Goal: Task Accomplishment & Management: Manage account settings

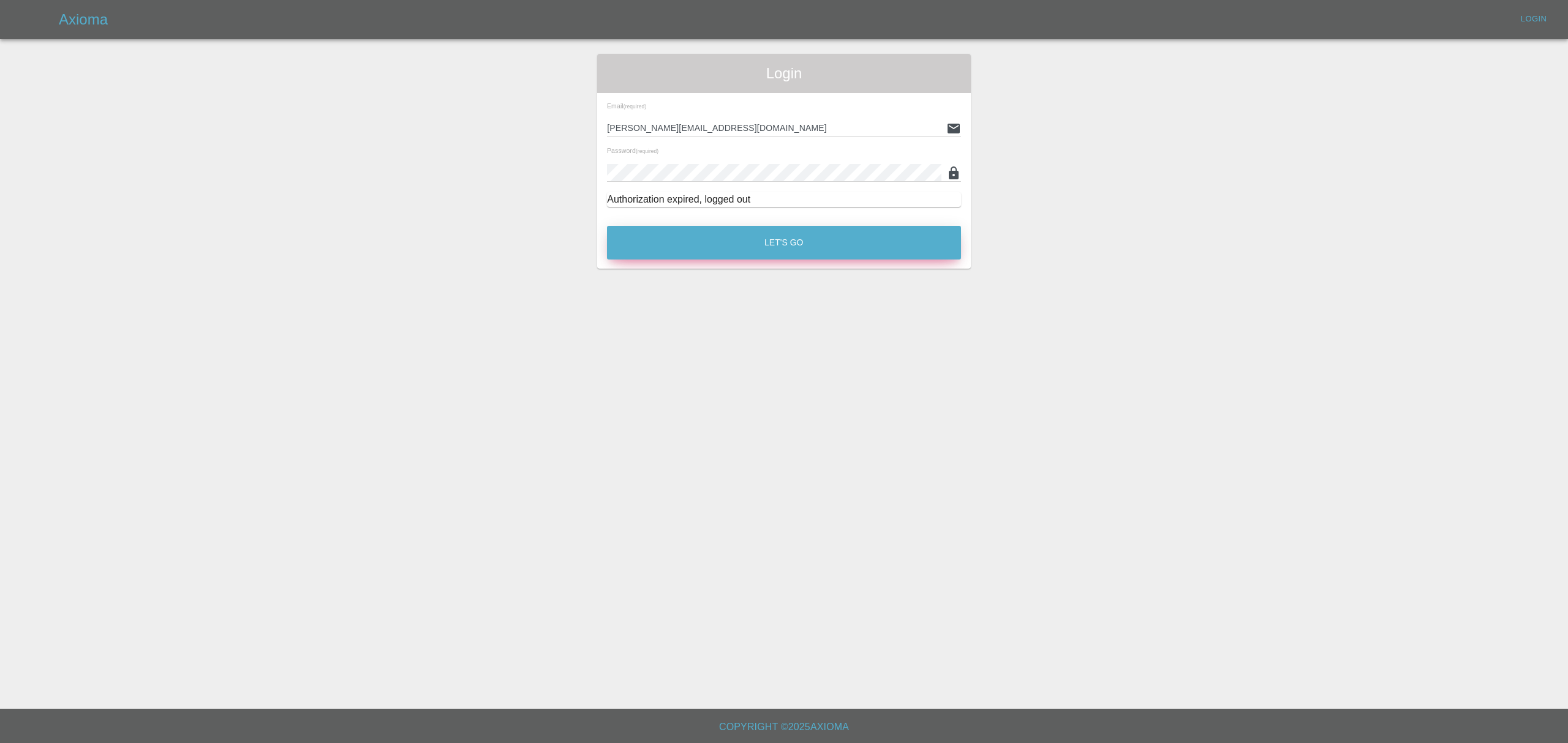
click at [689, 238] on button "Let's Go" at bounding box center [783, 243] width 354 height 34
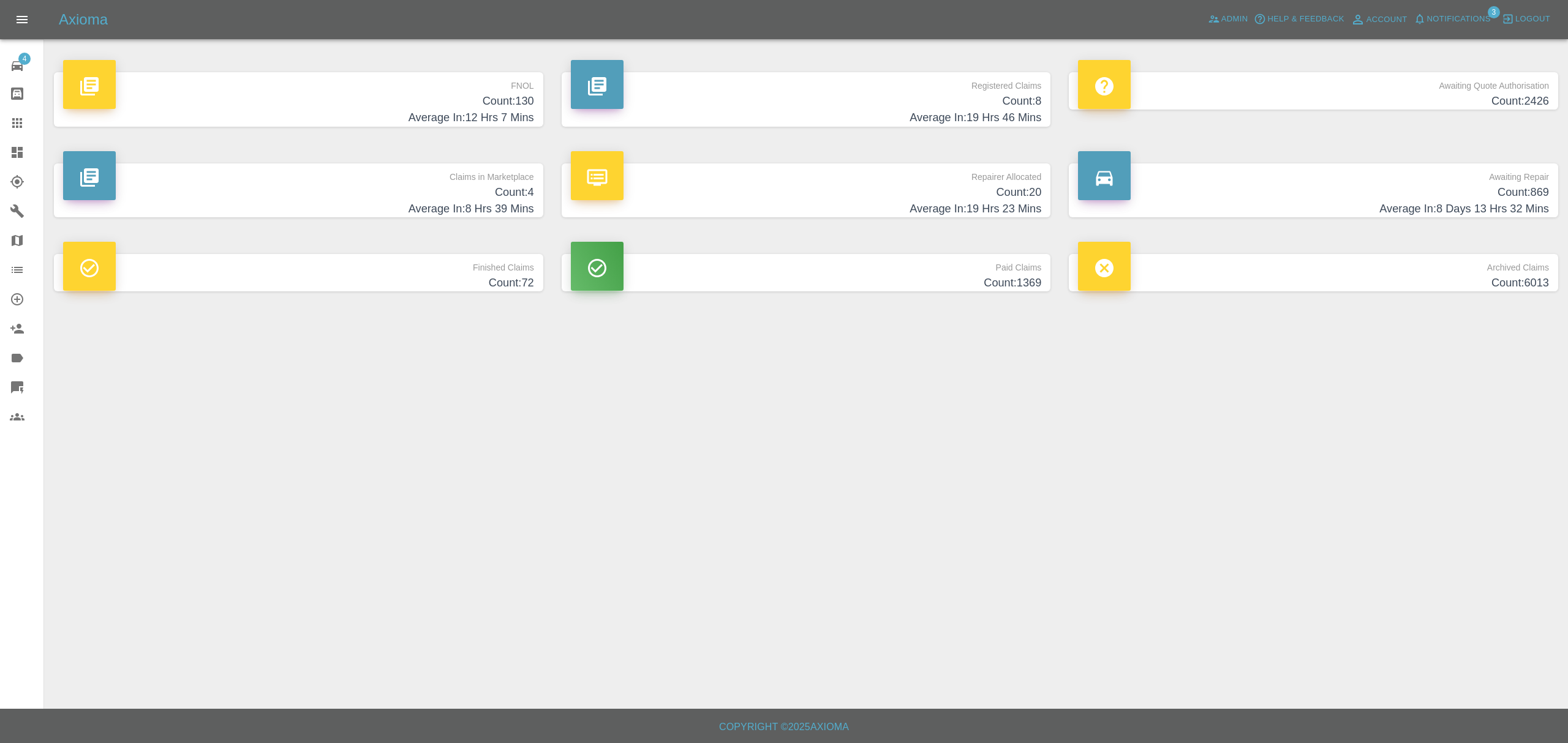
click at [1469, 18] on span "Notifications" at bounding box center [1458, 19] width 64 height 14
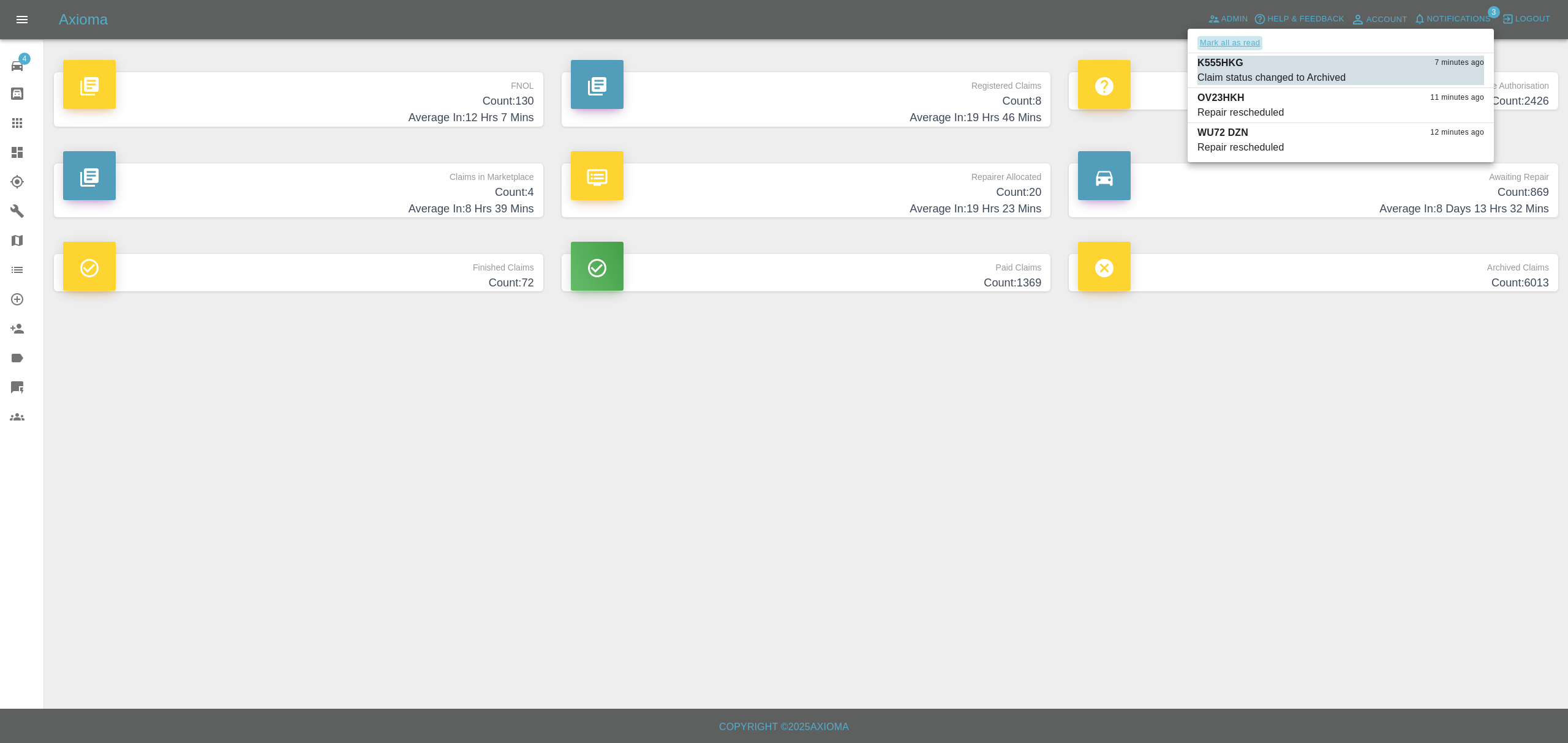
click at [1232, 47] on button "Mark all as read" at bounding box center [1230, 43] width 65 height 14
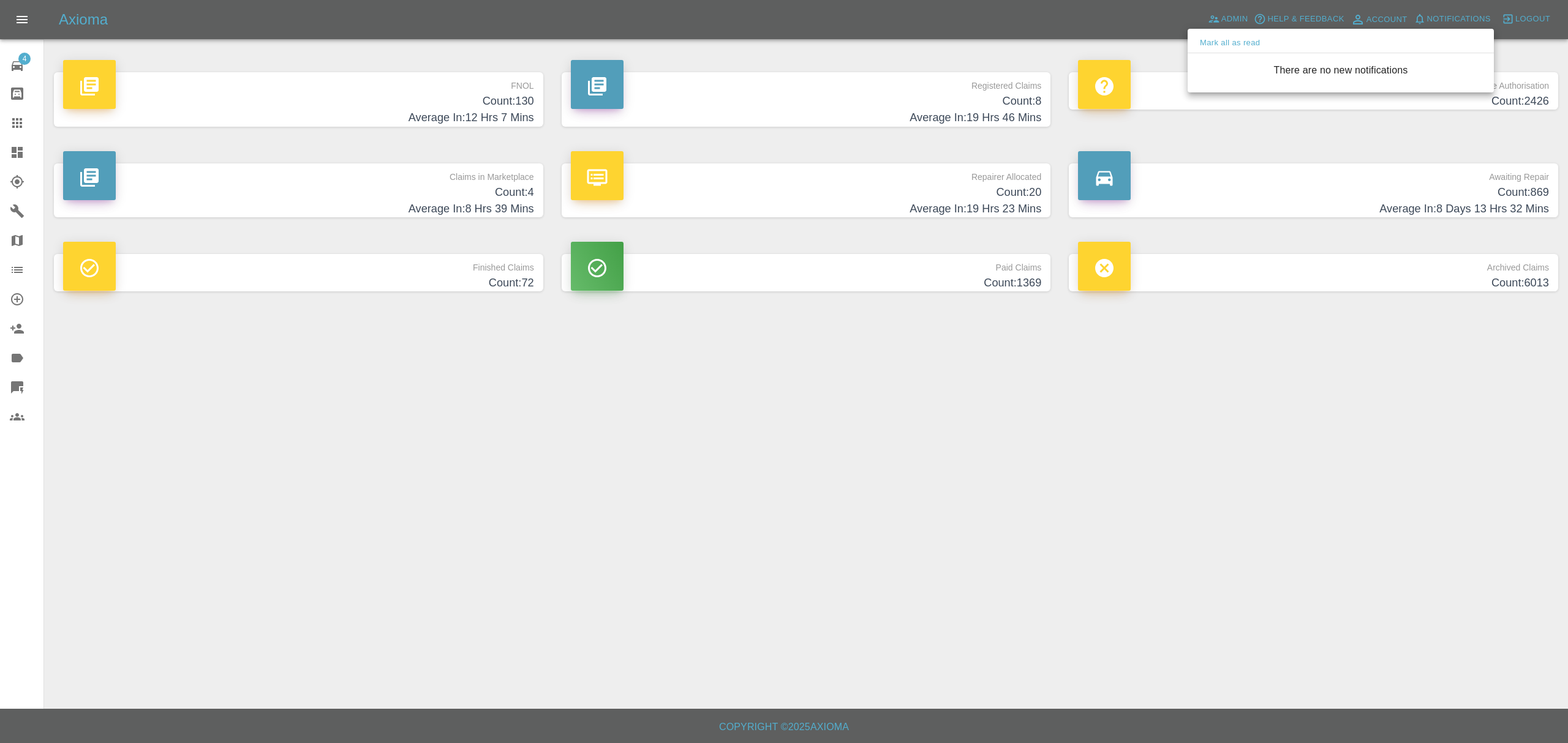
click at [1220, 474] on div at bounding box center [784, 371] width 1568 height 743
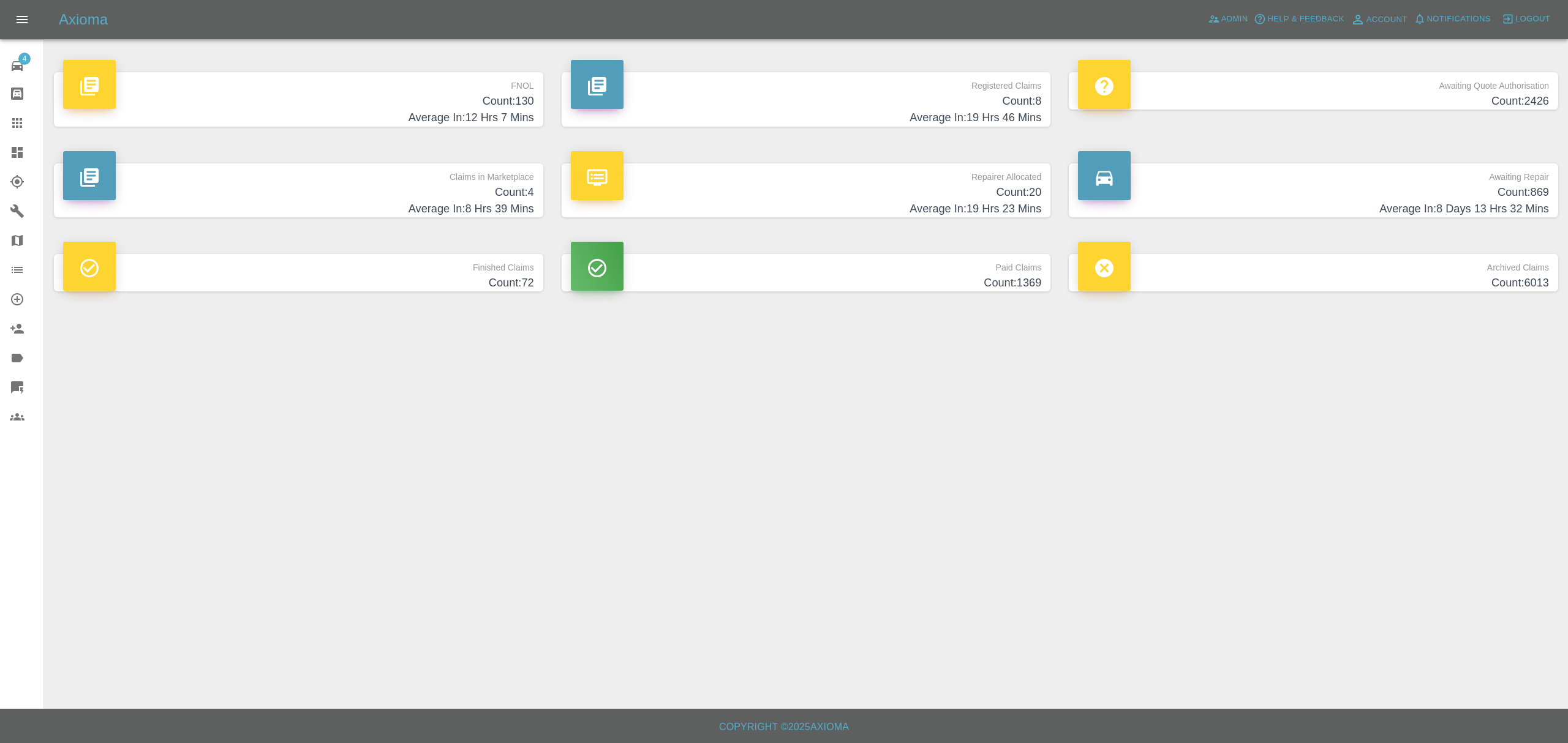
click at [439, 91] on p "FNOL" at bounding box center [298, 82] width 471 height 21
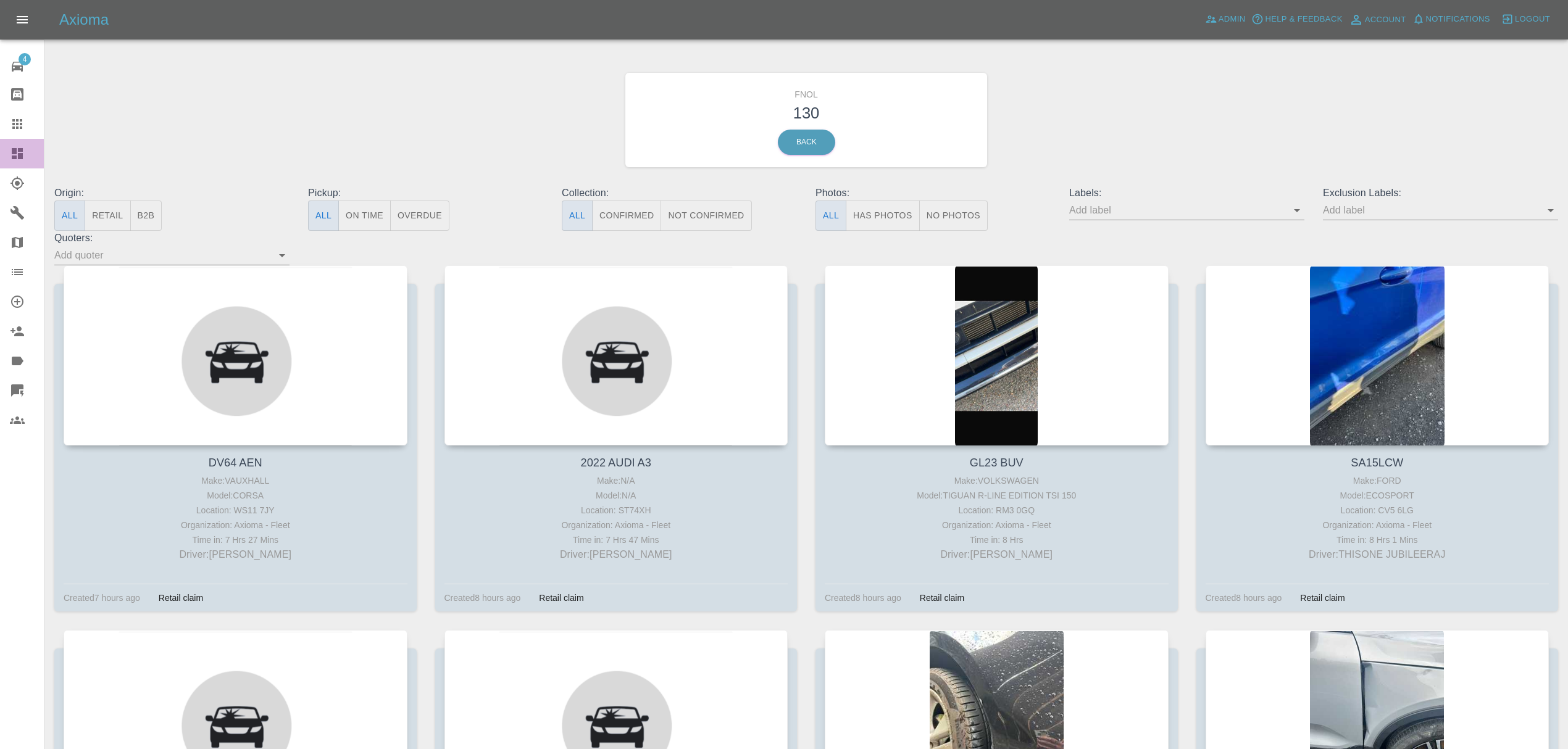
click at [29, 157] on div at bounding box center [27, 154] width 35 height 15
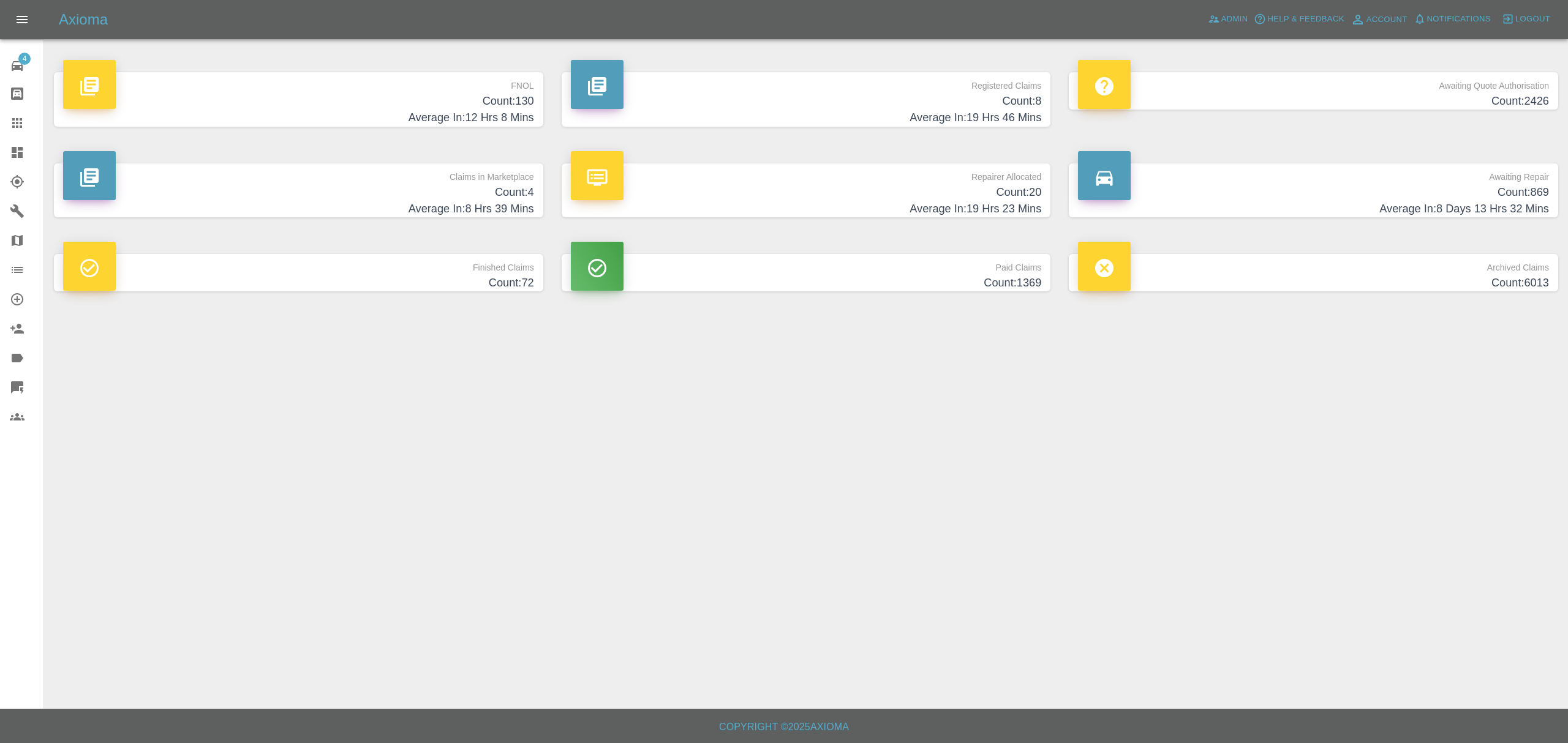
click at [1414, 93] on h4 "Count: 2426" at bounding box center [1313, 101] width 471 height 16
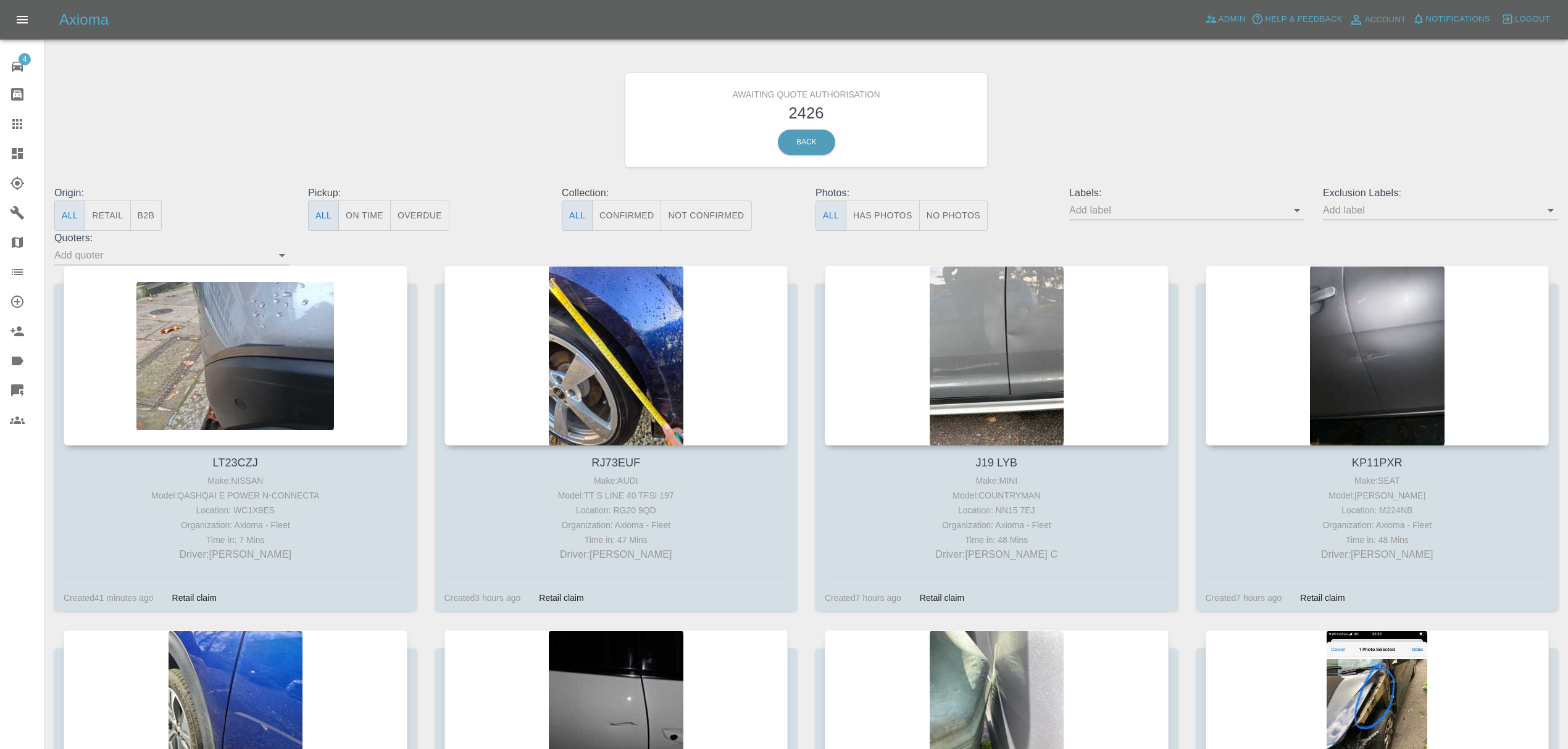
click at [1126, 213] on input "text" at bounding box center [1177, 210] width 217 height 19
type input "fynn"
click at [1198, 319] on li "FynnAutoQuote" at bounding box center [1186, 325] width 90 height 22
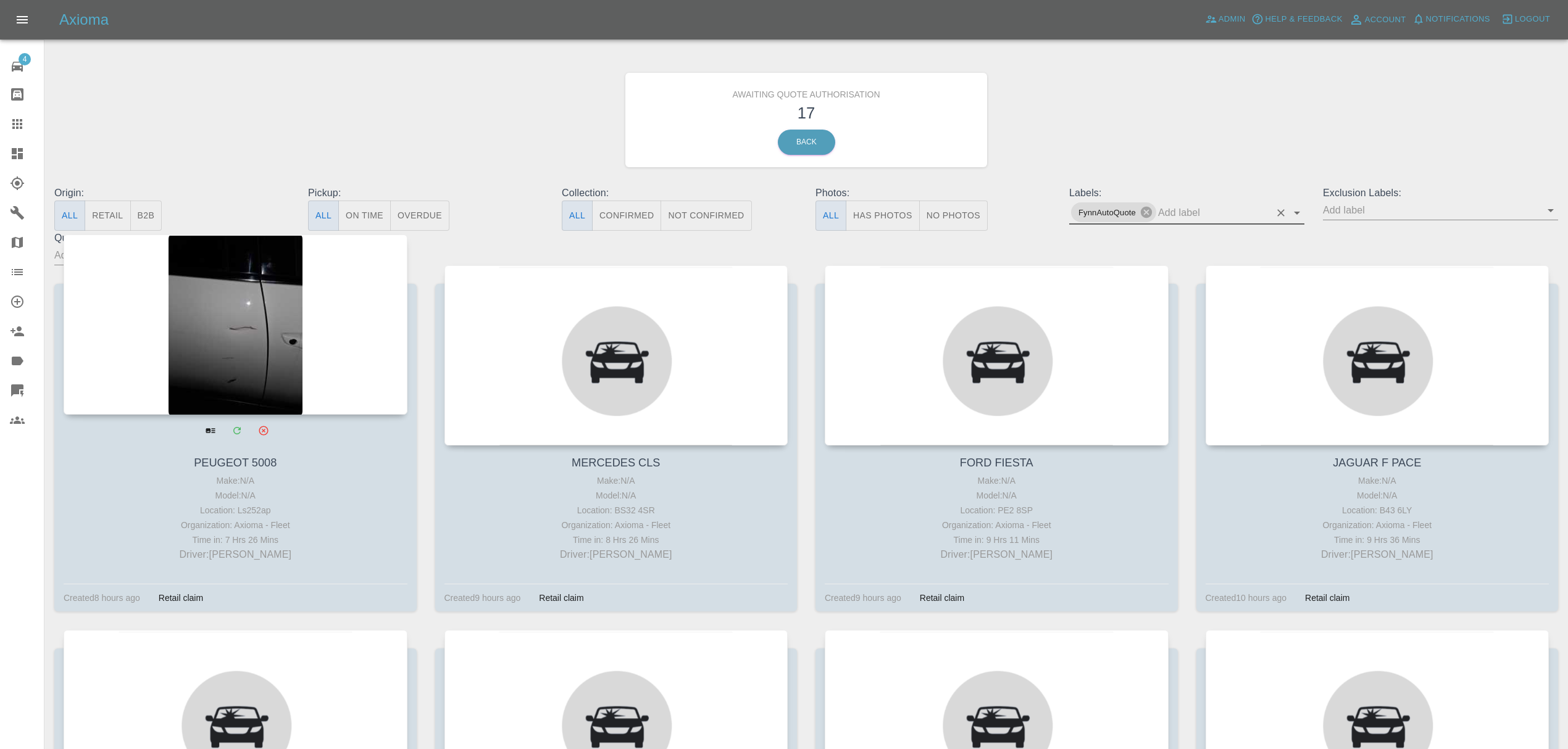
click at [283, 324] on div at bounding box center [235, 324] width 344 height 180
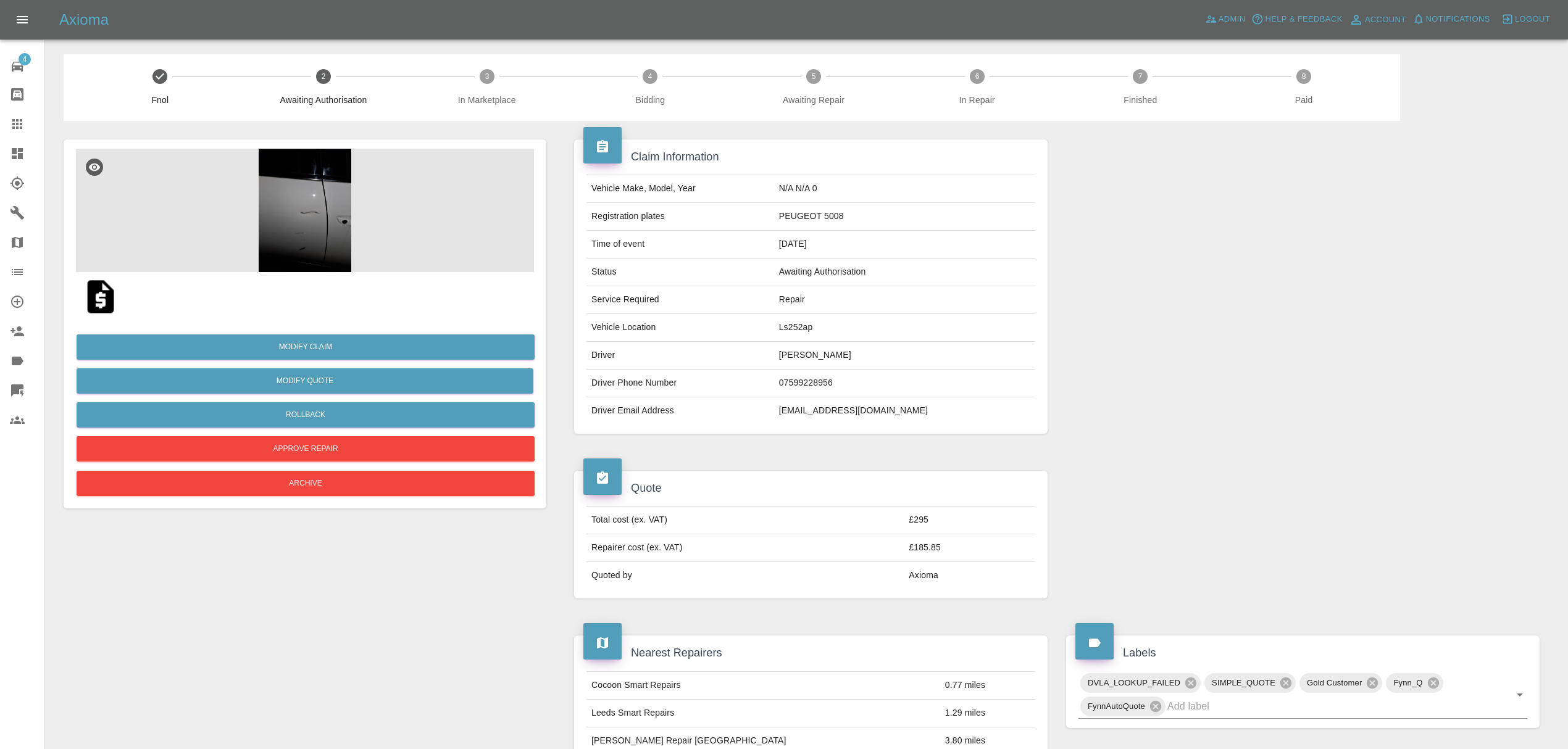
click at [322, 211] on img at bounding box center [305, 210] width 458 height 123
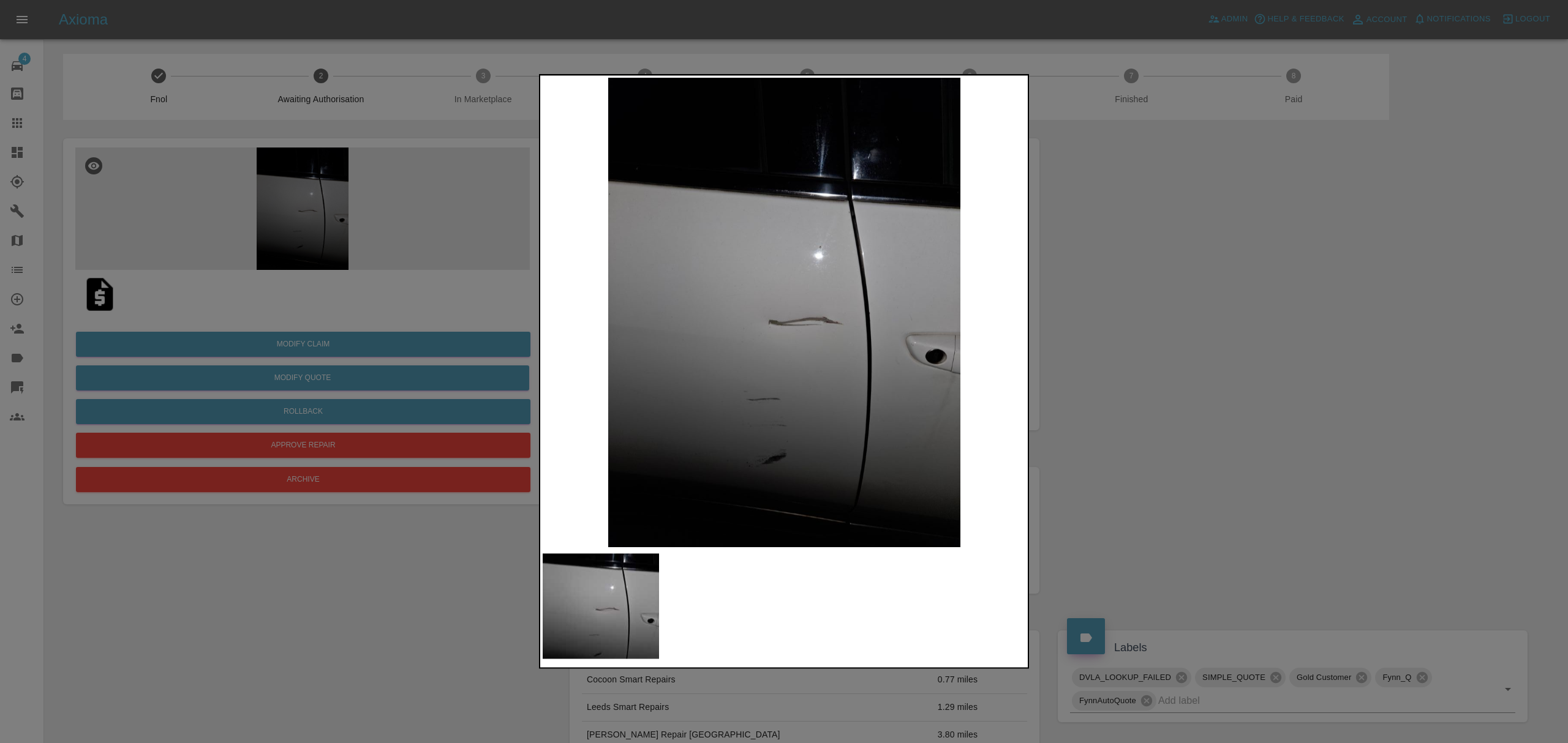
click at [1228, 285] on div at bounding box center [784, 371] width 1568 height 743
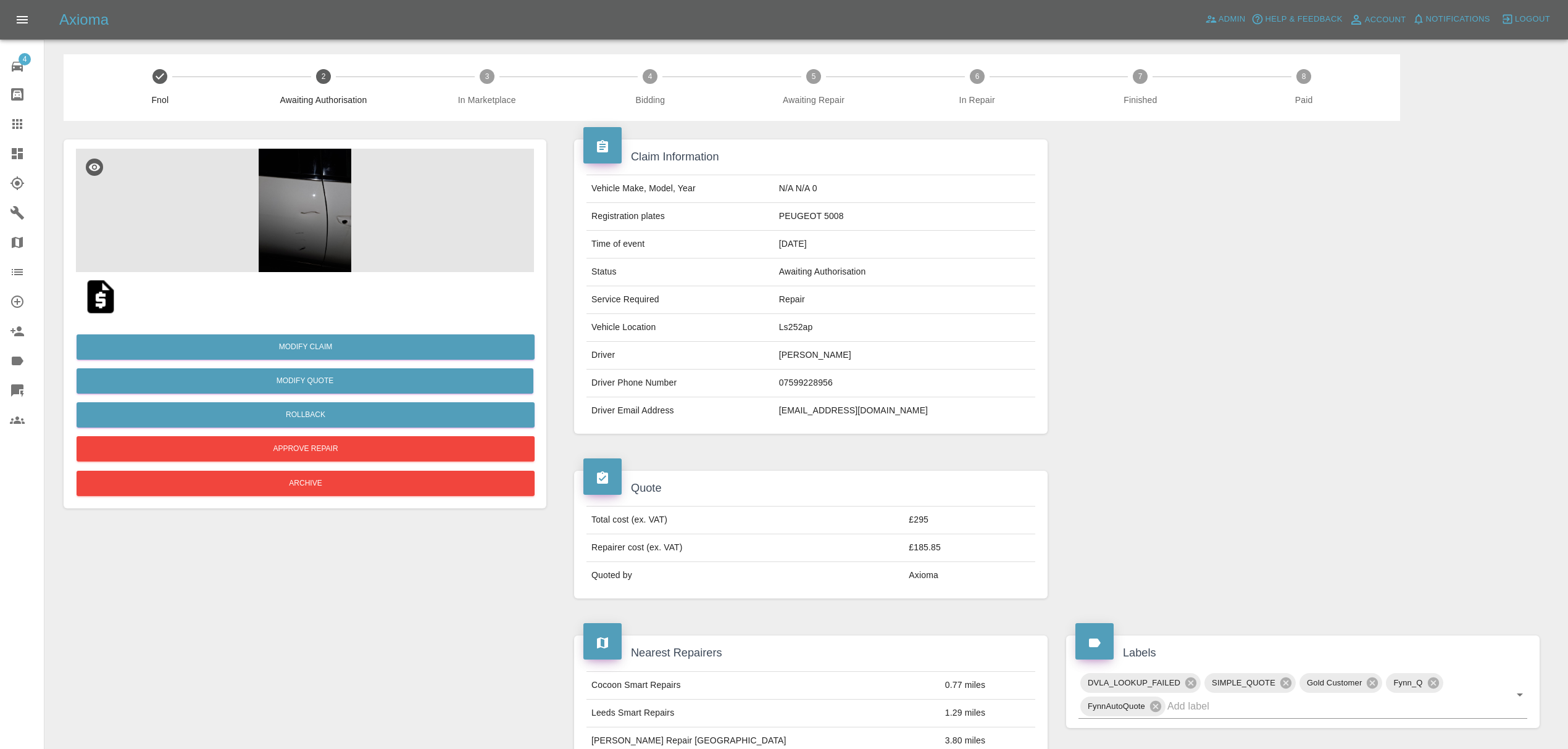
click at [20, 376] on link "Quick Quote" at bounding box center [22, 390] width 44 height 29
click at [17, 369] on link "Labels" at bounding box center [22, 361] width 44 height 29
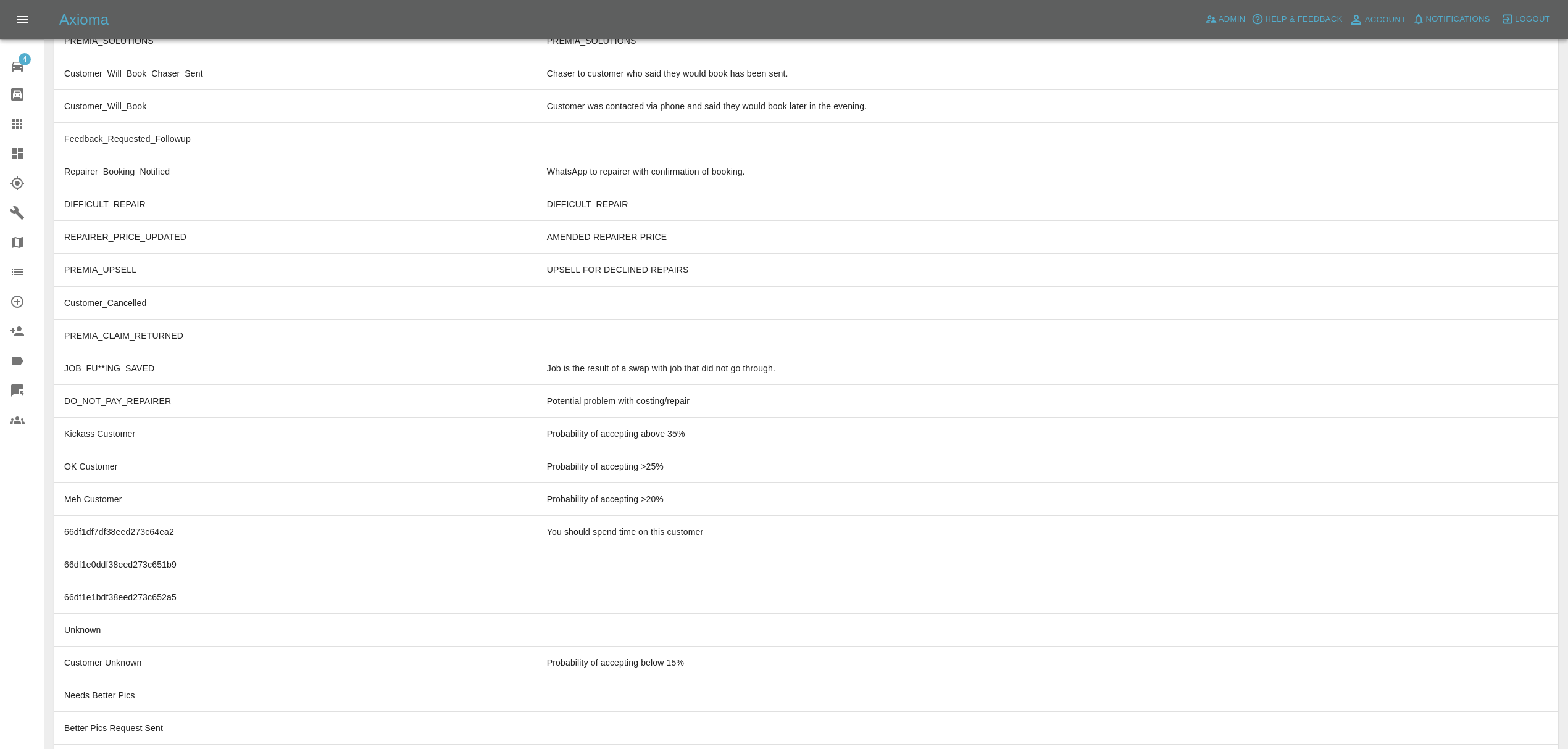
scroll to position [3747, 0]
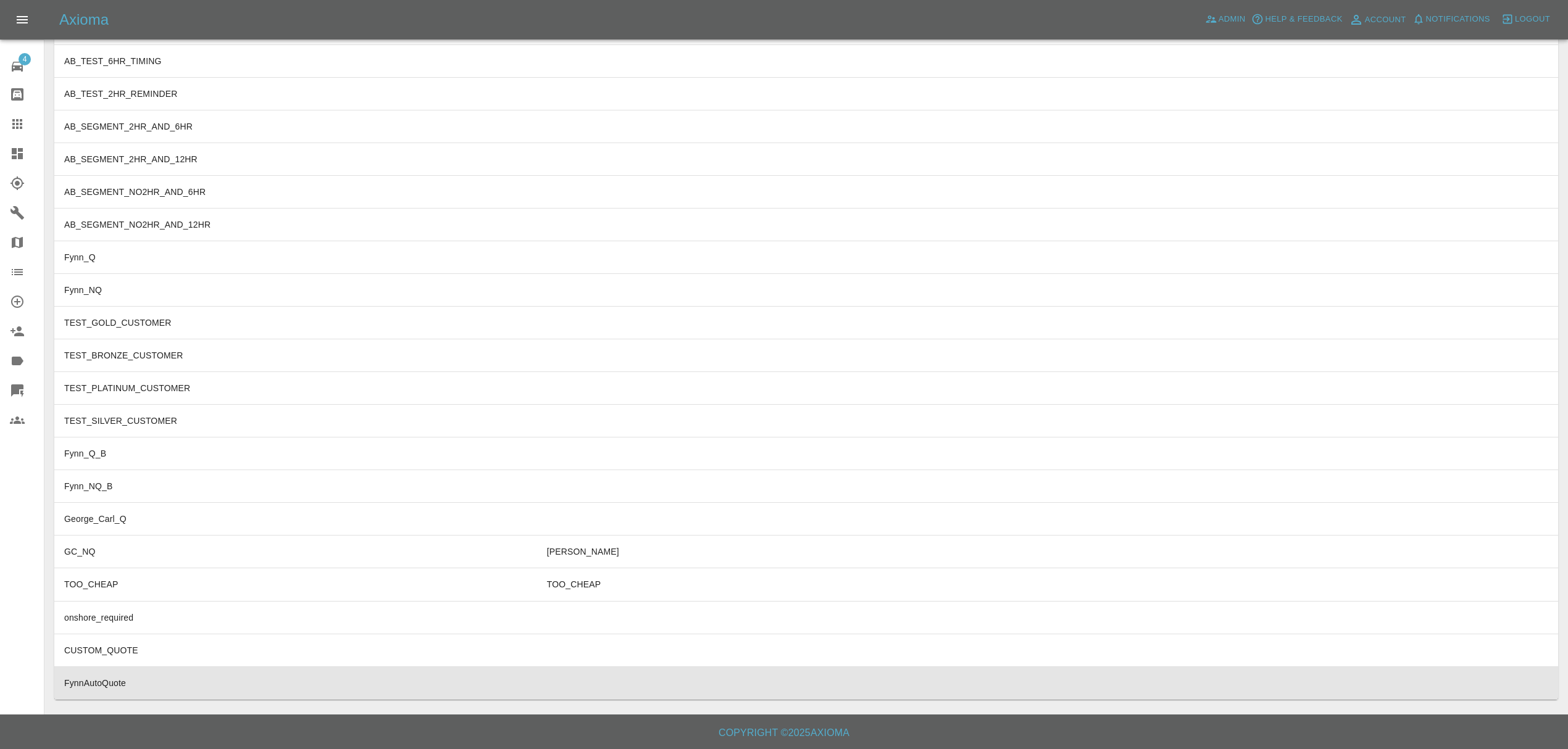
click at [301, 677] on td "FynnAutoQuote" at bounding box center [296, 683] width 483 height 33
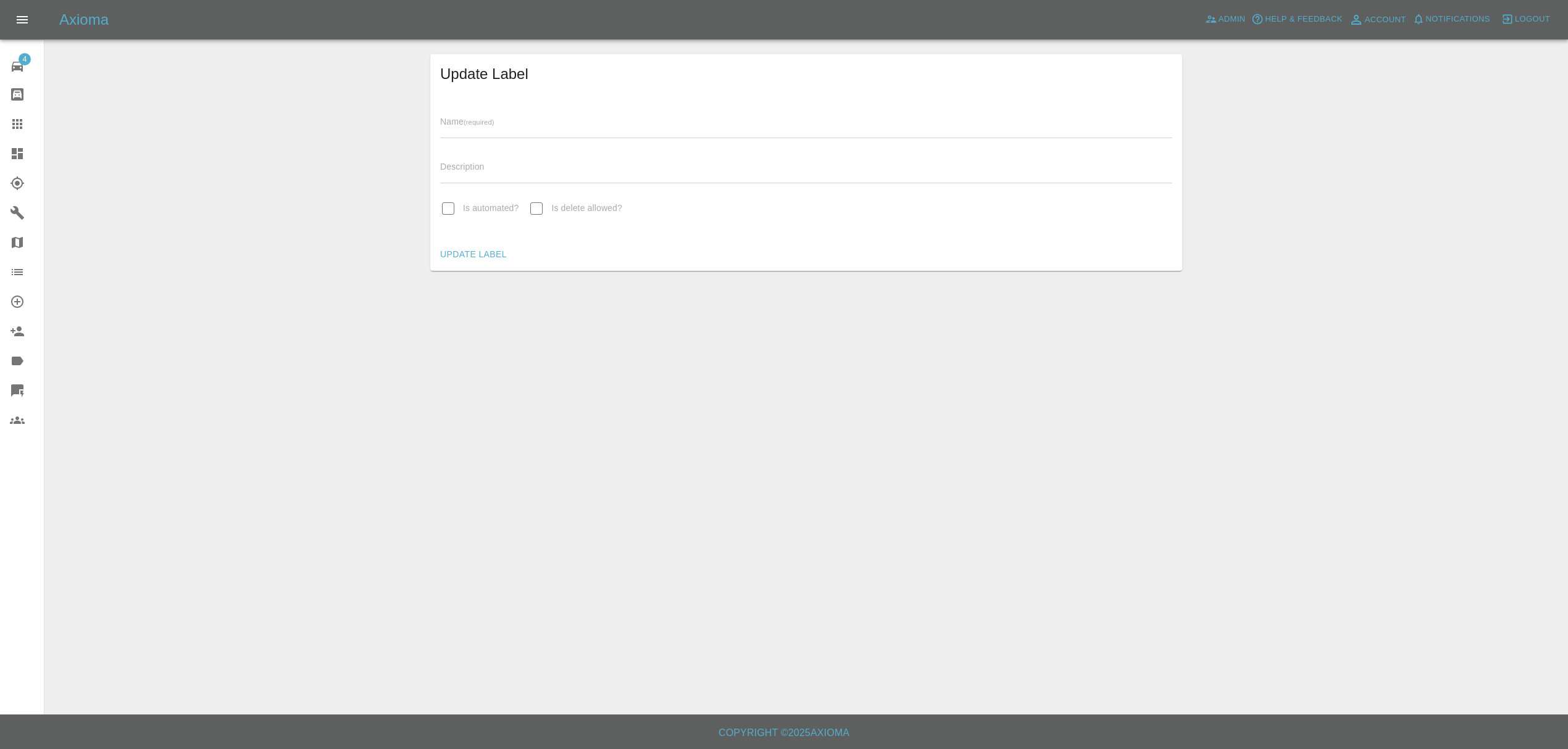
type input "FynnAutoQuote"
click at [20, 159] on icon at bounding box center [17, 154] width 15 height 15
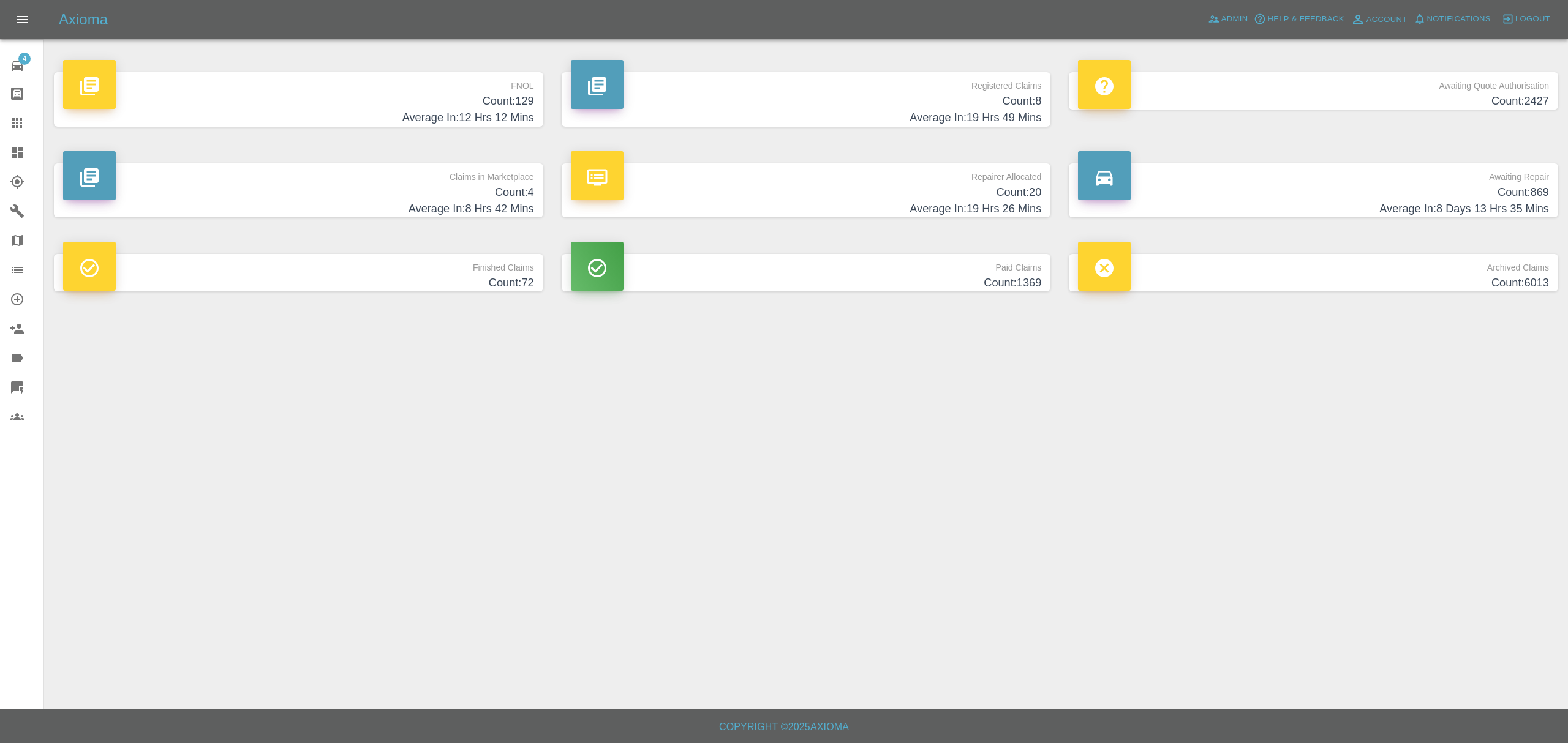
click at [430, 174] on p "Claims in Marketplace" at bounding box center [298, 174] width 471 height 21
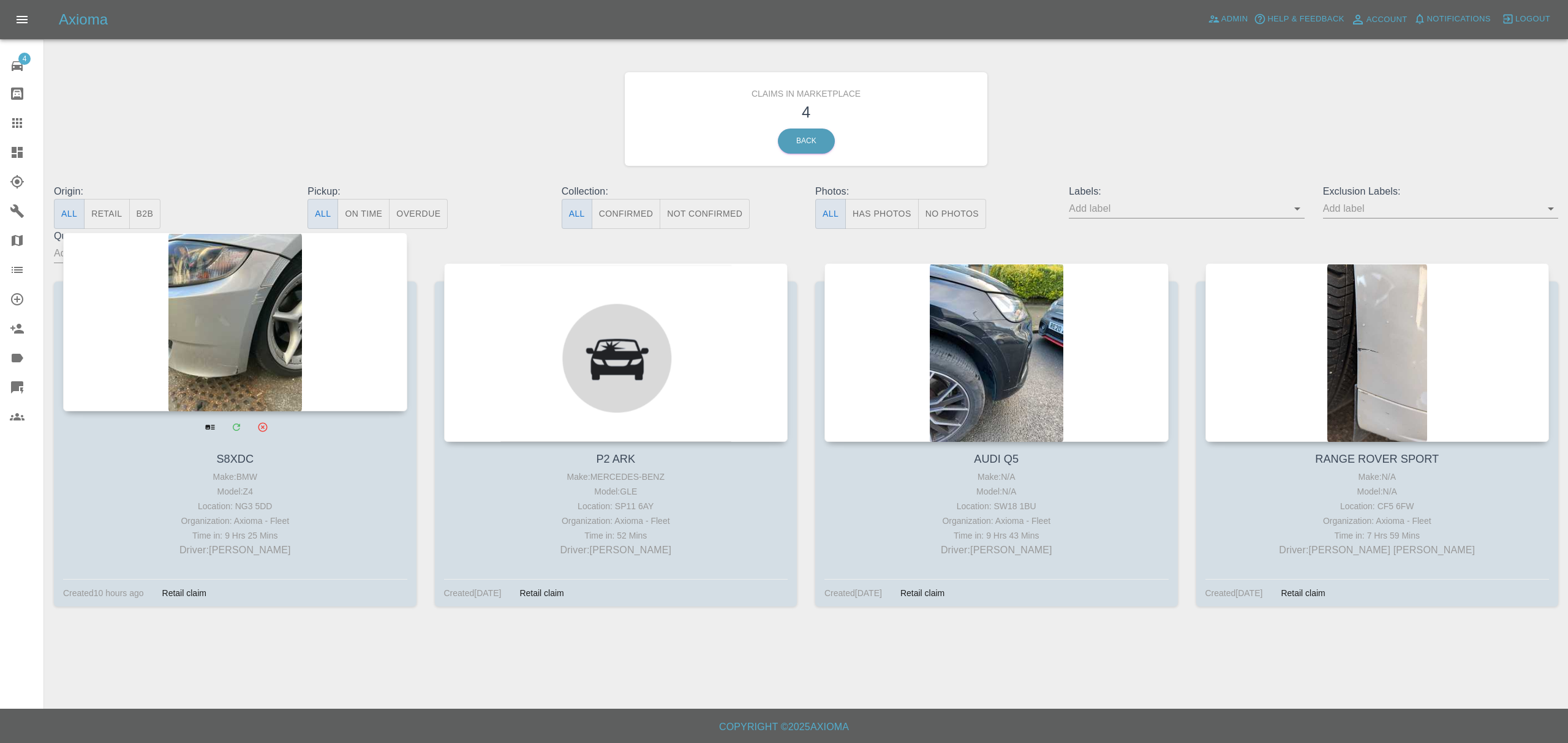
click at [267, 344] on div at bounding box center [235, 322] width 344 height 178
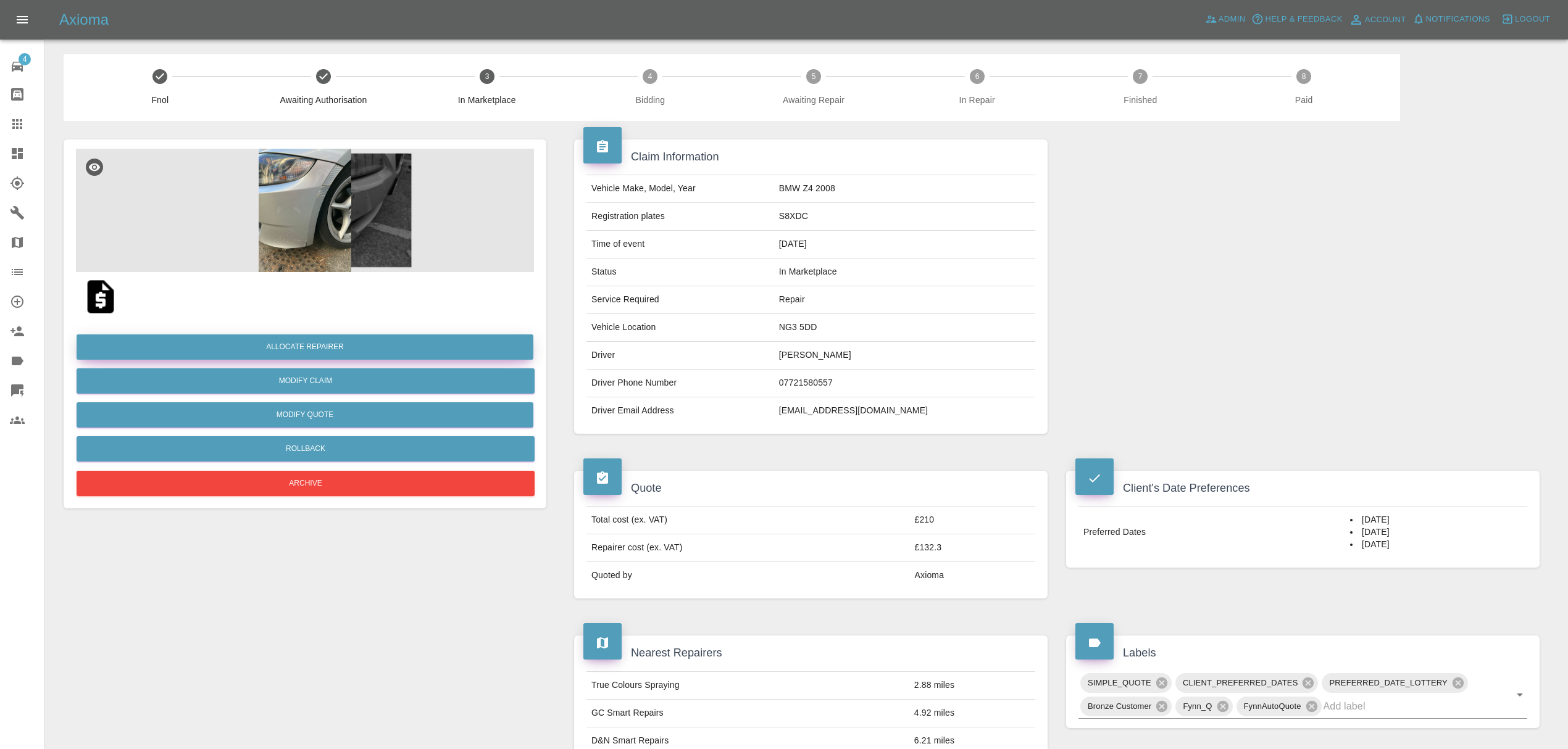
click at [366, 346] on button "Allocate Repairer" at bounding box center [305, 347] width 457 height 25
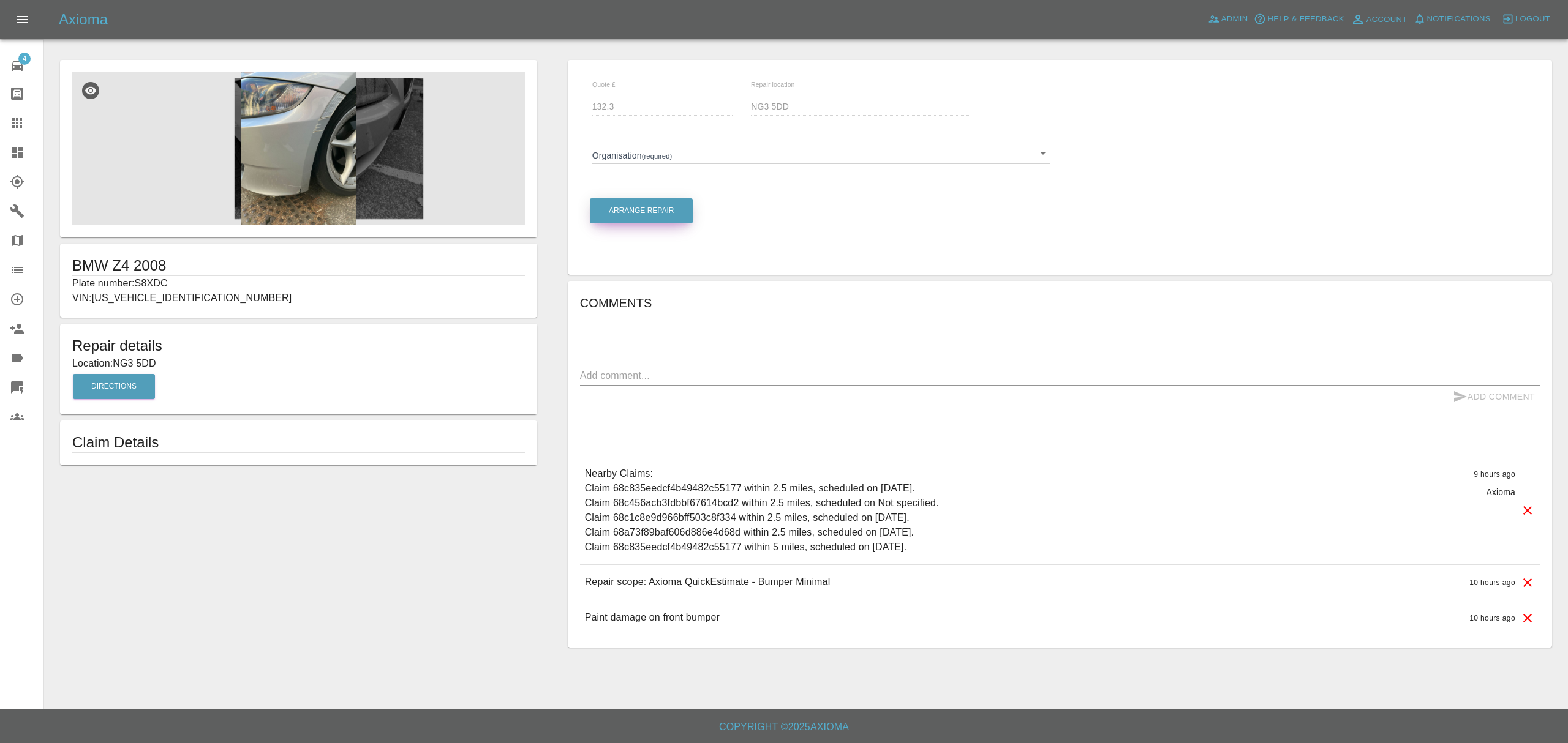
click at [639, 210] on button "Arrange Repair" at bounding box center [641, 210] width 103 height 25
click at [660, 159] on body "Axioma Admin Help & Feedback Account Notifications 0 Logout 4 Repair home Bodys…" at bounding box center [784, 371] width 1568 height 743
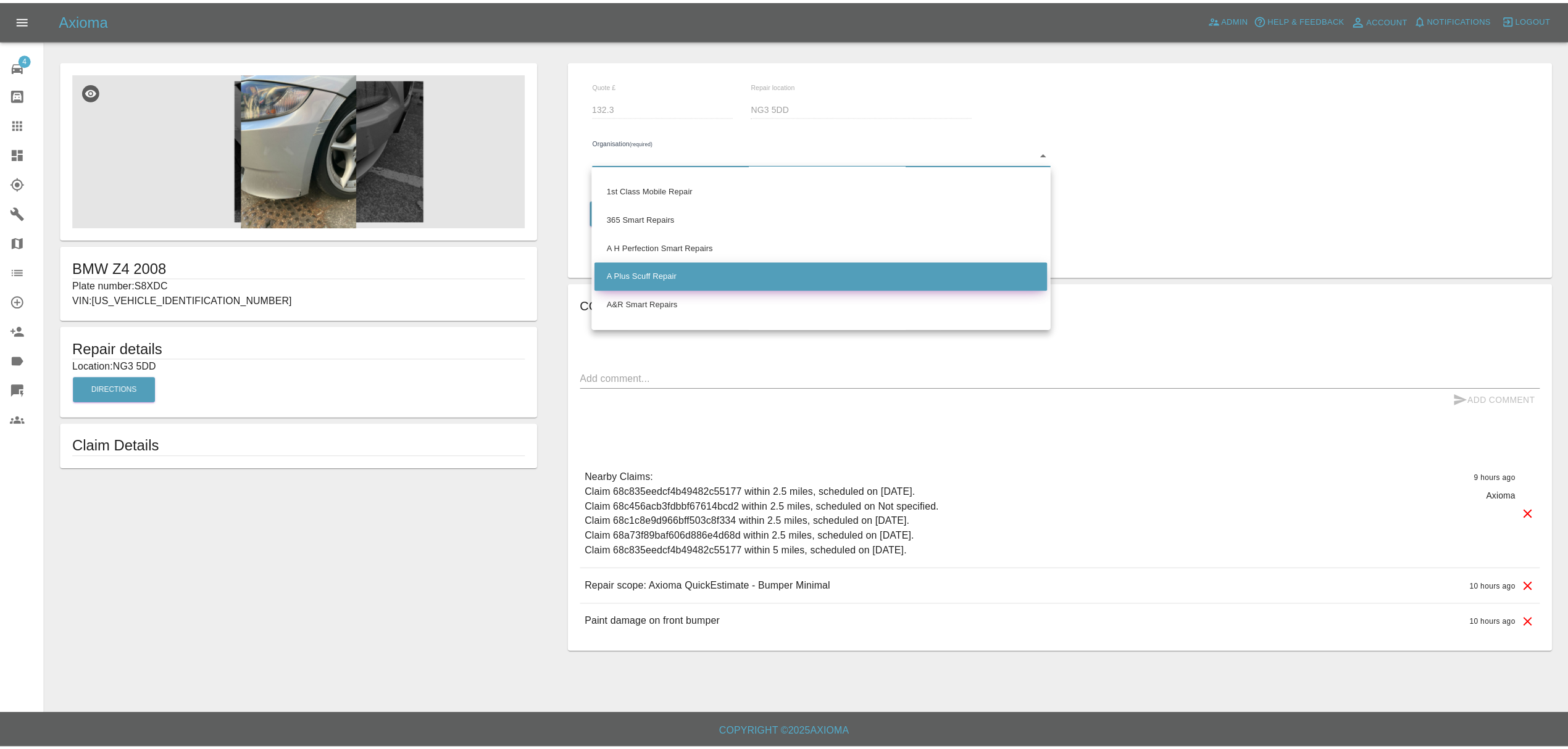
scroll to position [588, 0]
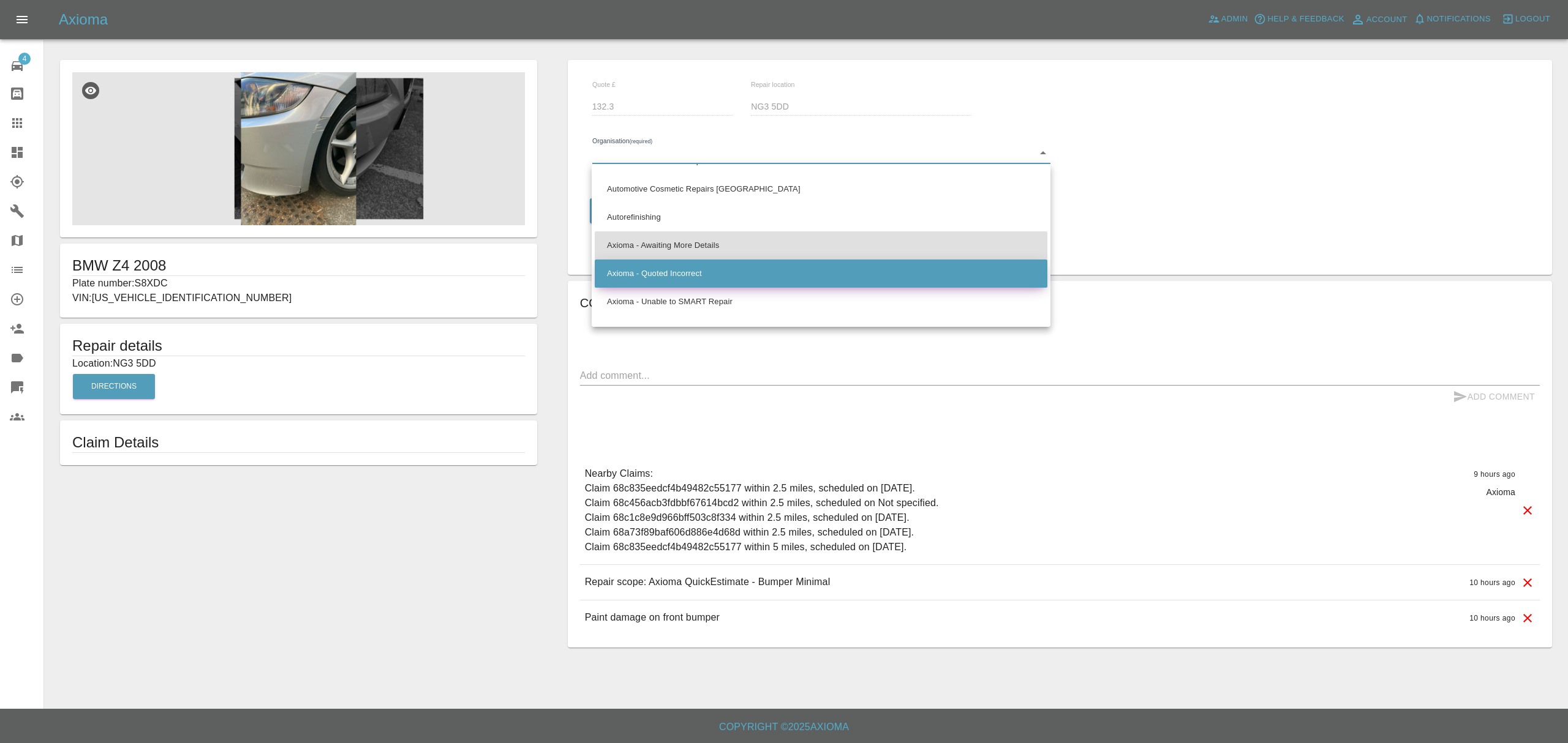
click at [736, 282] on li "Axioma - Quoted Incorrect" at bounding box center [821, 274] width 453 height 28
type input "66cdd85c5c84a2557c7b49b2"
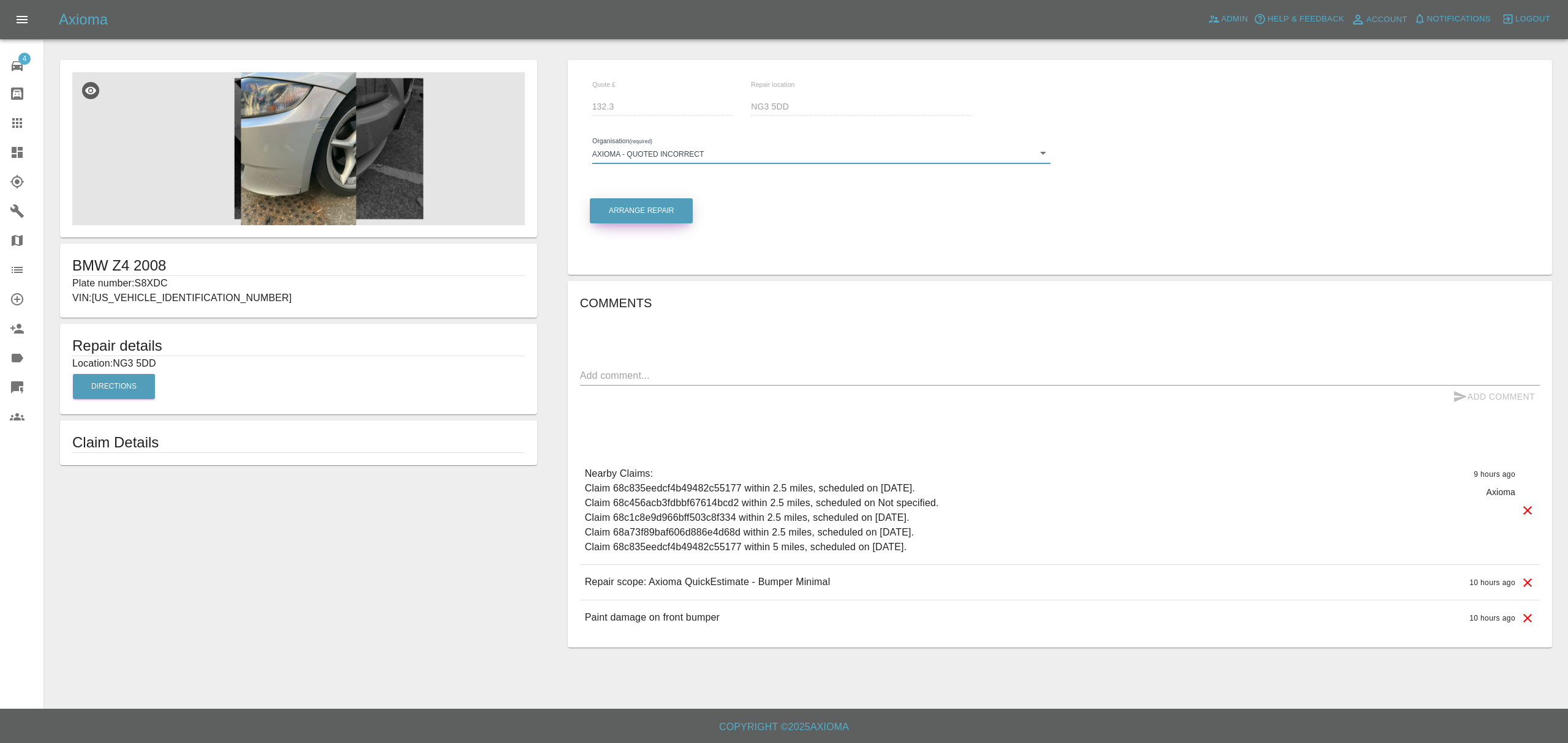
click at [648, 199] on button "Arrange Repair" at bounding box center [641, 210] width 103 height 25
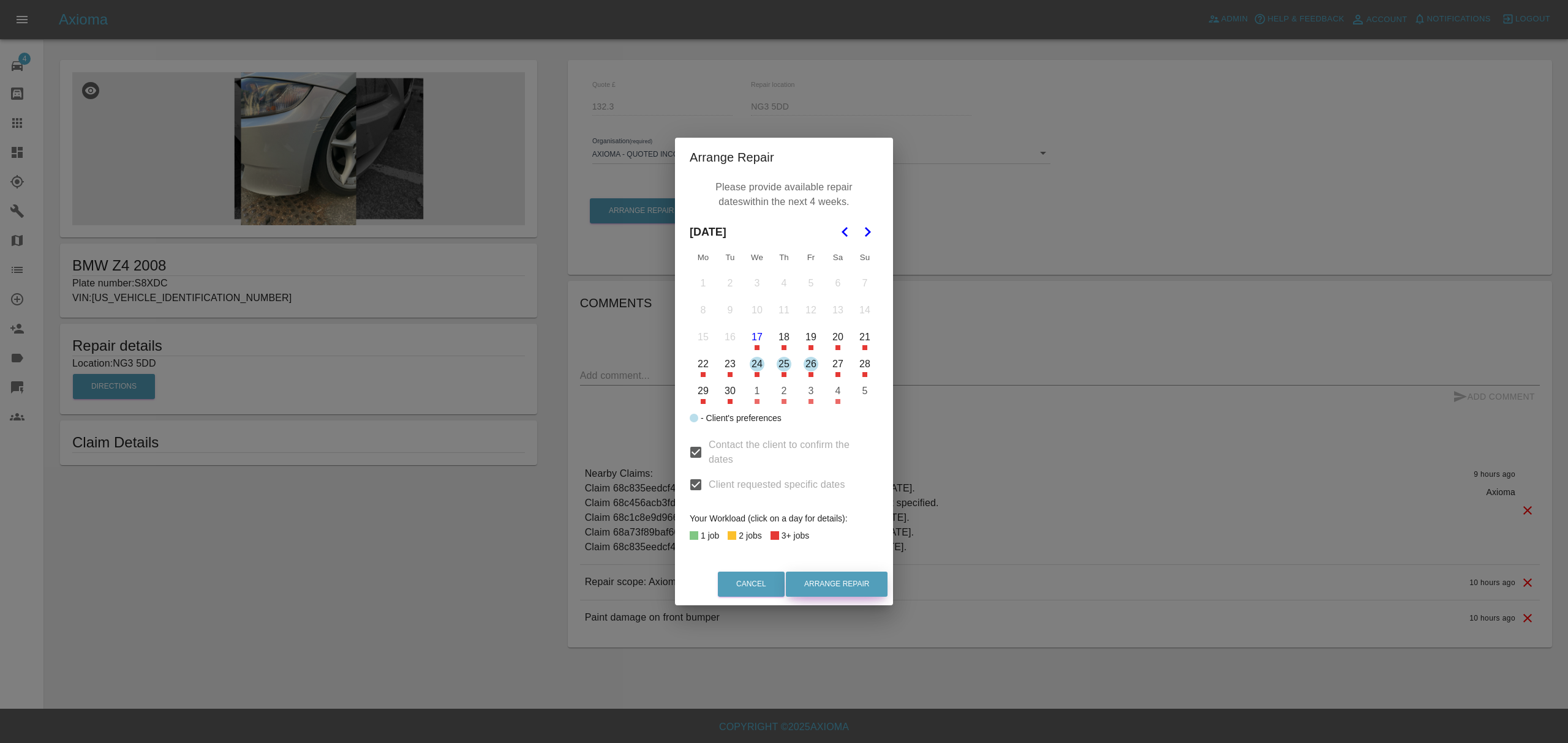
click at [817, 583] on button "Arrange Repair" at bounding box center [837, 584] width 101 height 25
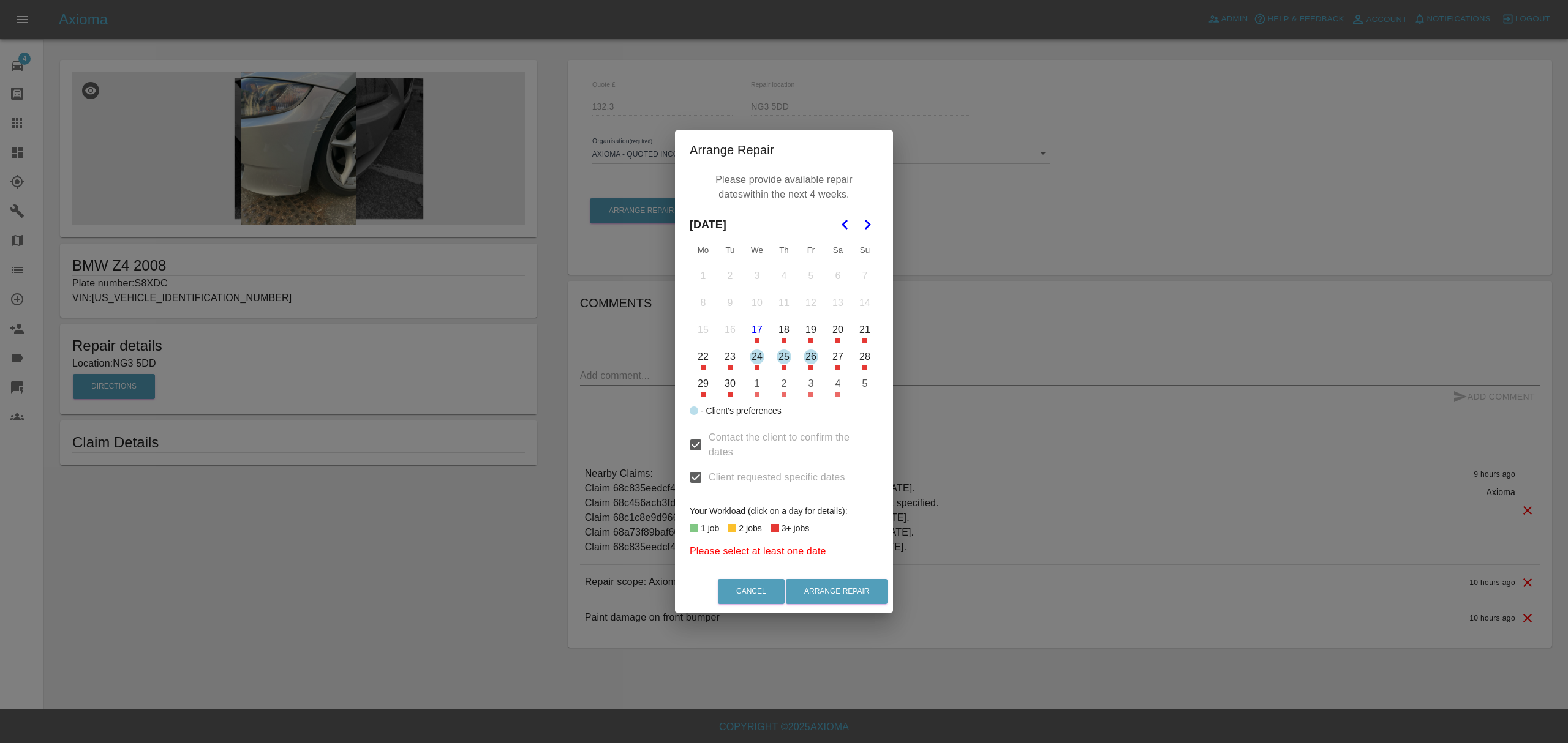
click at [726, 391] on button "30" at bounding box center [730, 384] width 26 height 26
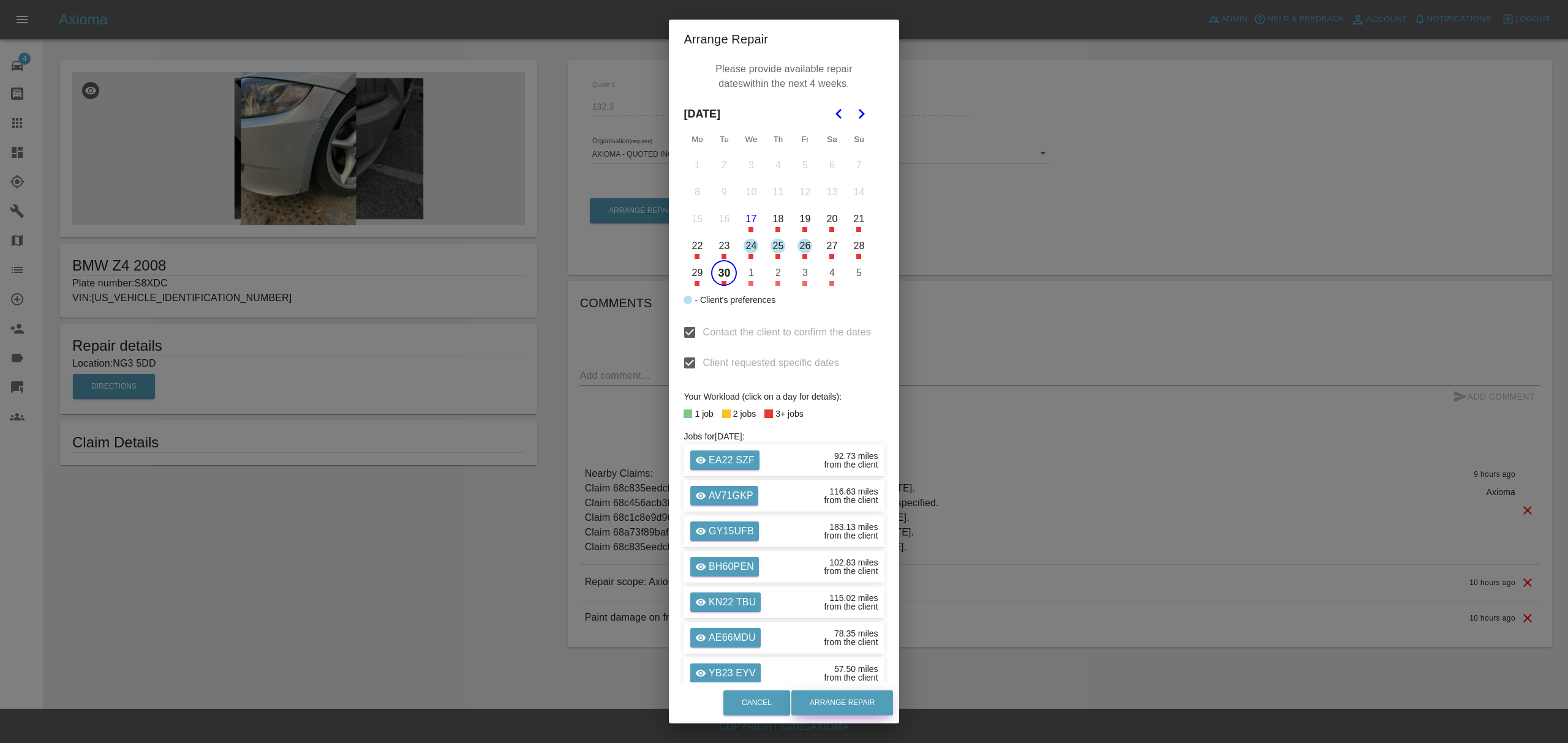
click at [831, 696] on button "Arrange Repair" at bounding box center [842, 702] width 101 height 25
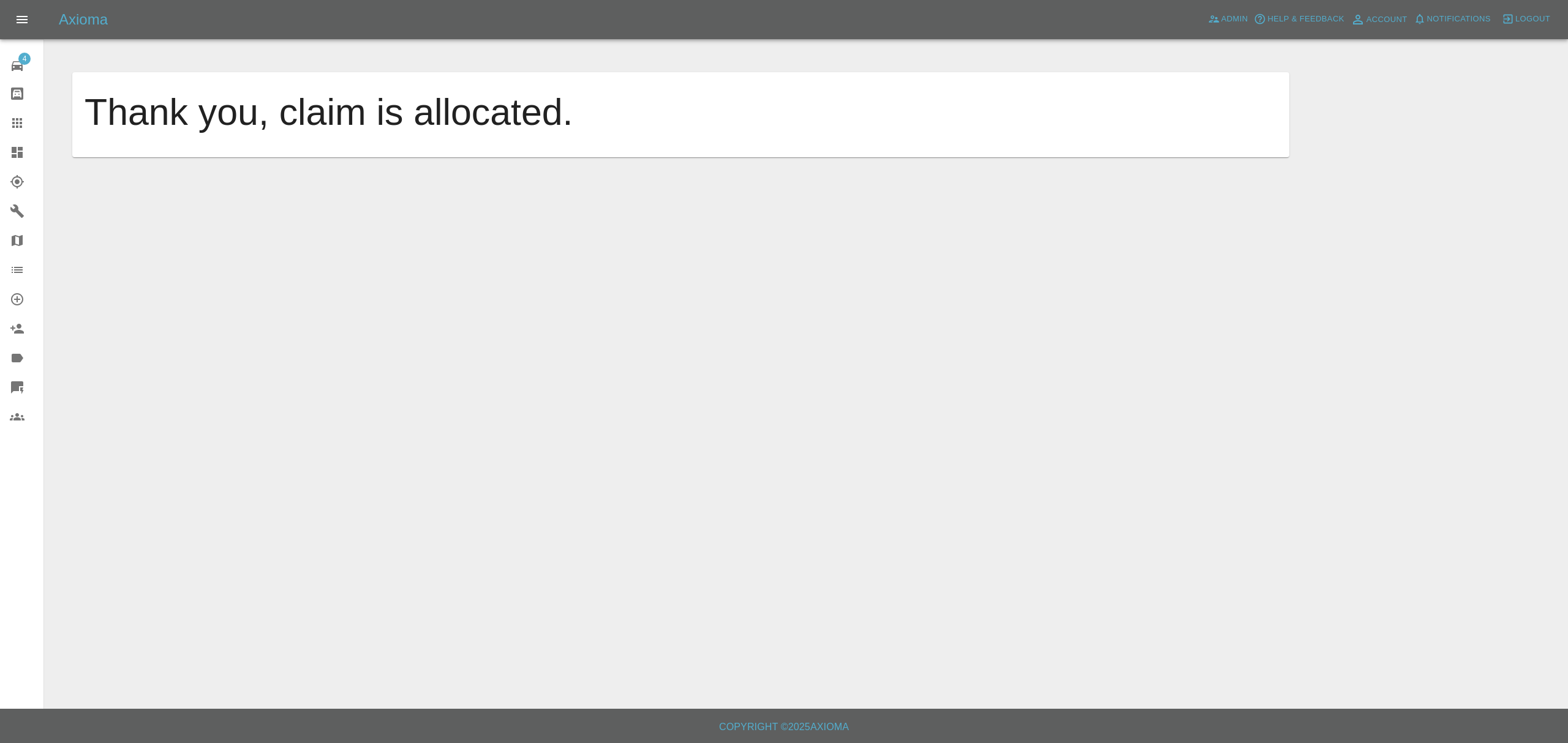
click at [8, 150] on link "Dashboard" at bounding box center [22, 152] width 43 height 29
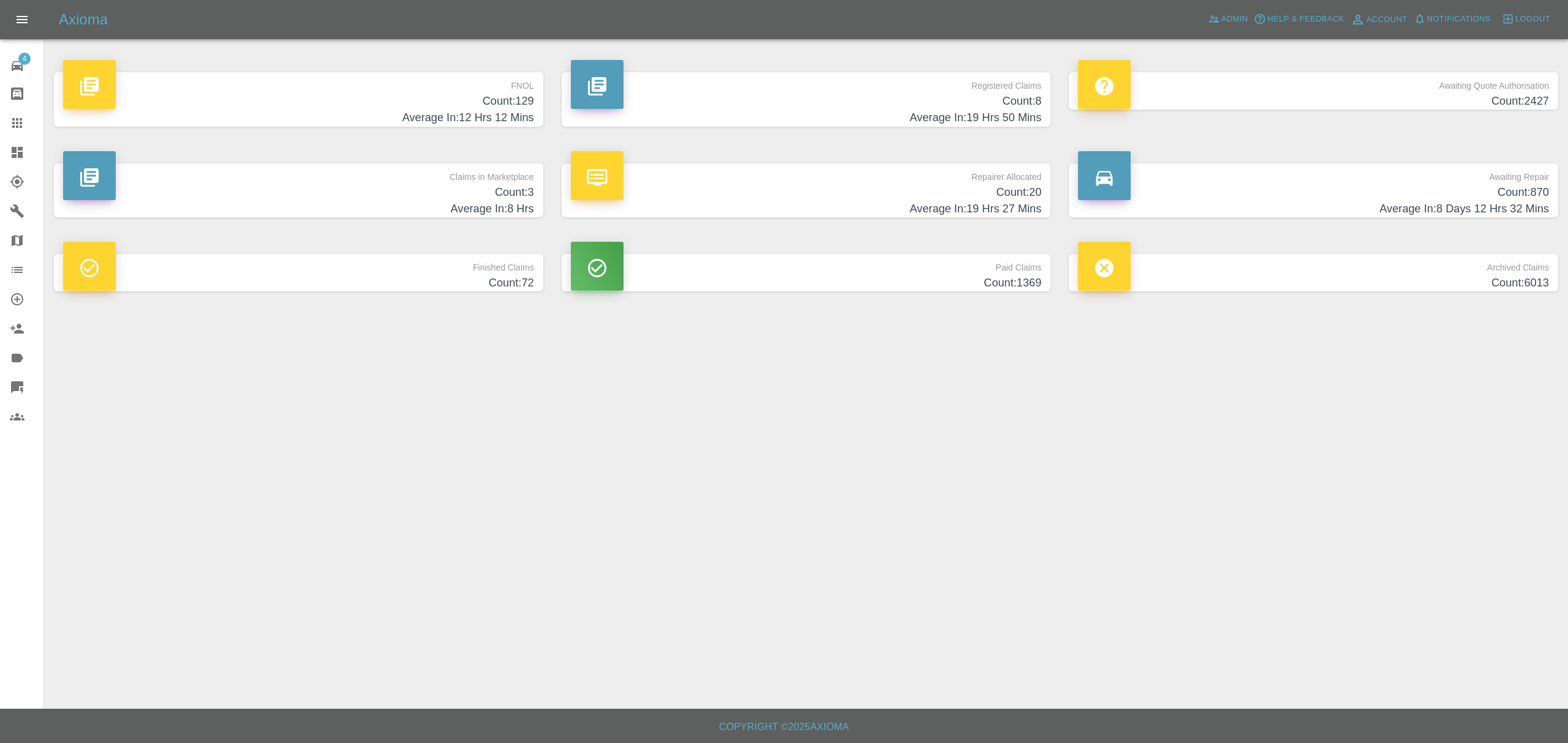
click at [828, 185] on h4 "Count: 20" at bounding box center [806, 193] width 471 height 16
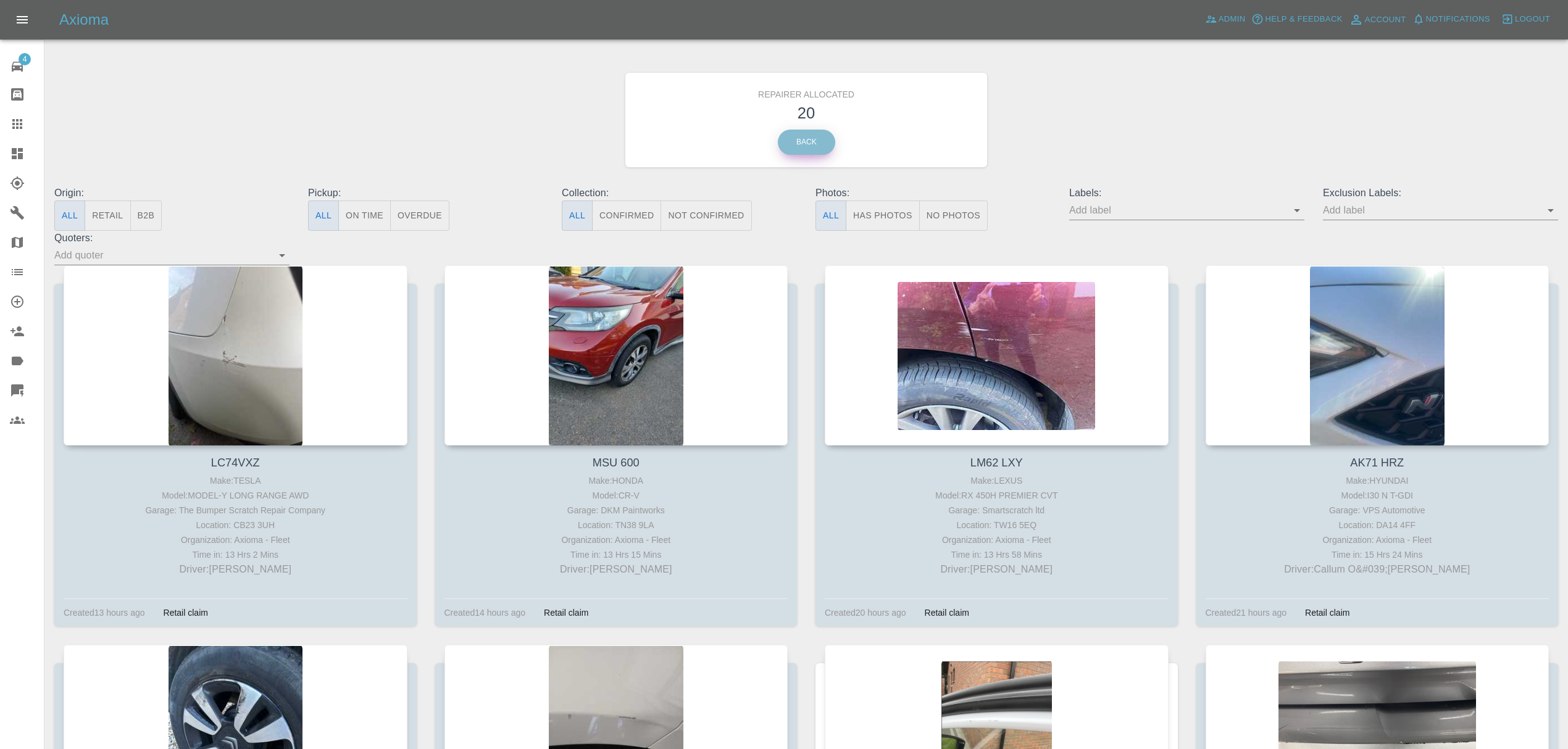
click at [793, 140] on link "Back" at bounding box center [806, 142] width 57 height 25
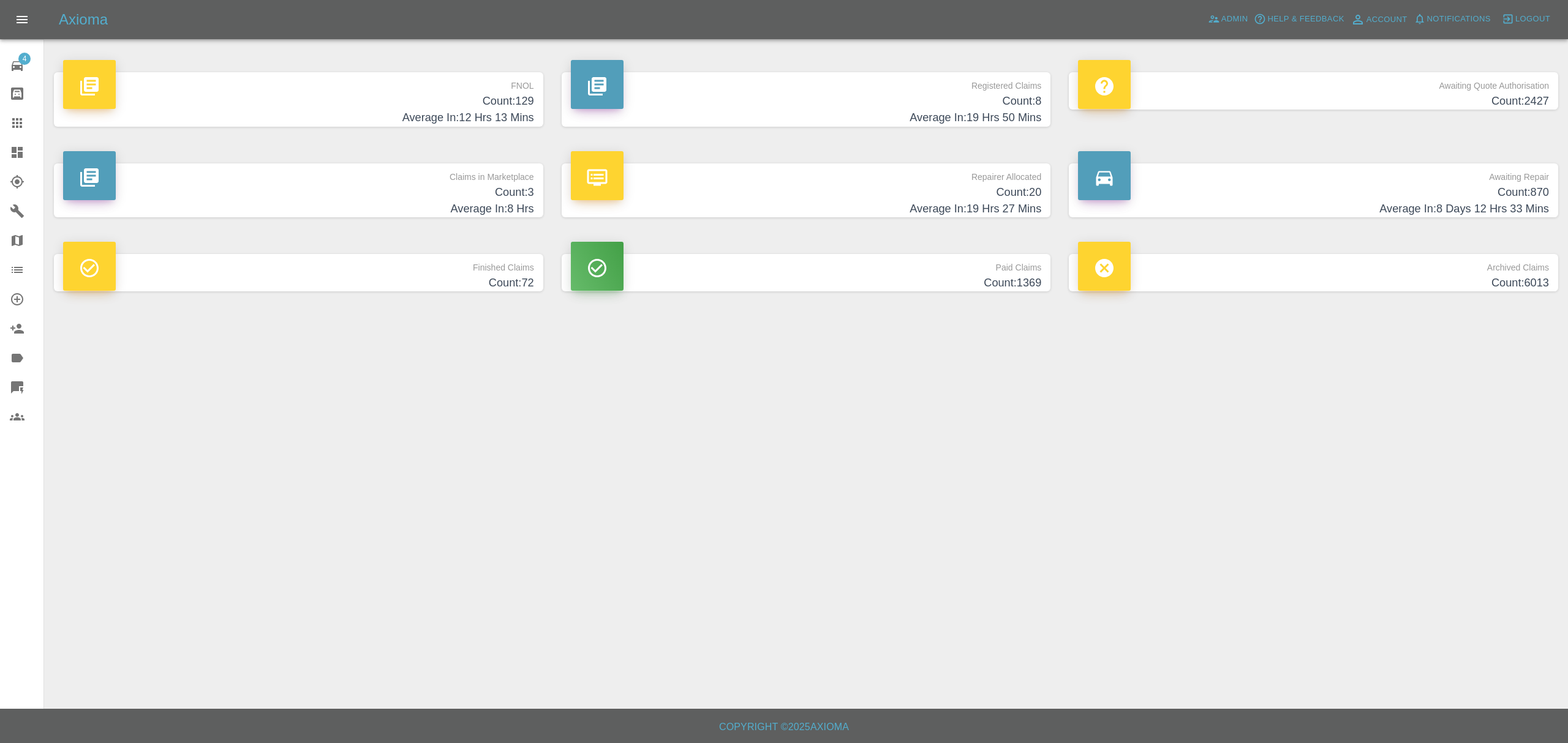
click at [1334, 203] on h4 "Average In: 8 Days 12 Hrs 33 Mins" at bounding box center [1313, 209] width 471 height 16
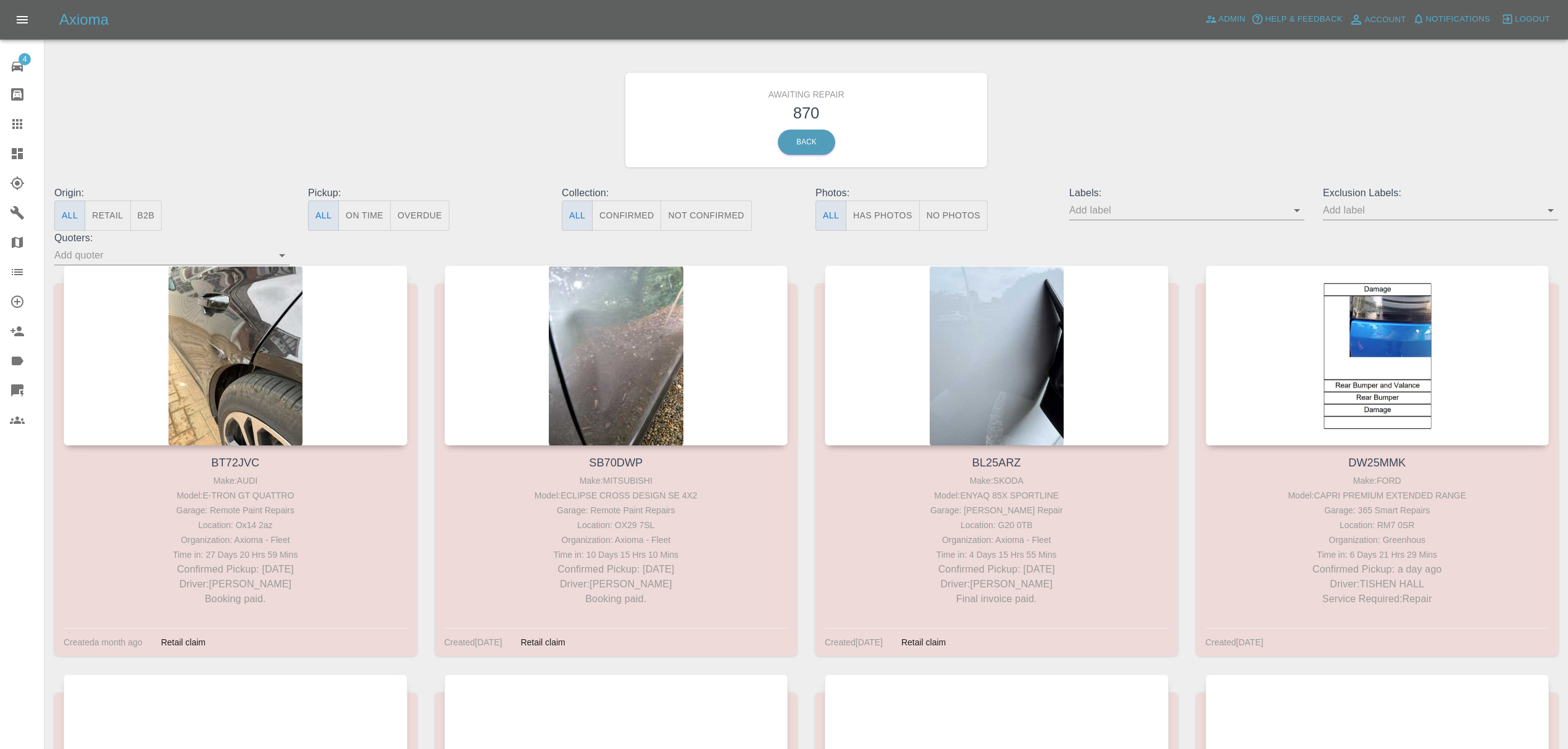
click at [1134, 211] on input "text" at bounding box center [1177, 210] width 217 height 19
type input "fynn"
click at [1163, 321] on li "FynnAutoQuote" at bounding box center [1186, 325] width 90 height 22
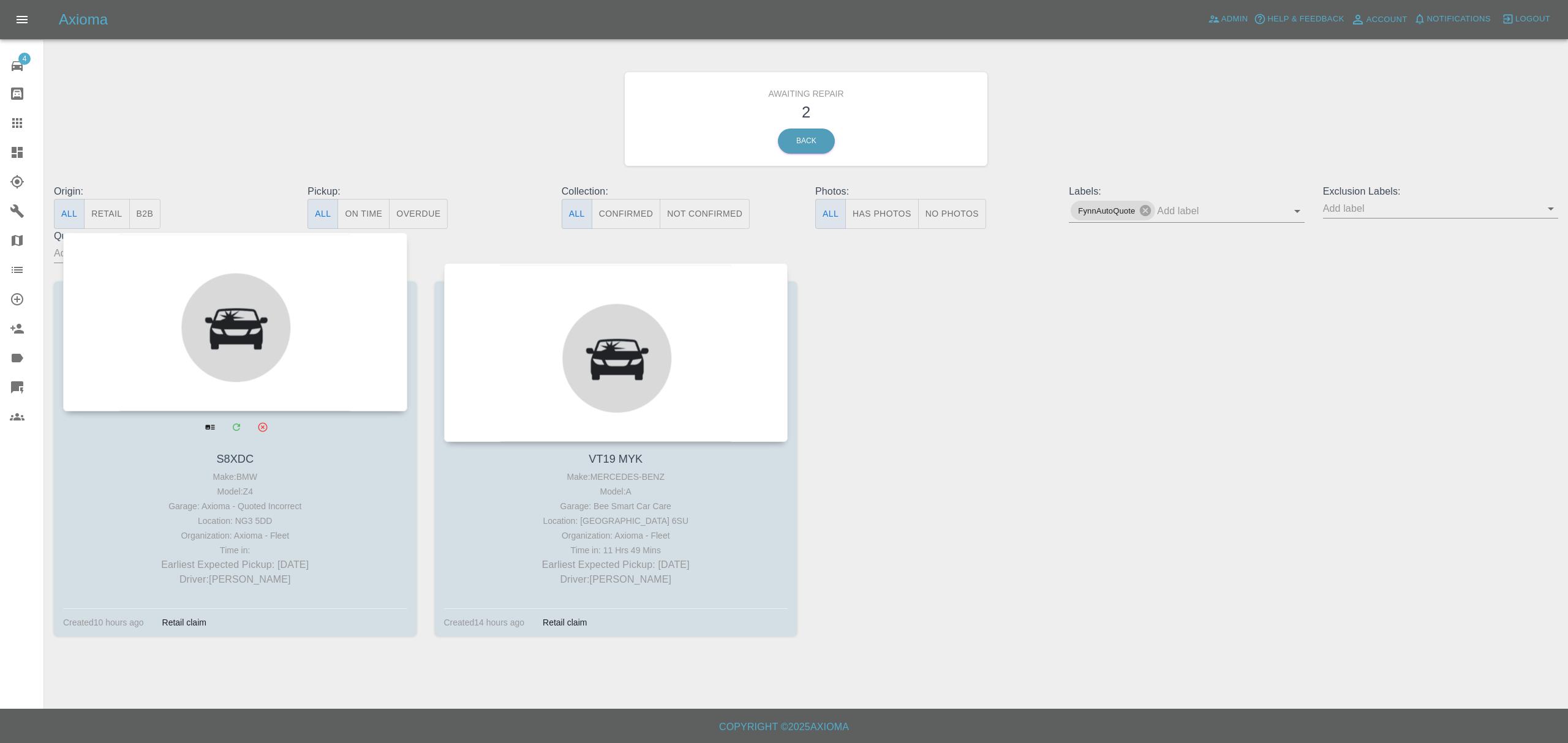
click at [157, 355] on div at bounding box center [235, 322] width 344 height 178
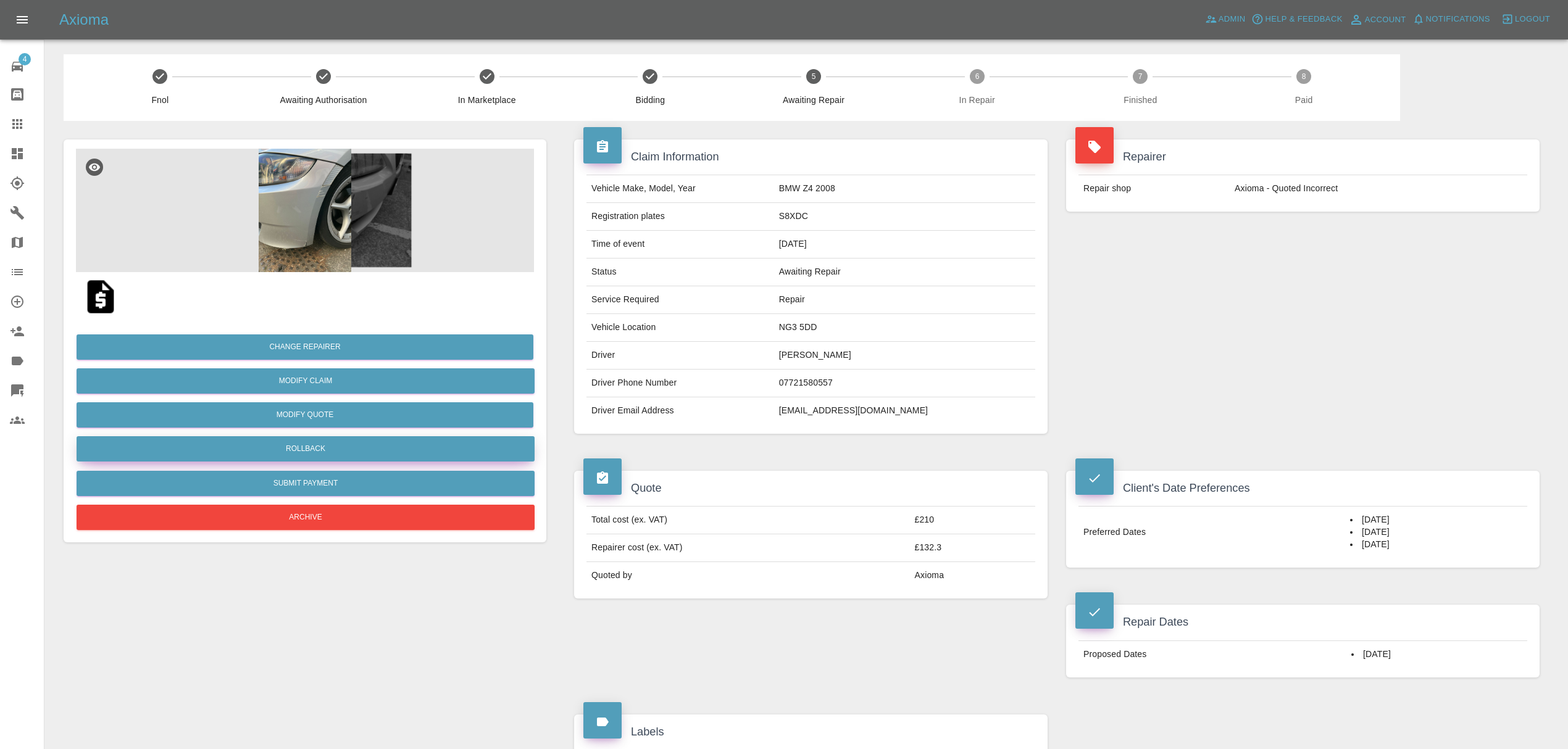
click at [338, 447] on button "Rollback" at bounding box center [305, 448] width 458 height 25
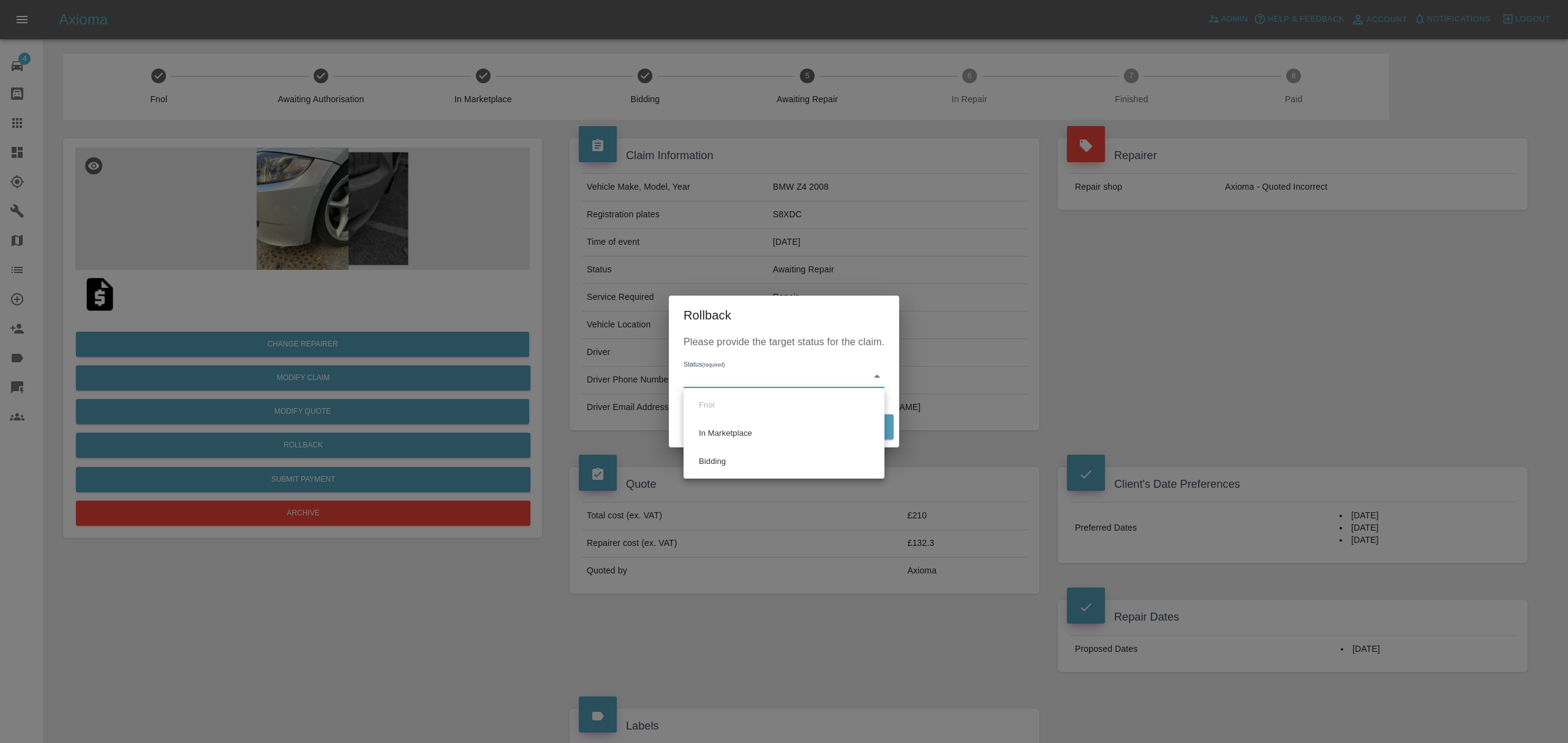
click at [736, 379] on body "Axioma Admin Help & Feedback Account Notifications 0 Logout 4 Repair home Bodys…" at bounding box center [784, 660] width 1568 height 1320
click at [730, 459] on li "Bidding" at bounding box center [784, 462] width 195 height 28
type input "bidding"
click at [864, 421] on button "Rollback" at bounding box center [856, 427] width 76 height 25
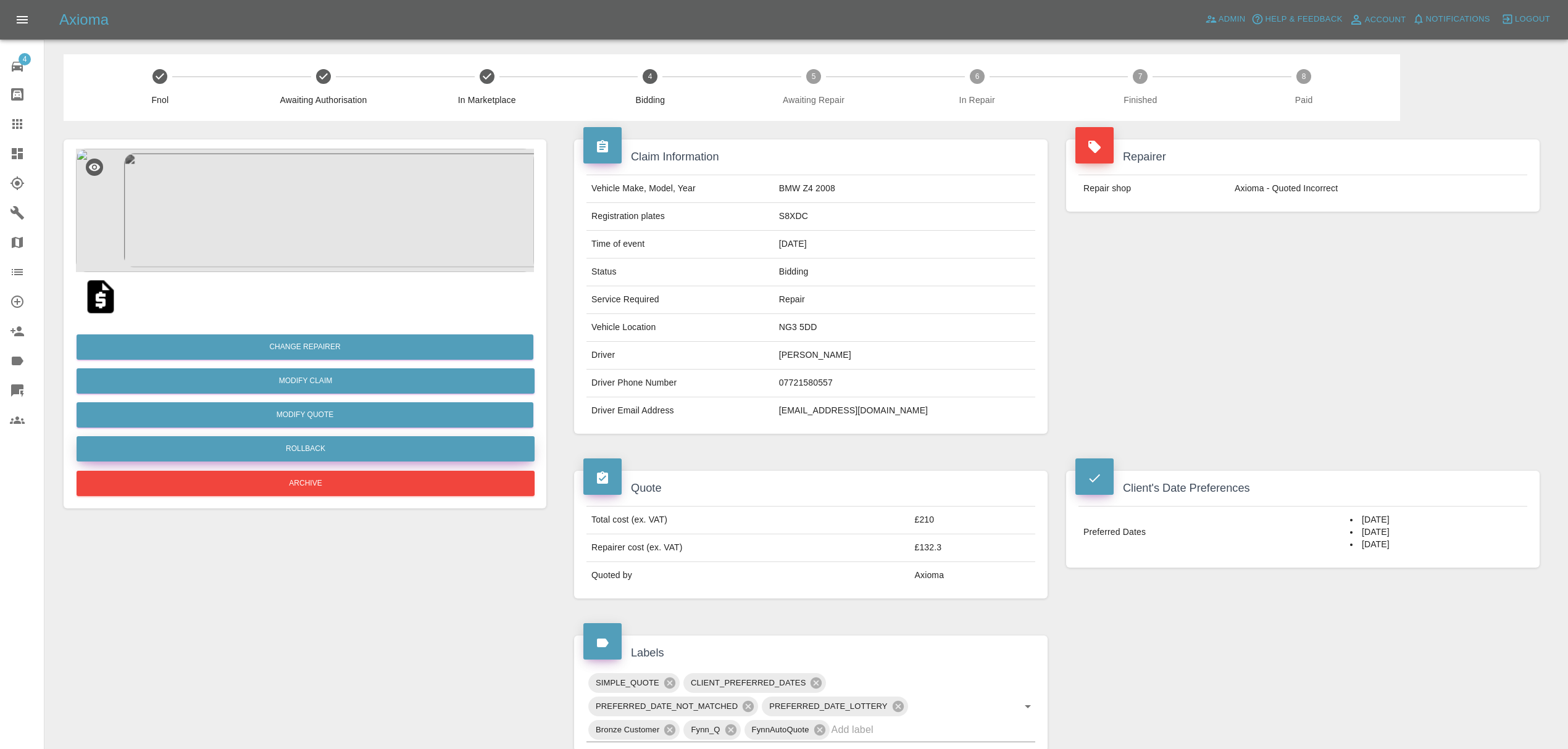
click at [316, 446] on button "Rollback" at bounding box center [305, 448] width 458 height 25
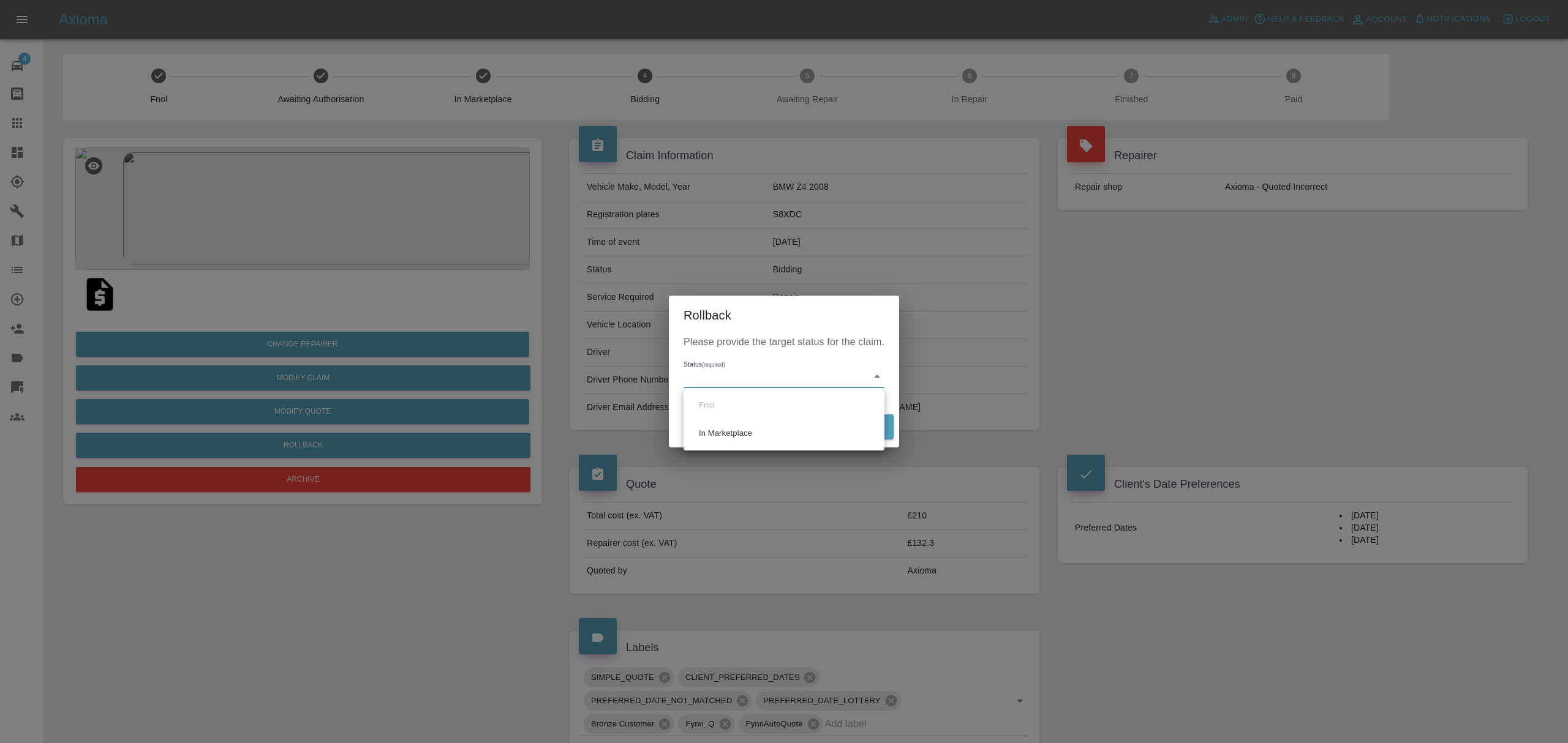
click at [746, 382] on body "Axioma Admin Help & Feedback Account Notifications 0 Logout 4 Repair home Bodys…" at bounding box center [784, 621] width 1568 height 1242
click at [722, 403] on ul "Fnol In Marketplace" at bounding box center [783, 419] width 201 height 62
click at [822, 350] on div at bounding box center [784, 371] width 1568 height 743
click at [642, 353] on div "Rollback Please provide the target status for the claim. Status (required) ​ Ca…" at bounding box center [784, 371] width 1568 height 743
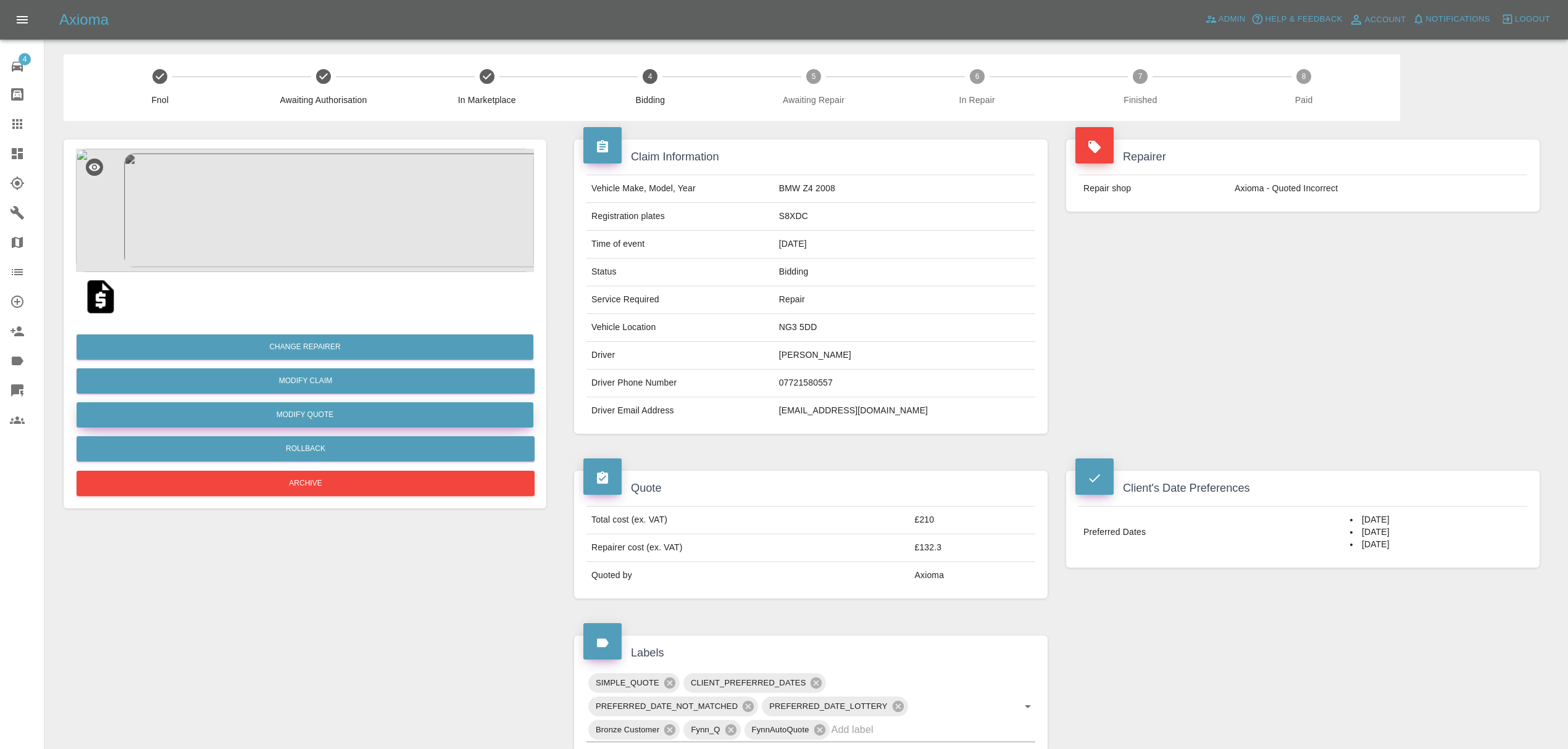
click at [339, 411] on button "Modify Quote" at bounding box center [305, 414] width 457 height 25
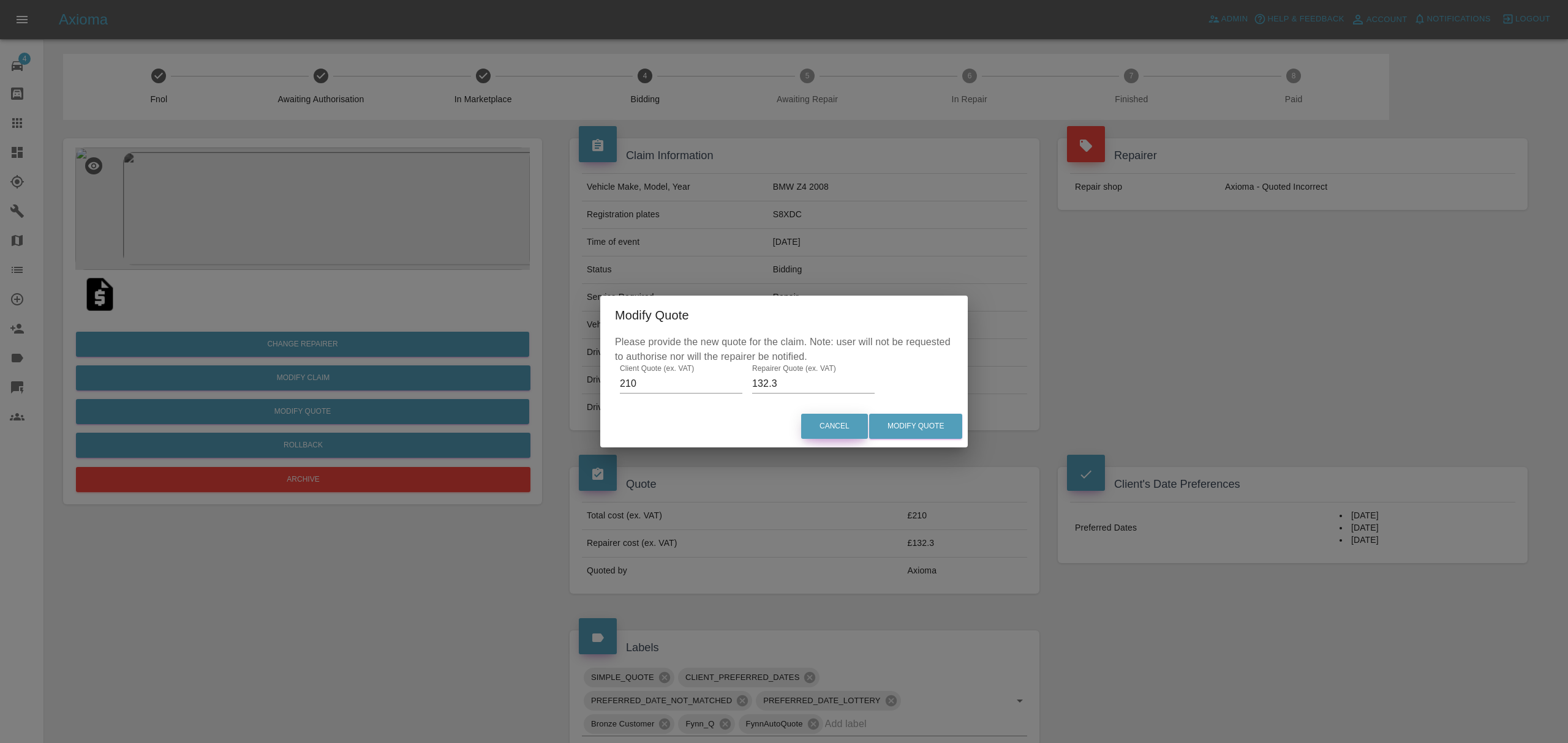
click at [855, 429] on button "Cancel" at bounding box center [834, 426] width 67 height 25
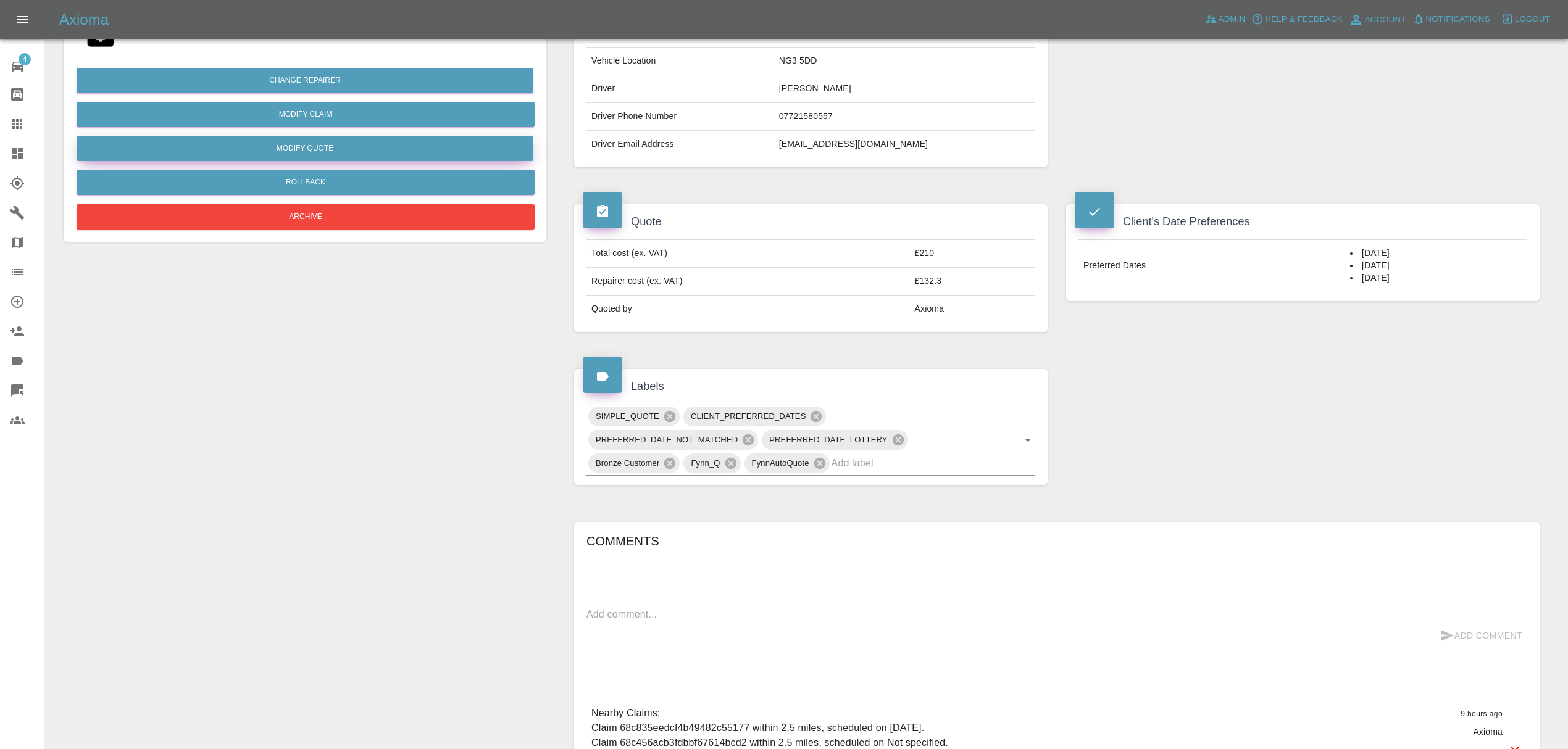
scroll to position [506, 0]
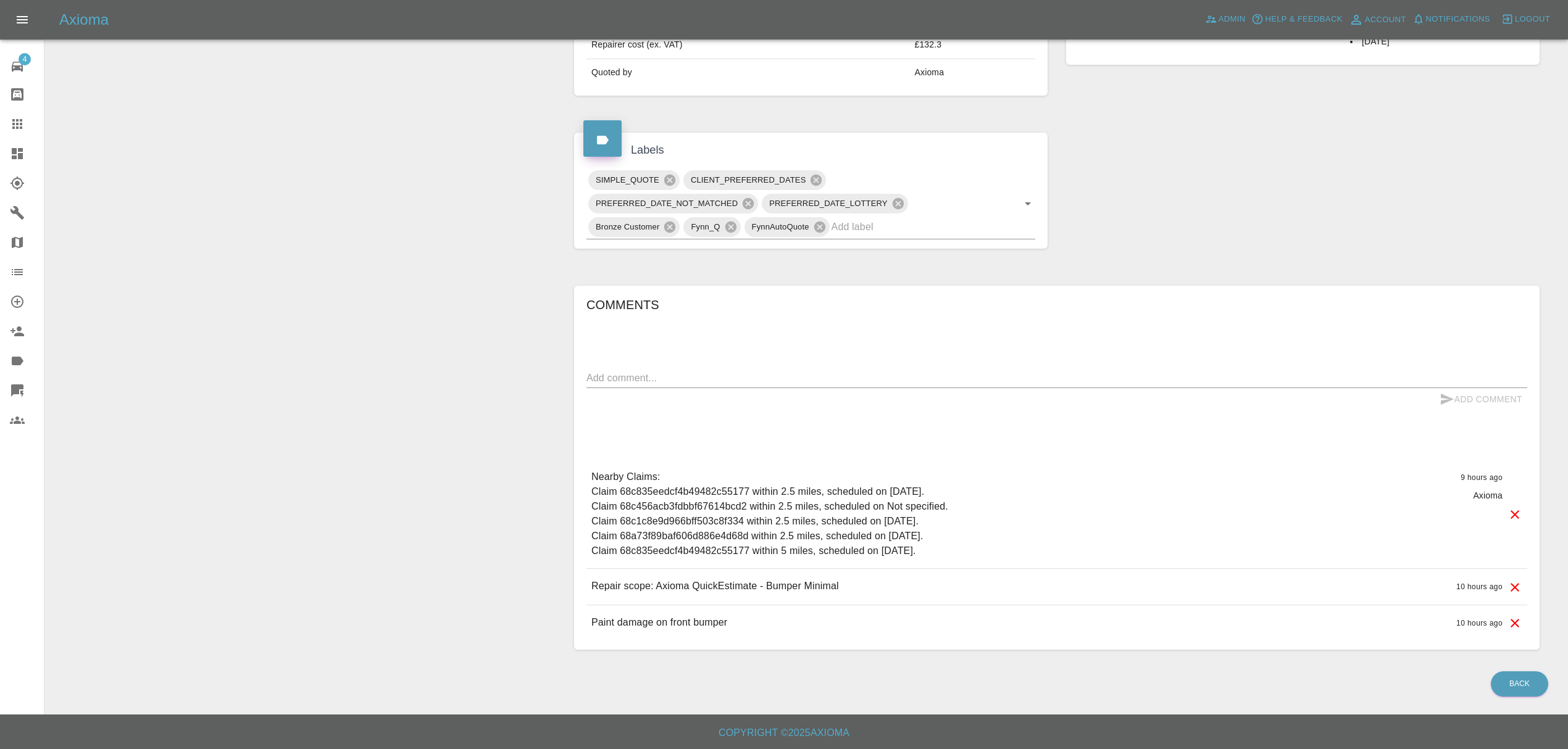
click at [29, 146] on link "Dashboard" at bounding box center [22, 153] width 44 height 29
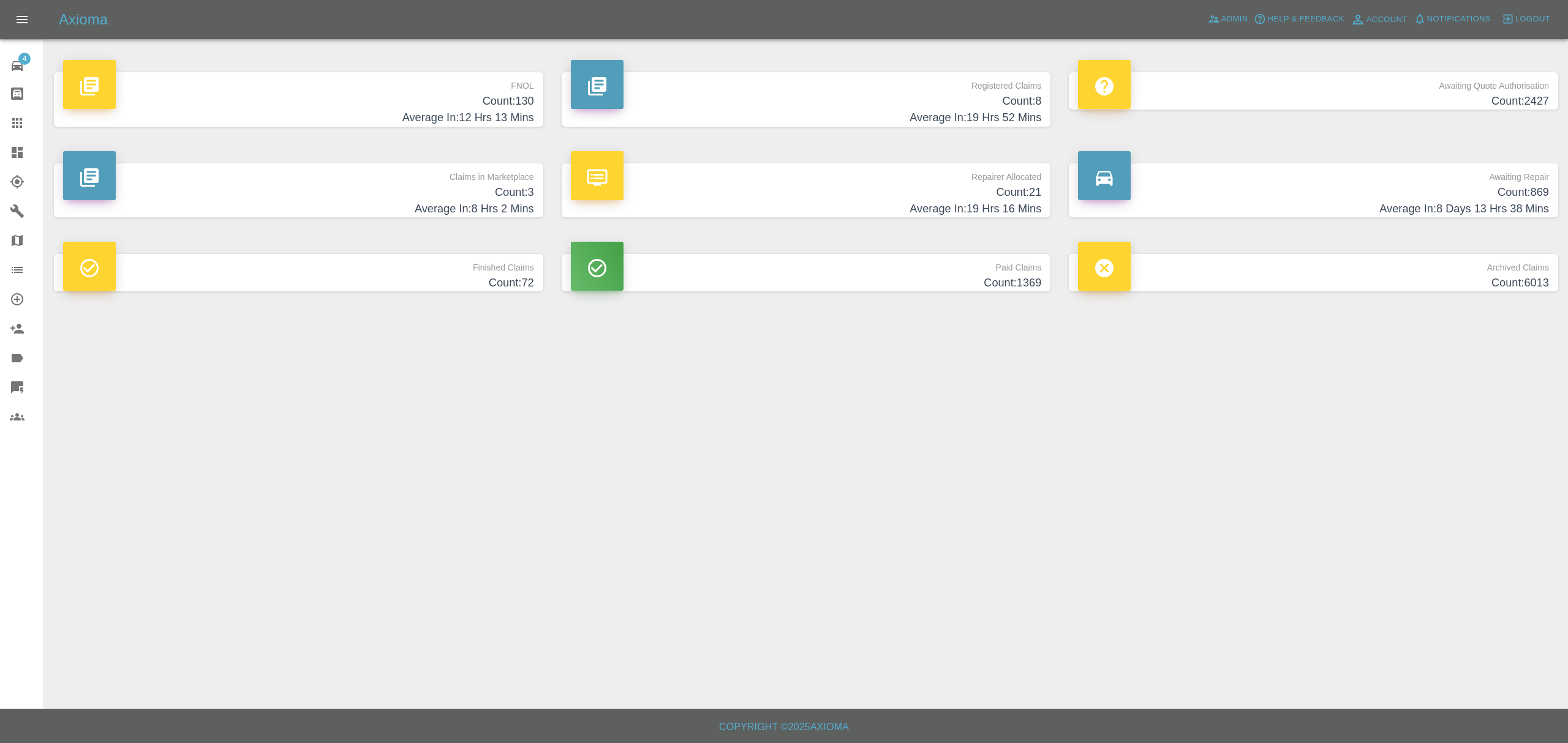
click at [476, 192] on h4 "Count: 3" at bounding box center [298, 193] width 471 height 16
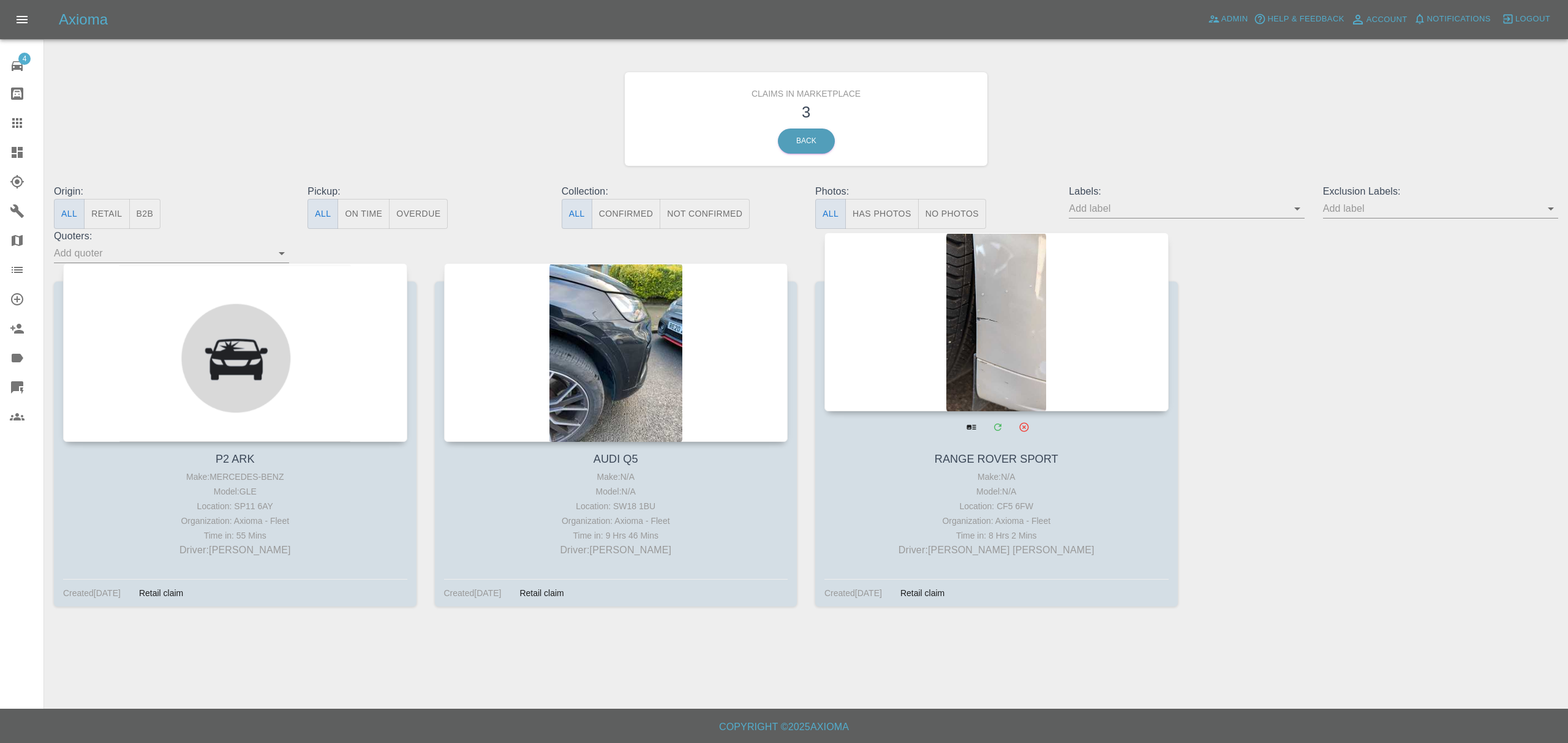
click at [1042, 345] on div at bounding box center [996, 322] width 344 height 178
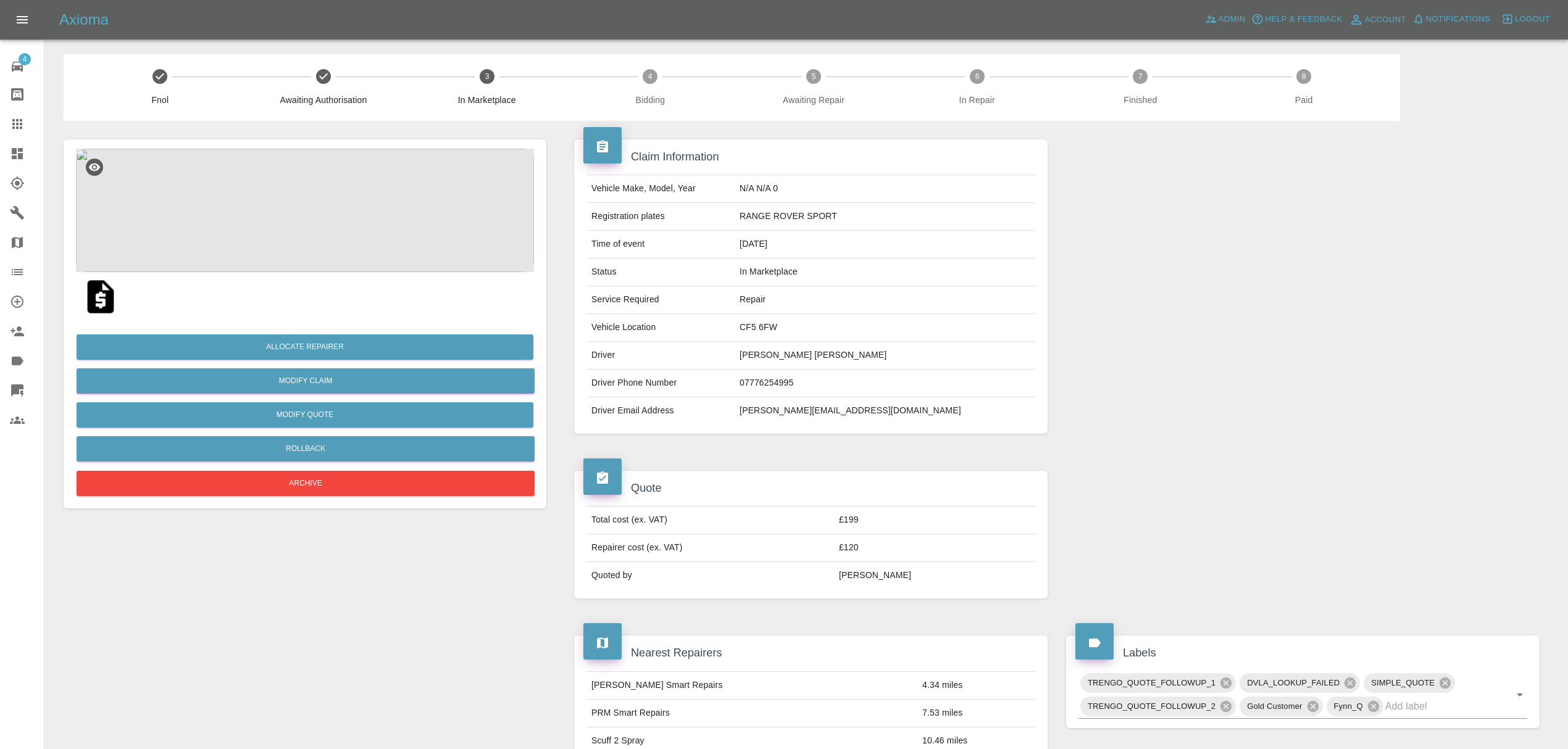
click at [11, 146] on link "Dashboard" at bounding box center [22, 153] width 44 height 29
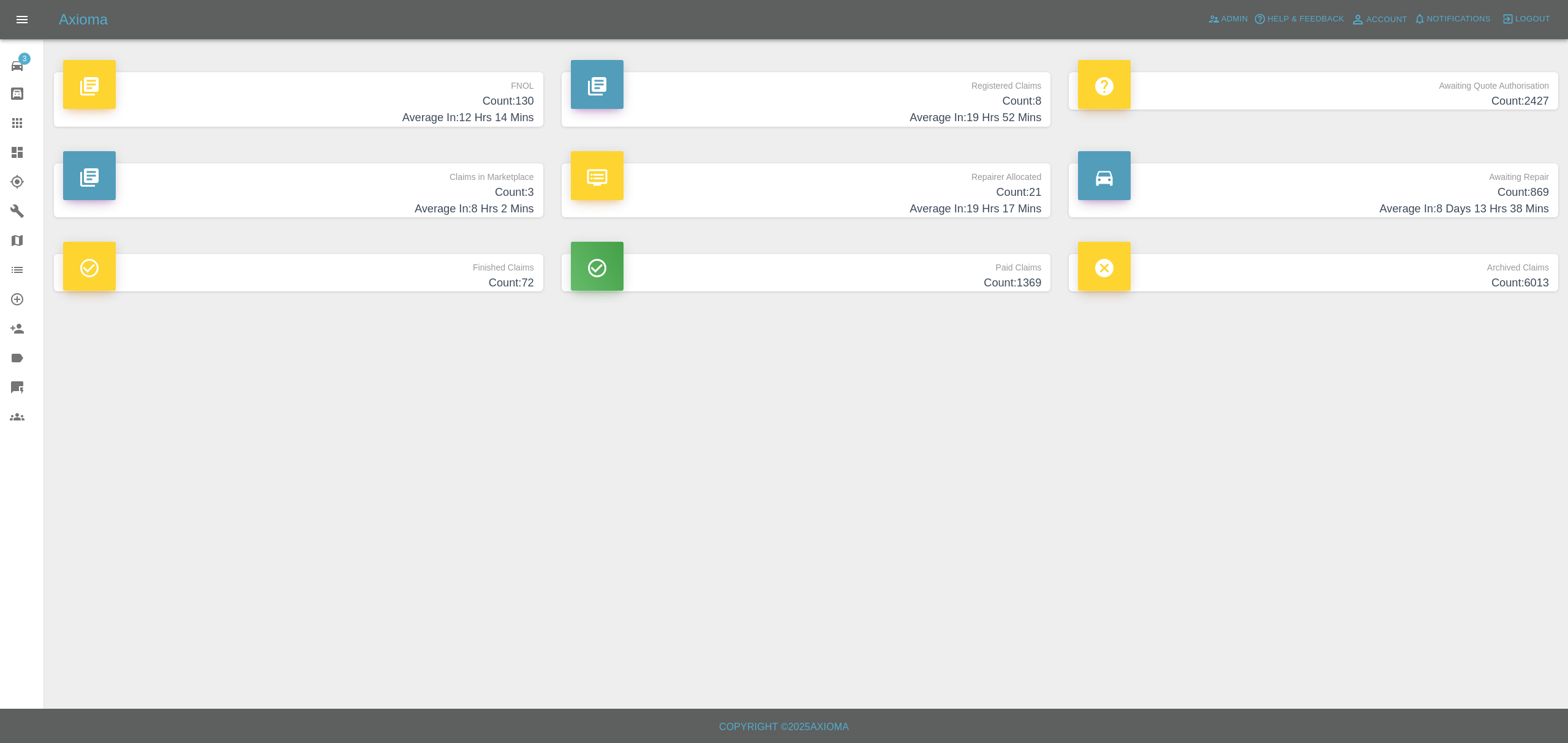
click at [333, 123] on h4 "Average In: 12 Hrs 14 Mins" at bounding box center [298, 118] width 471 height 16
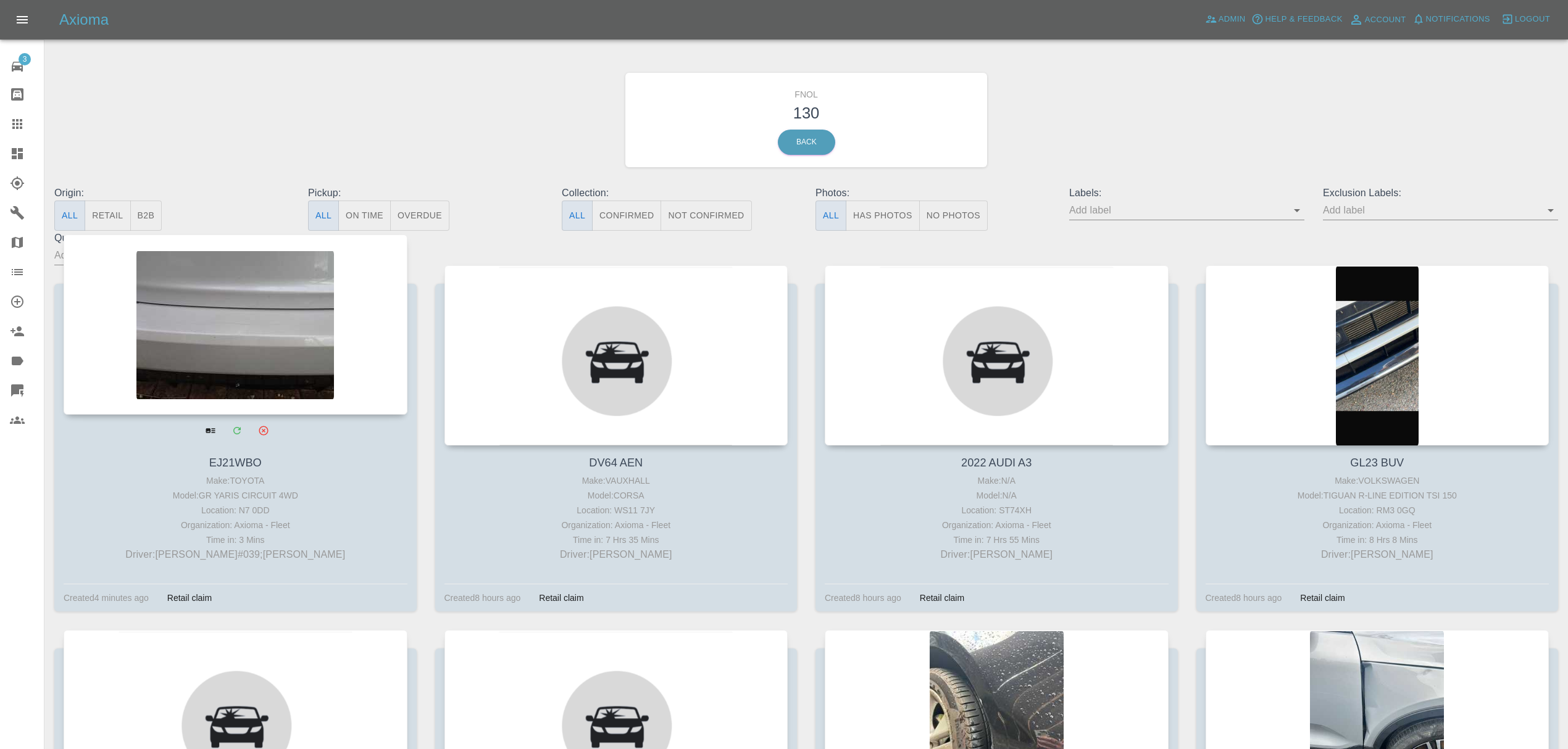
click at [283, 315] on div at bounding box center [235, 324] width 344 height 180
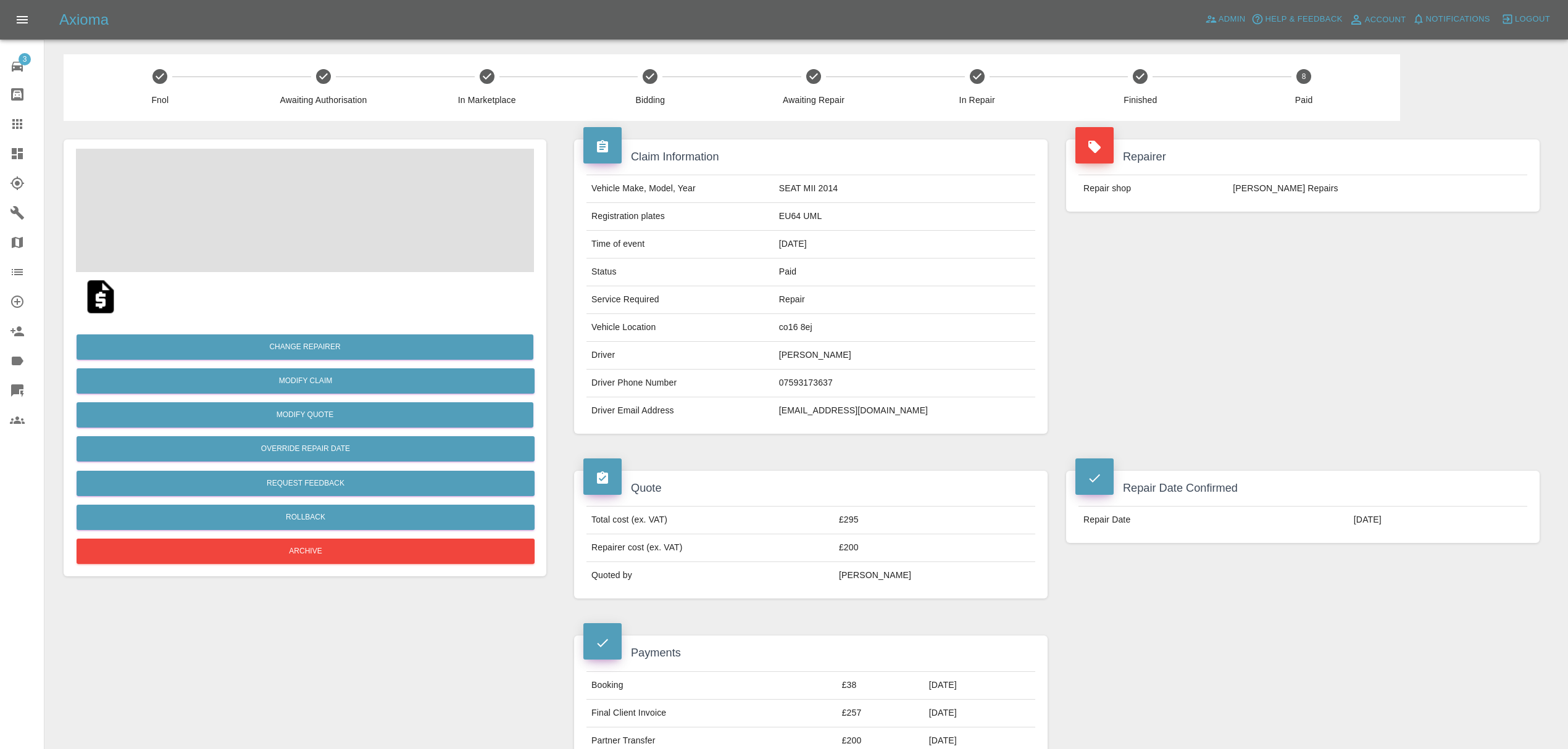
click at [875, 414] on td "robertcbarker@live.co.uk" at bounding box center [904, 411] width 261 height 27
copy div "robertcbarker@live.co.uk"
drag, startPoint x: 27, startPoint y: 159, endPoint x: 55, endPoint y: 159, distance: 28.0
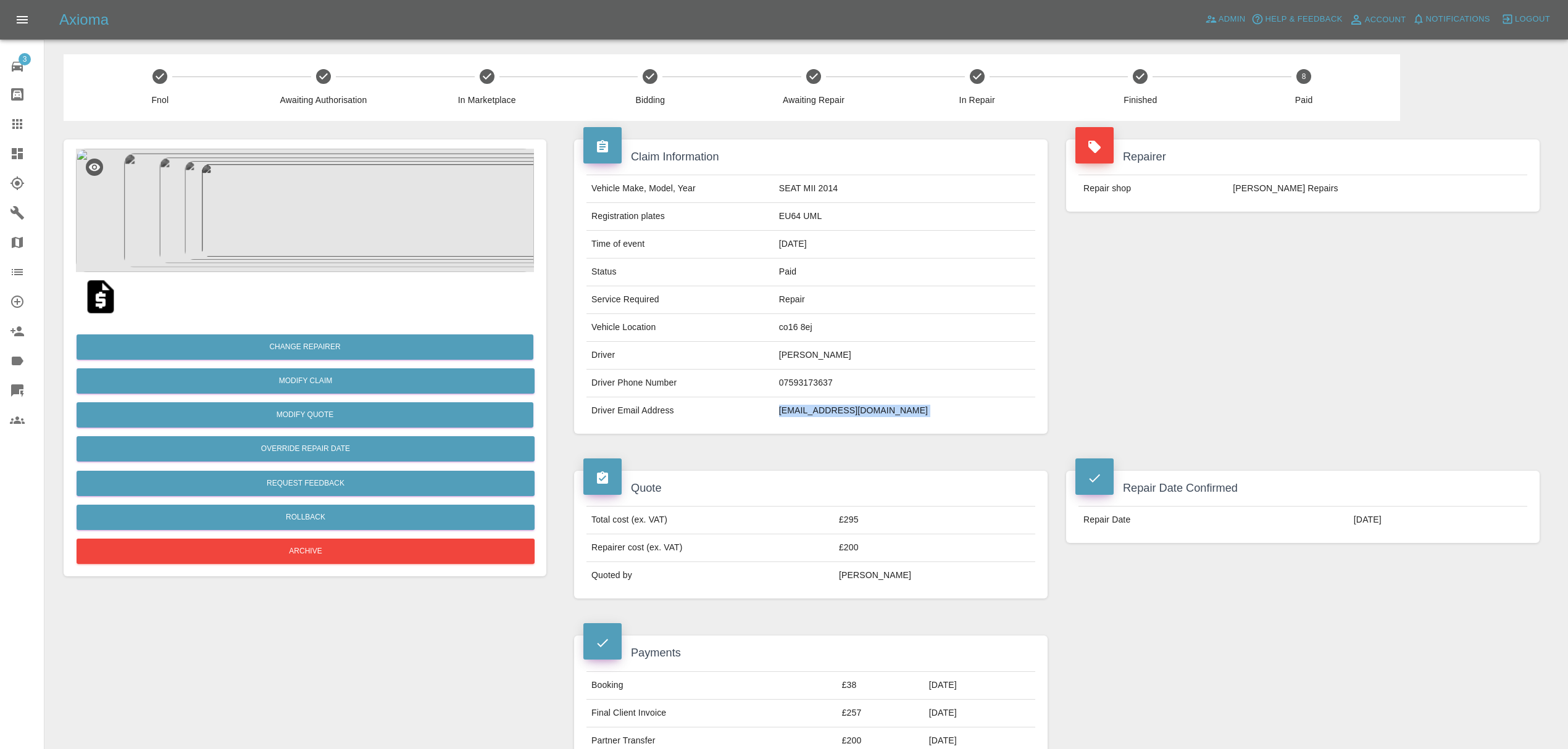
click at [27, 159] on div at bounding box center [27, 154] width 35 height 15
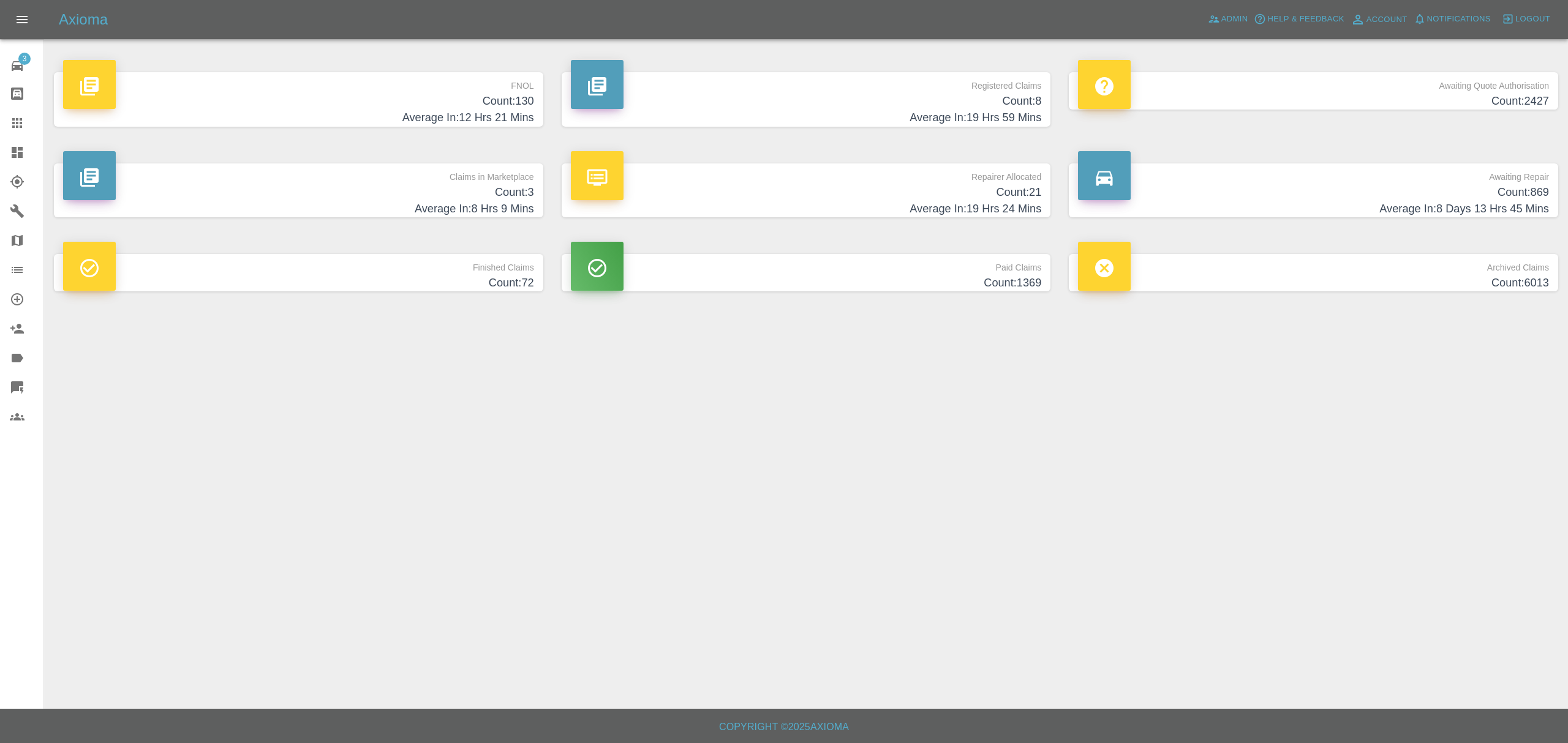
click at [459, 105] on h4 "Count: 130" at bounding box center [298, 101] width 471 height 16
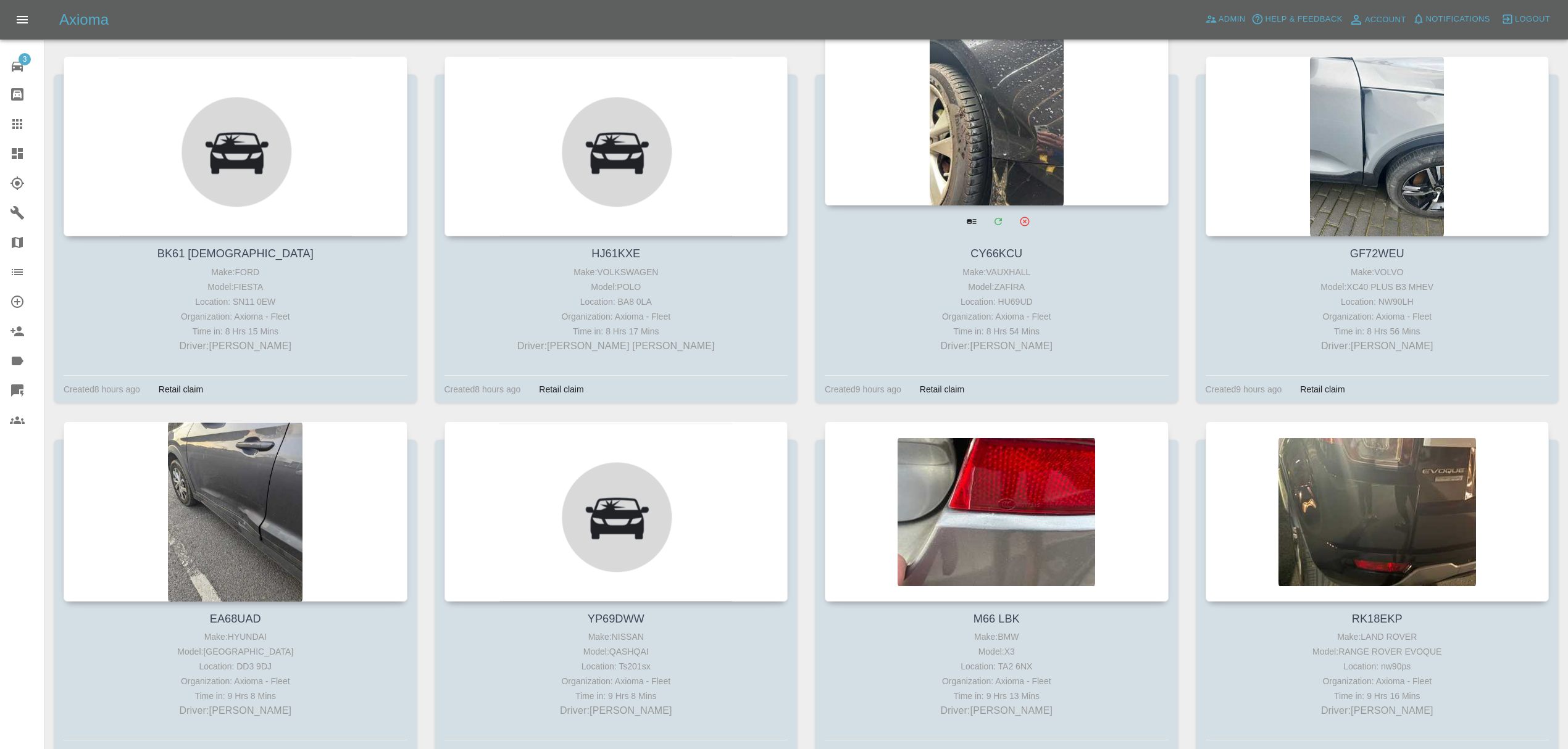
scroll to position [613, 0]
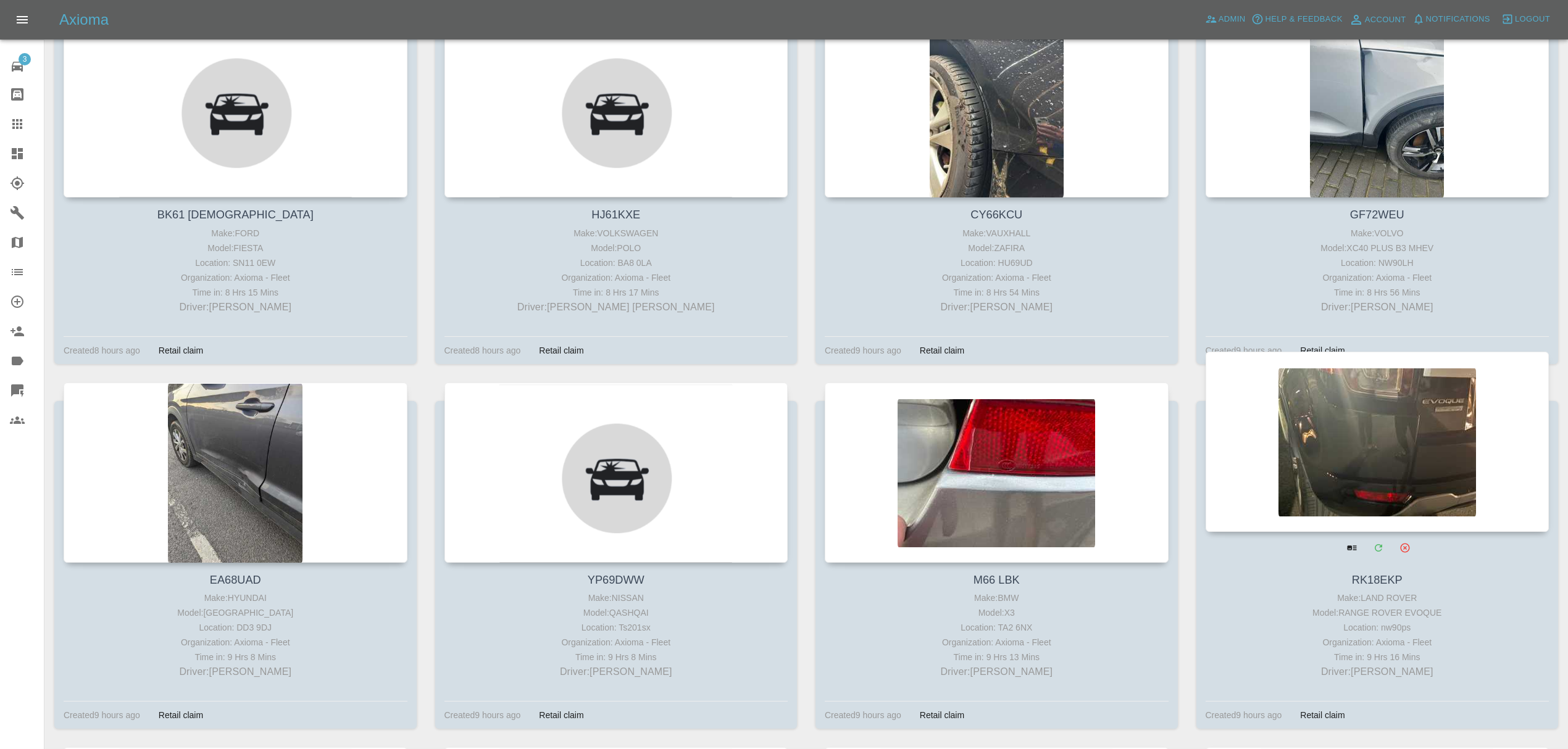
click at [1326, 447] on div at bounding box center [1377, 442] width 344 height 180
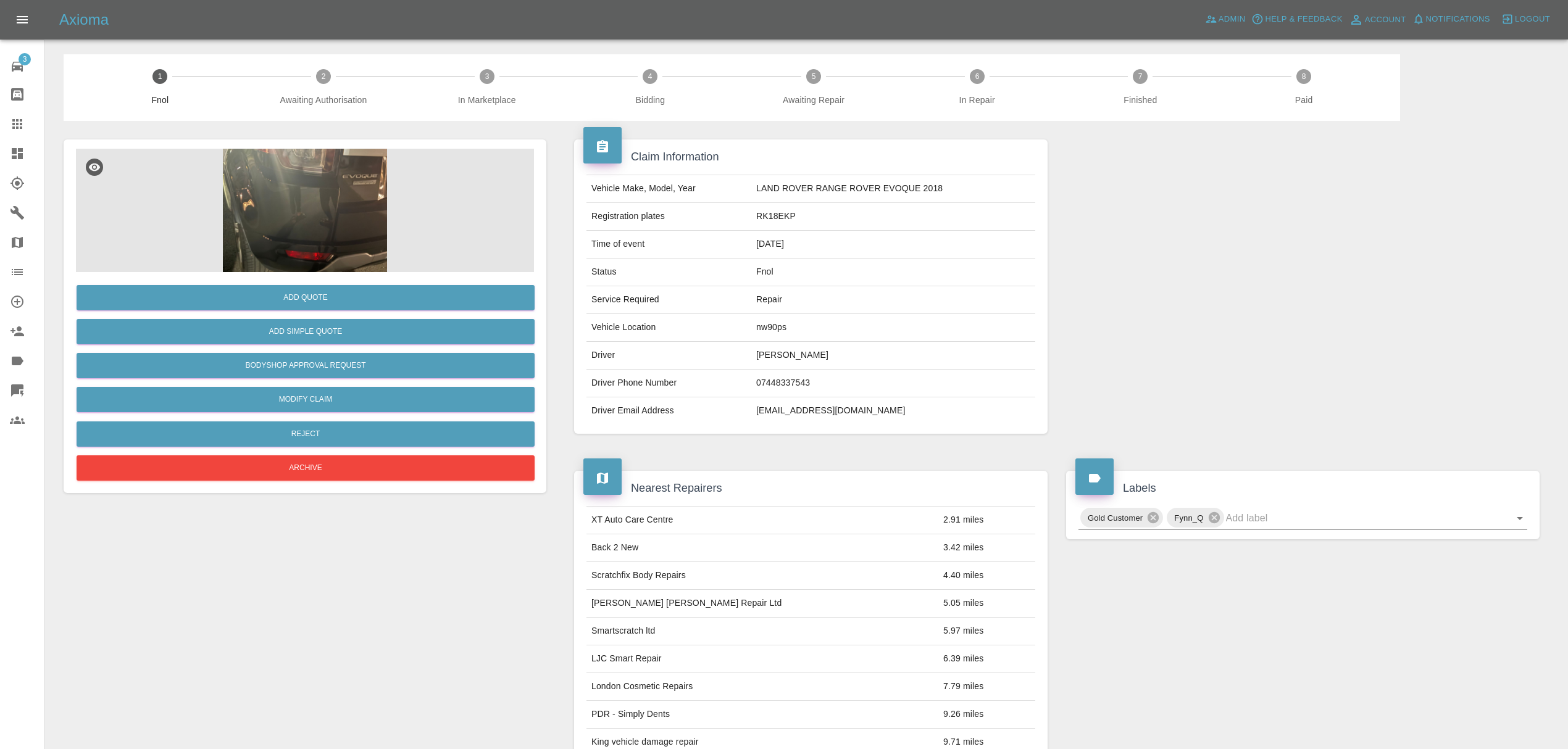
click at [271, 216] on img at bounding box center [305, 210] width 458 height 123
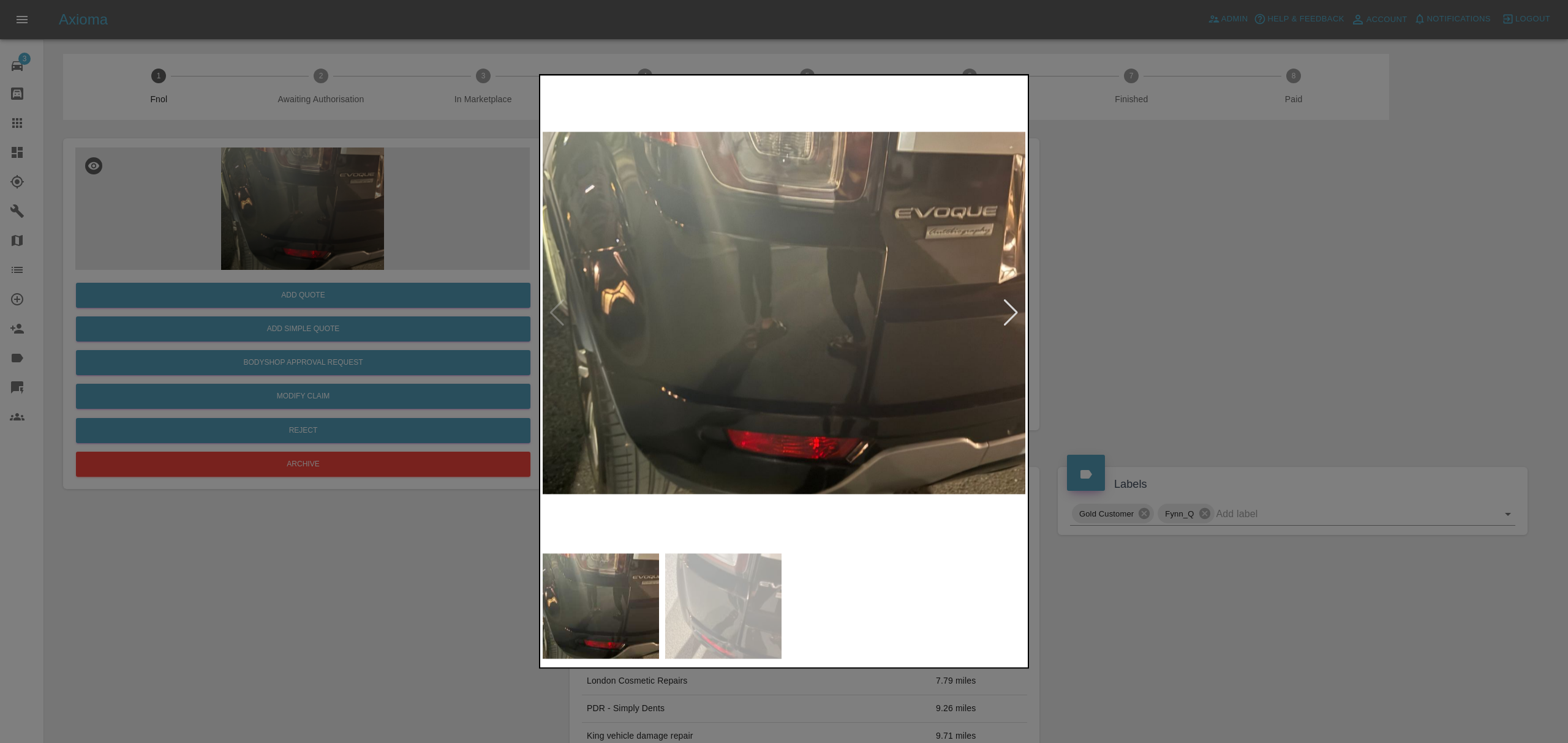
click at [1003, 316] on div at bounding box center [1011, 313] width 16 height 27
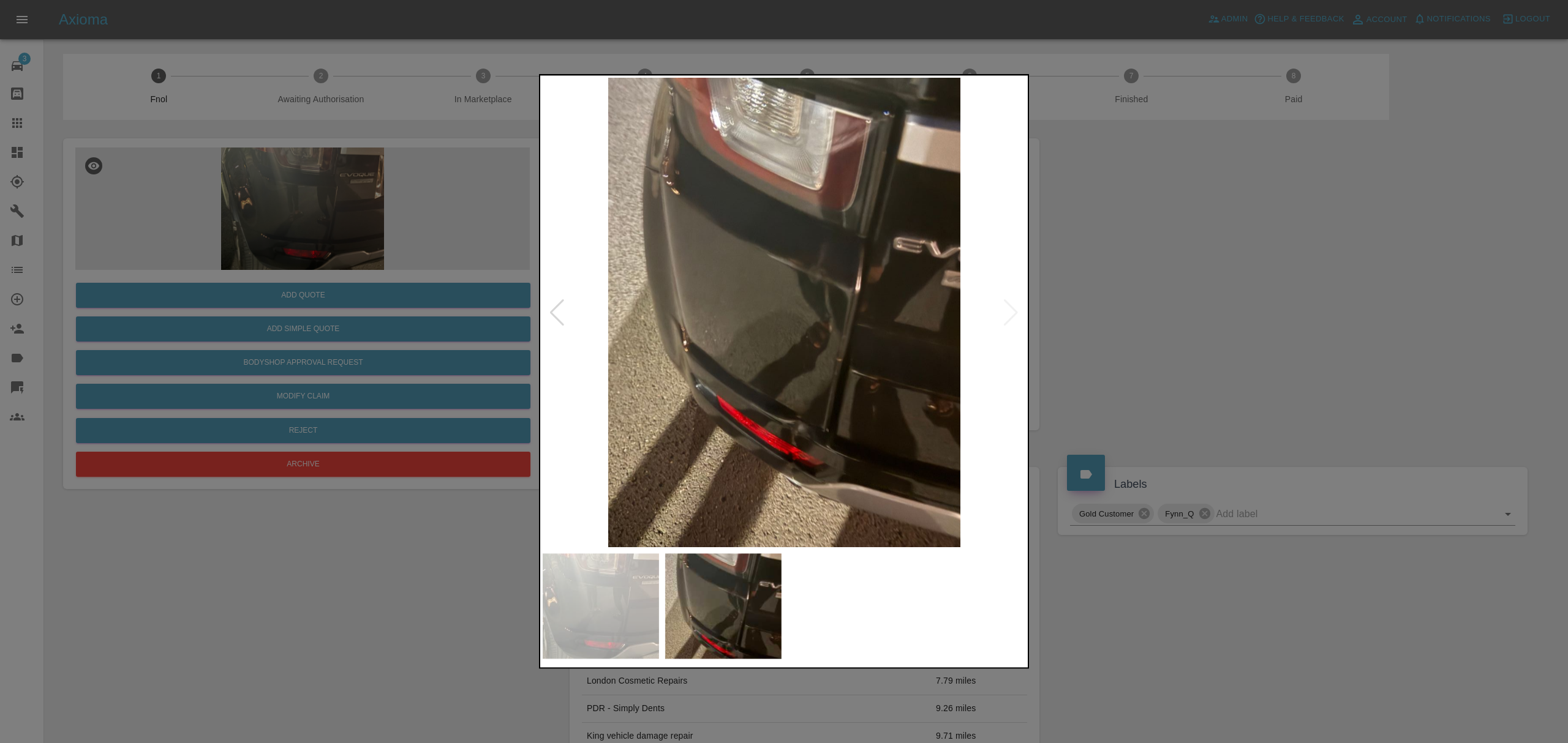
click at [1154, 305] on div at bounding box center [784, 371] width 1568 height 743
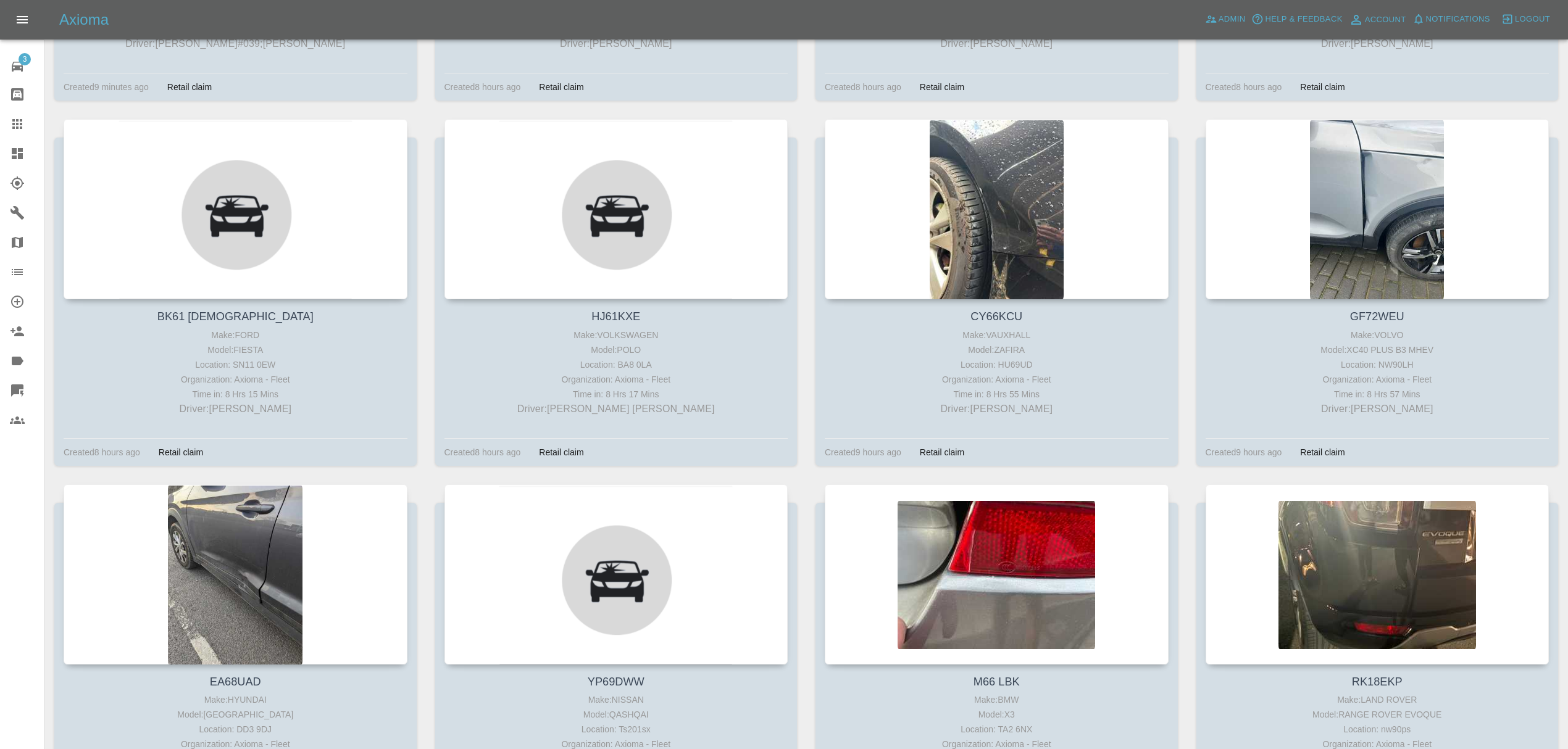
scroll to position [485, 0]
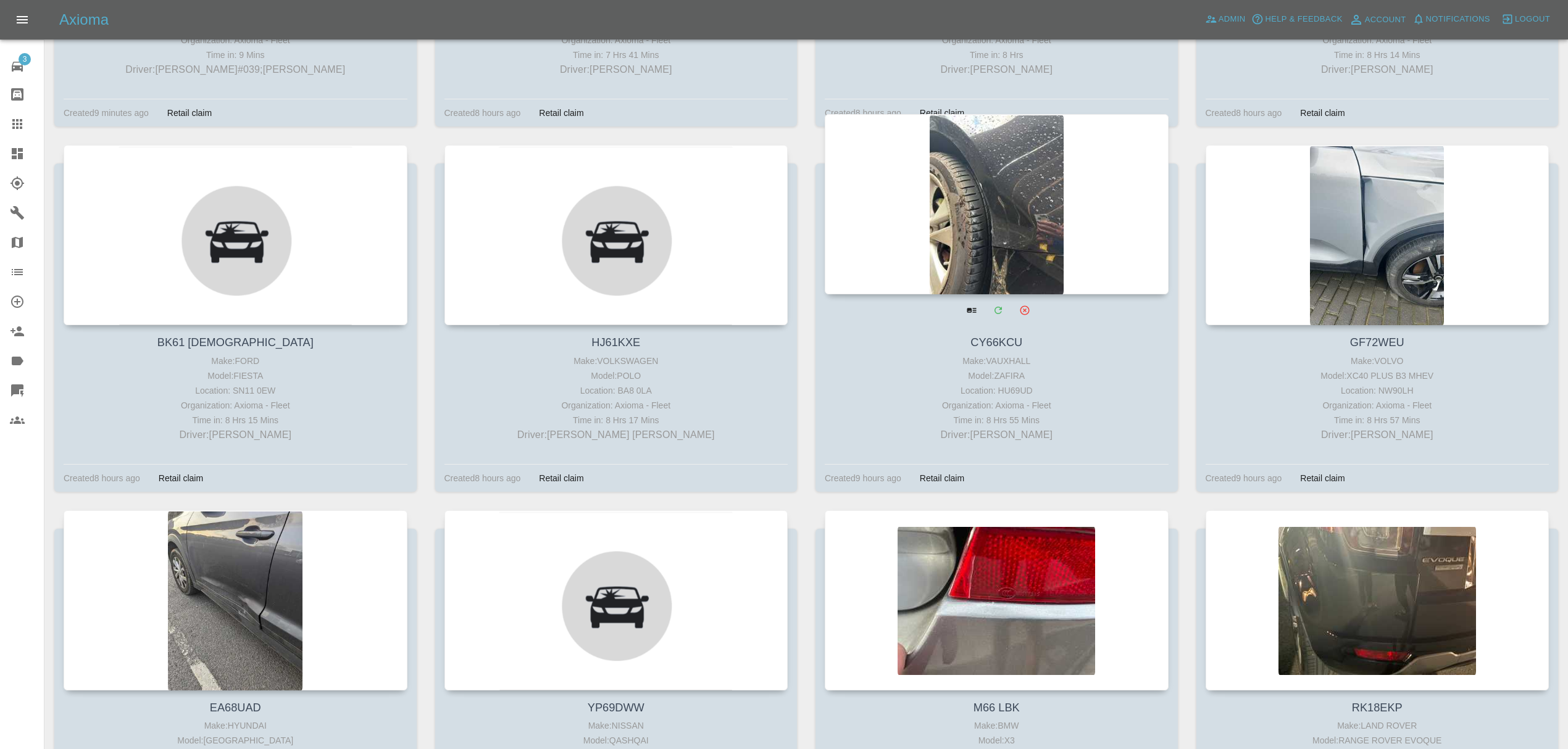
click at [1077, 247] on div at bounding box center [997, 204] width 344 height 180
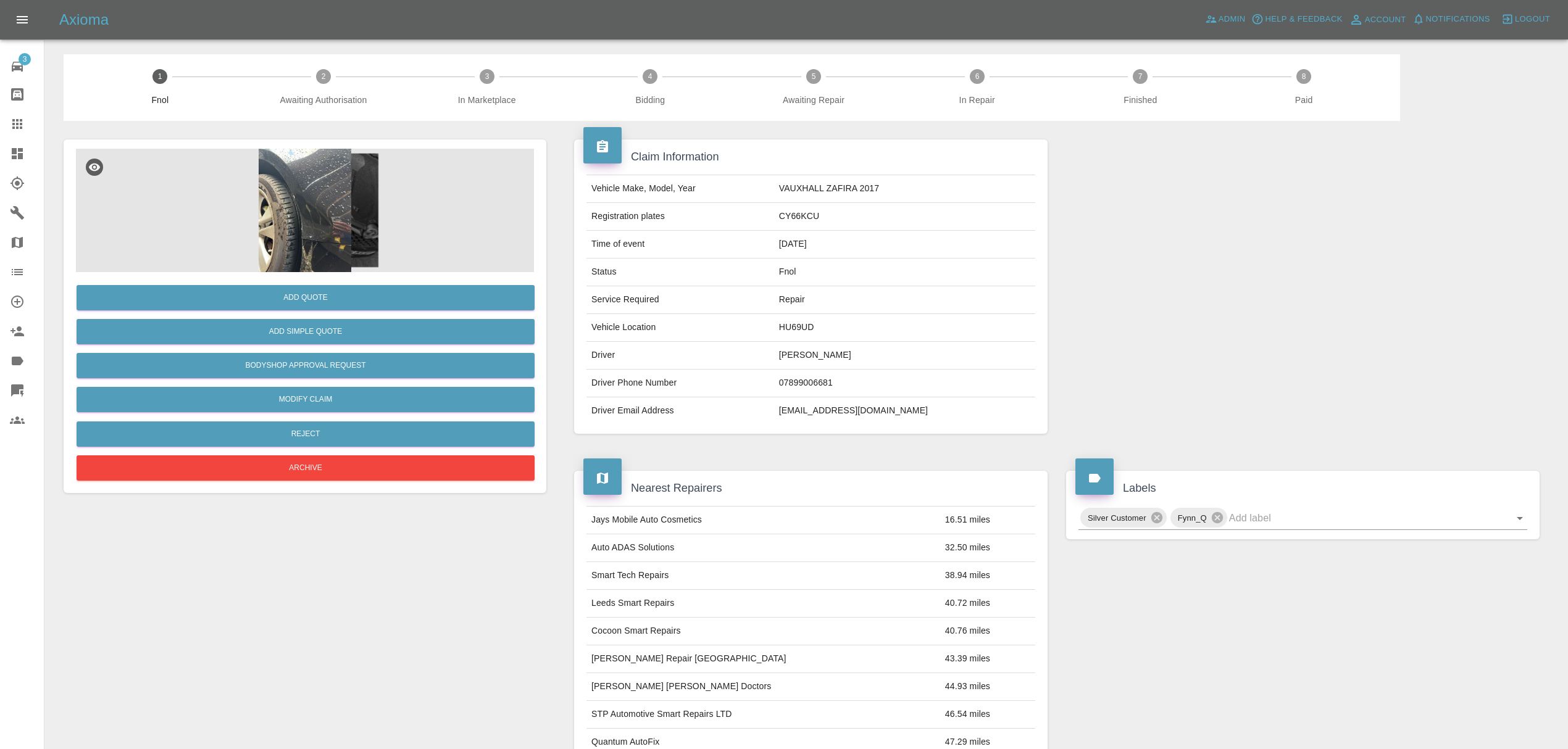
drag, startPoint x: 14, startPoint y: 117, endPoint x: 37, endPoint y: 127, distance: 25.1
click at [14, 117] on icon at bounding box center [17, 124] width 15 height 15
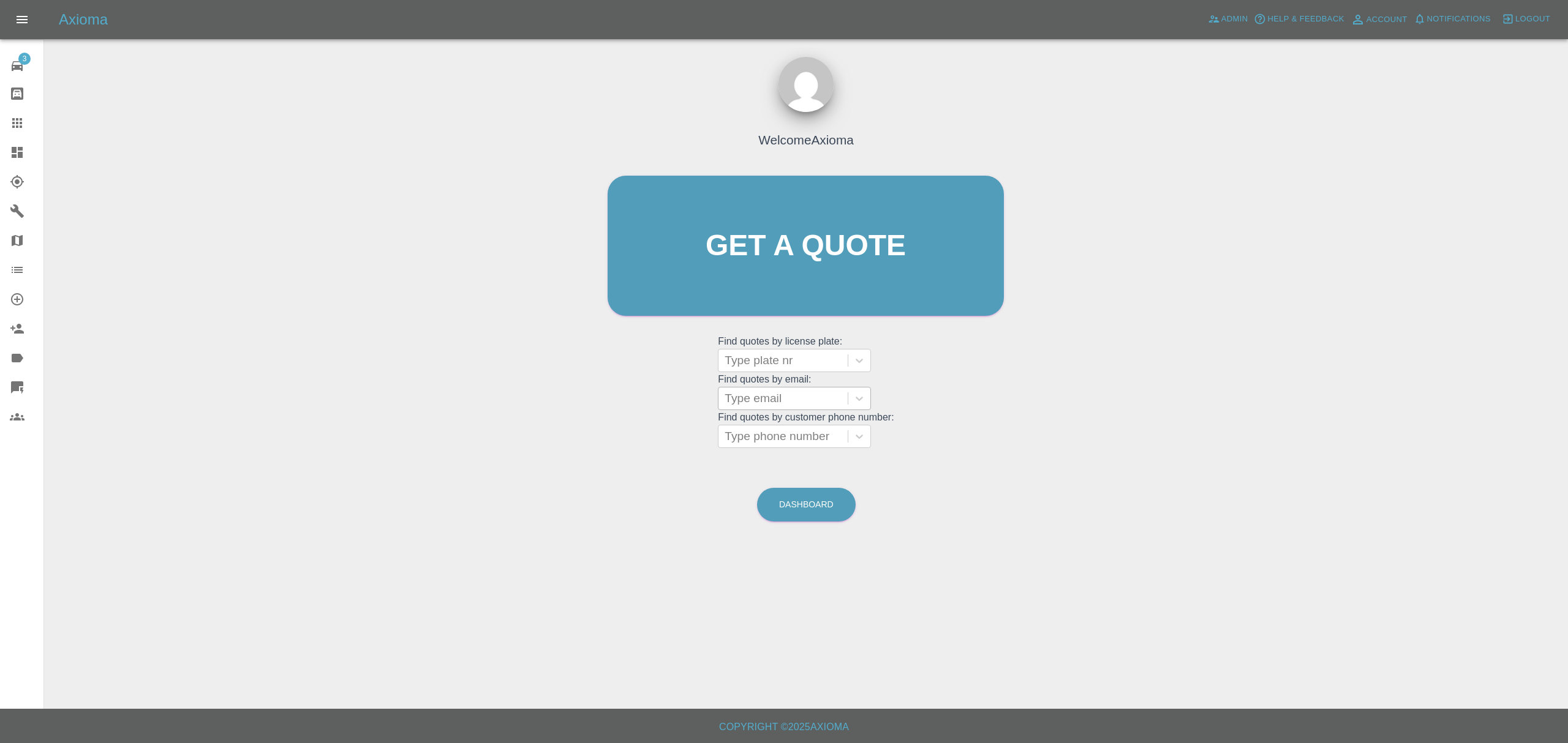
click at [781, 404] on div at bounding box center [783, 398] width 117 height 17
paste input "paulvenn@sky.com"
type input "paulvenn@sky.com"
click at [726, 400] on div at bounding box center [783, 398] width 129 height 22
paste input "paulvenn@sky.com"
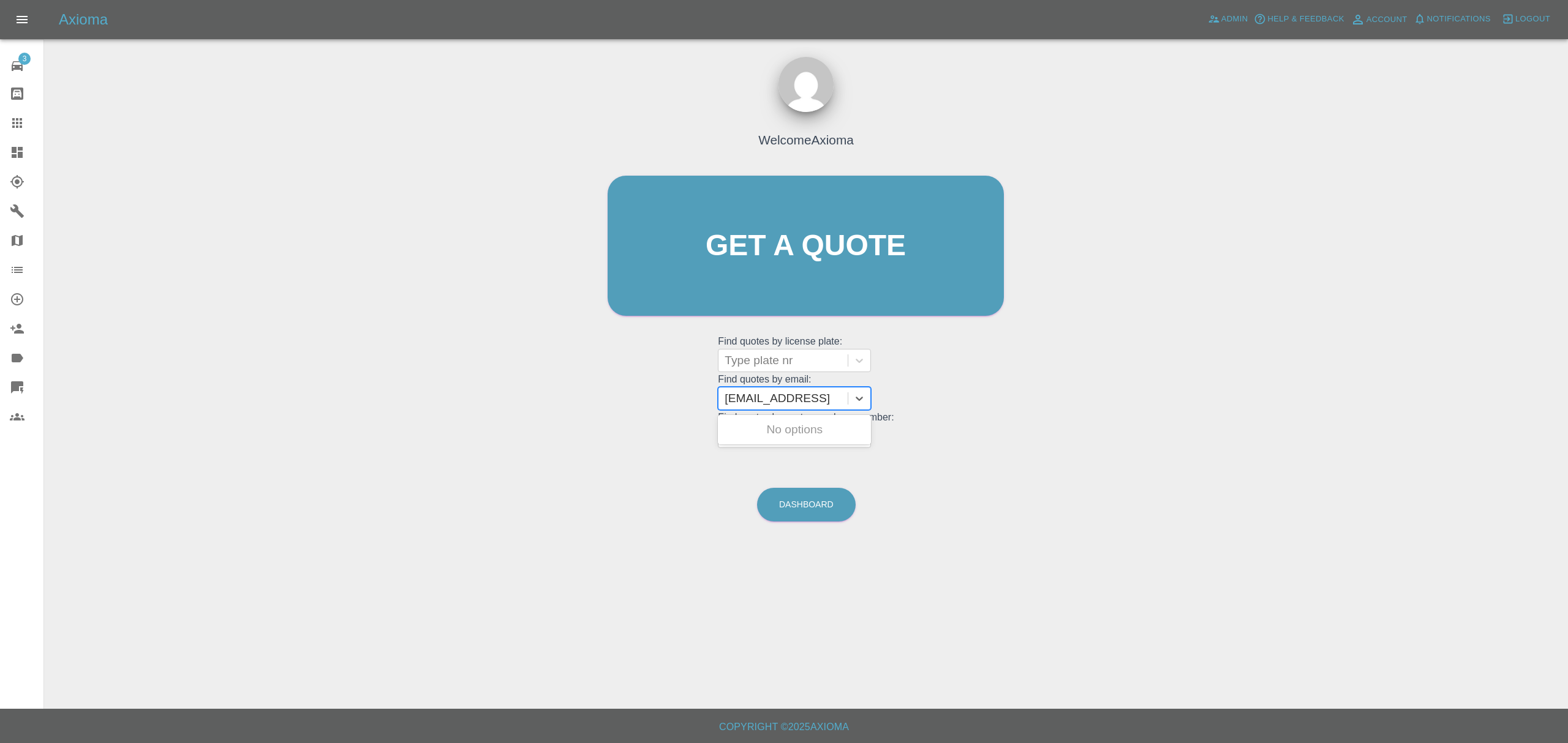
type input "paulvenn@sky.com"
click at [32, 148] on div at bounding box center [26, 153] width 34 height 15
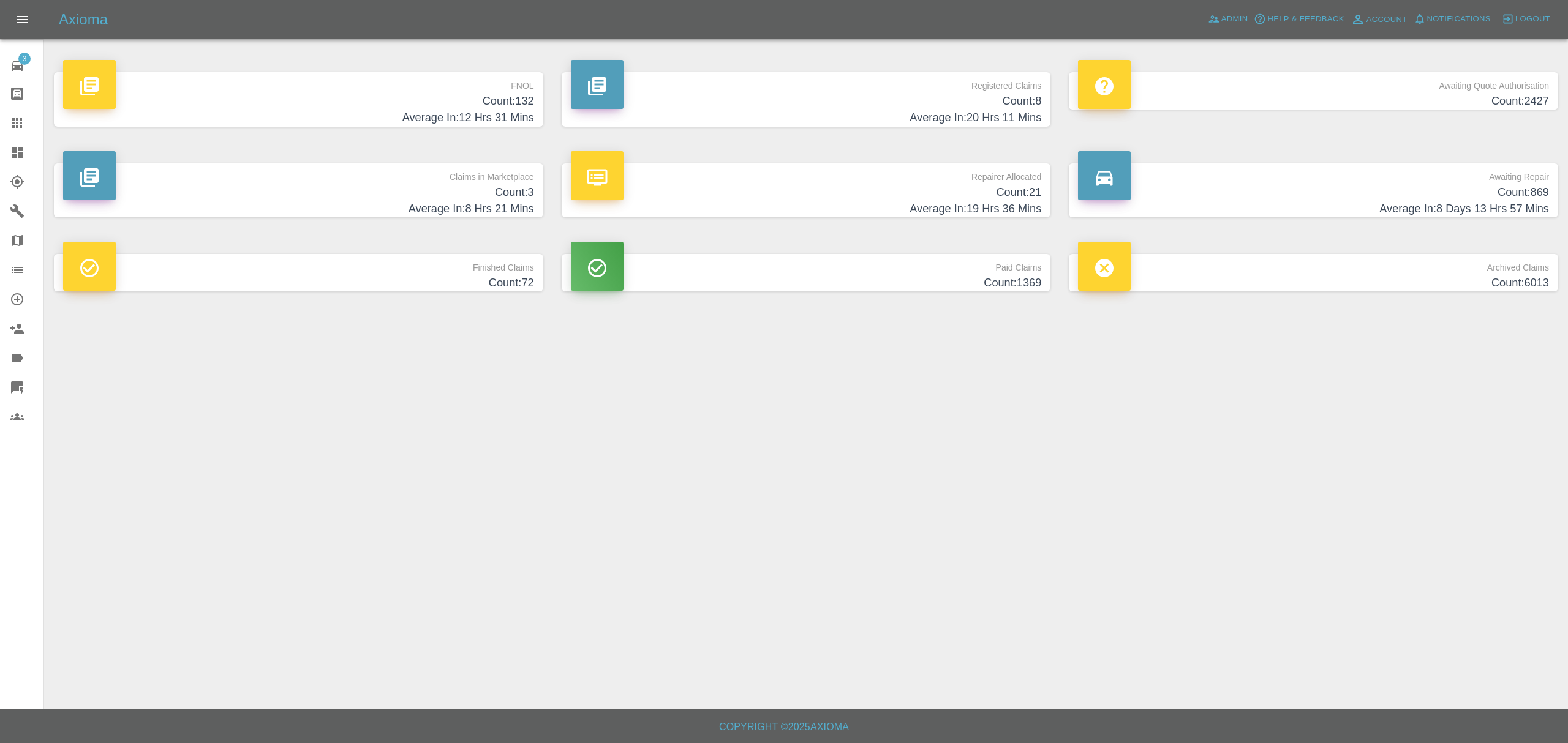
click at [471, 103] on h4 "Count: 132" at bounding box center [298, 101] width 471 height 16
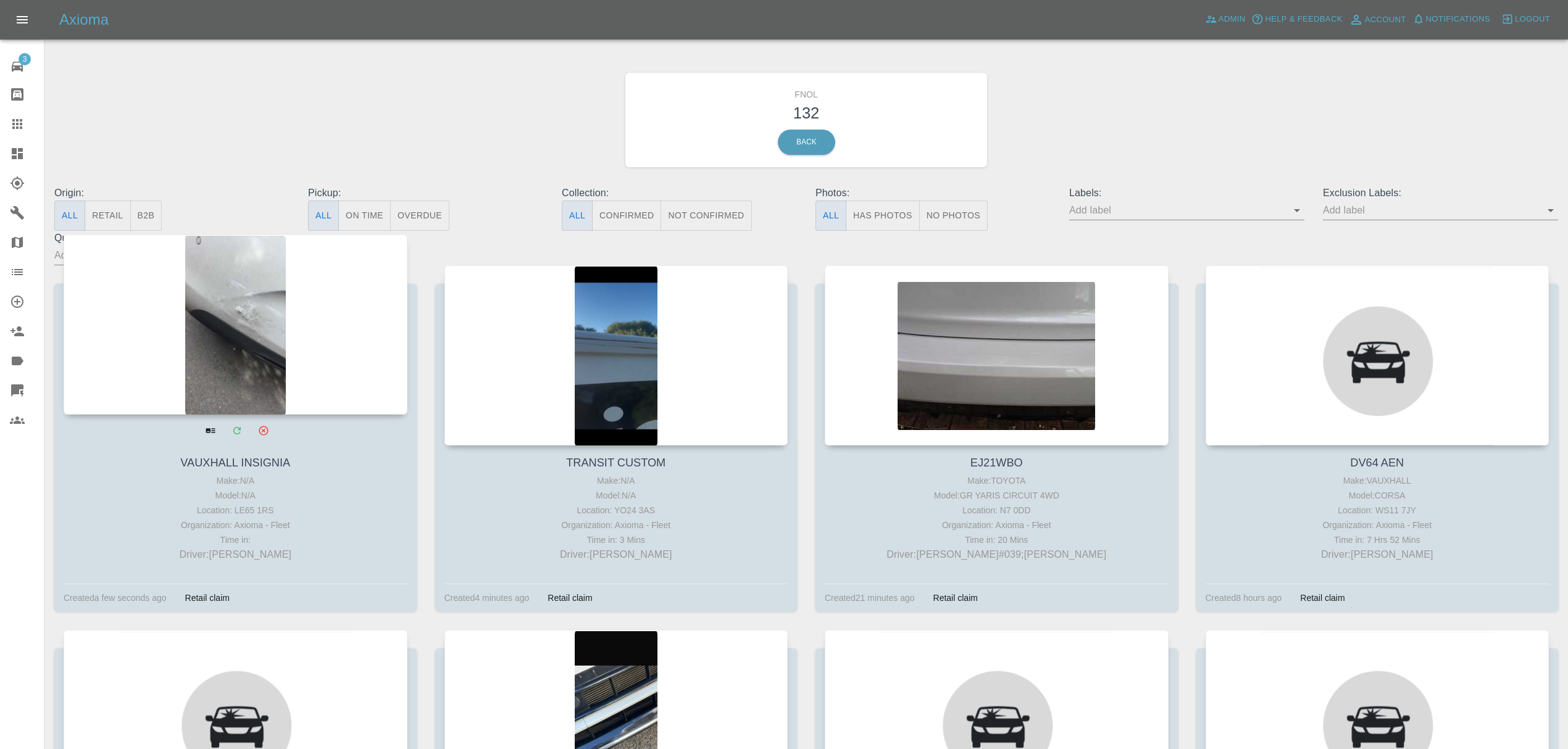
click at [343, 375] on div at bounding box center [235, 324] width 344 height 180
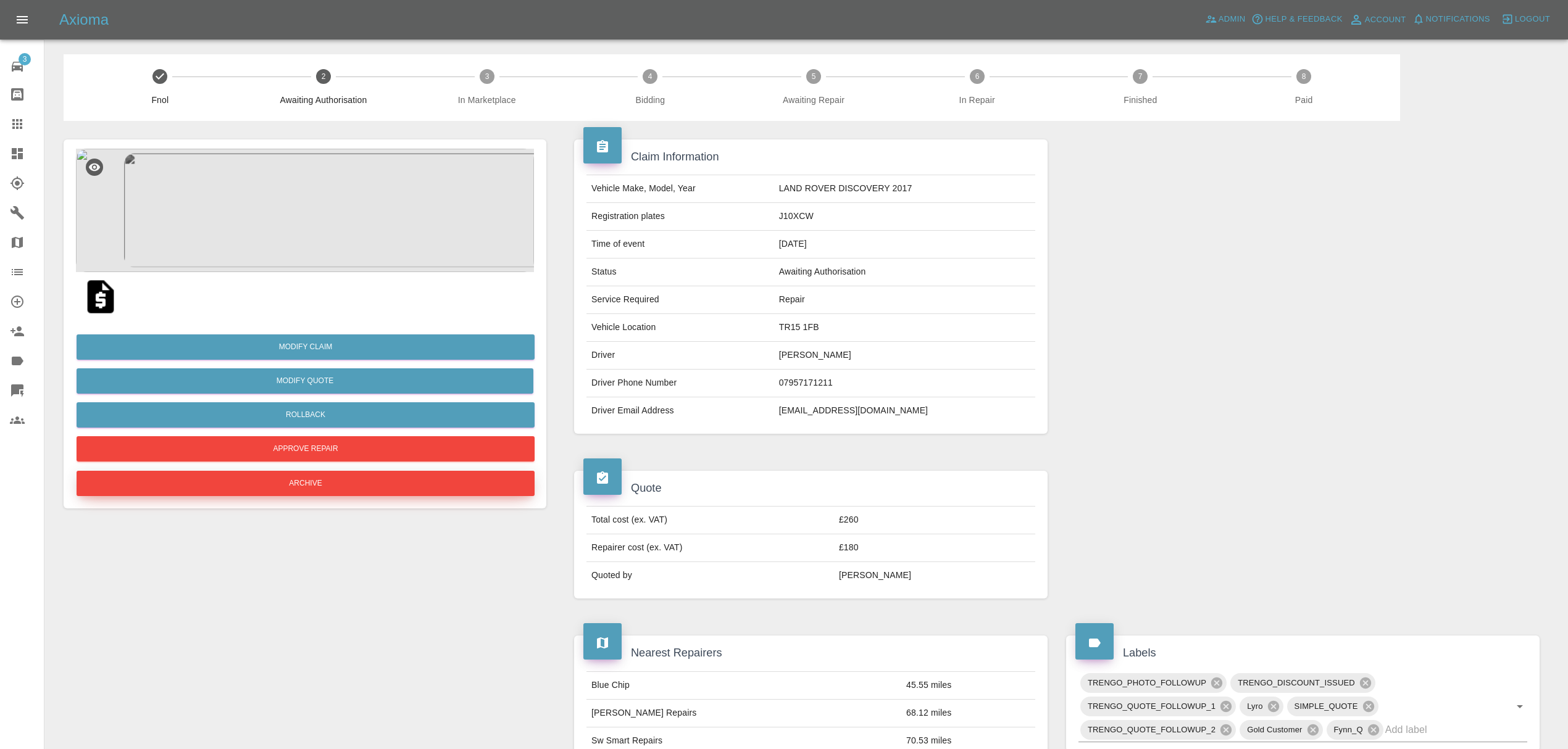
click at [323, 483] on button "Archive" at bounding box center [305, 483] width 458 height 25
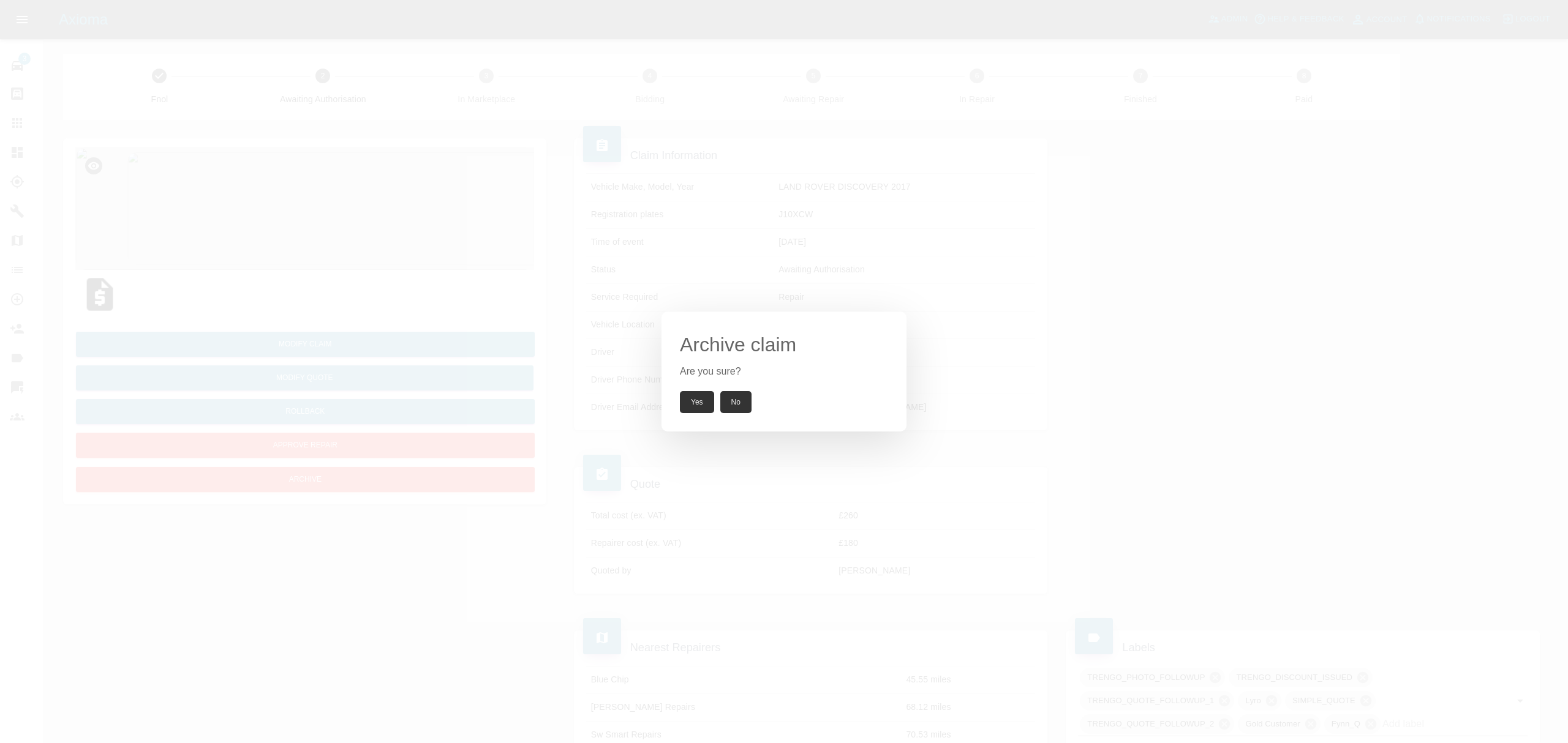
click at [686, 403] on button "Yes" at bounding box center [697, 402] width 34 height 22
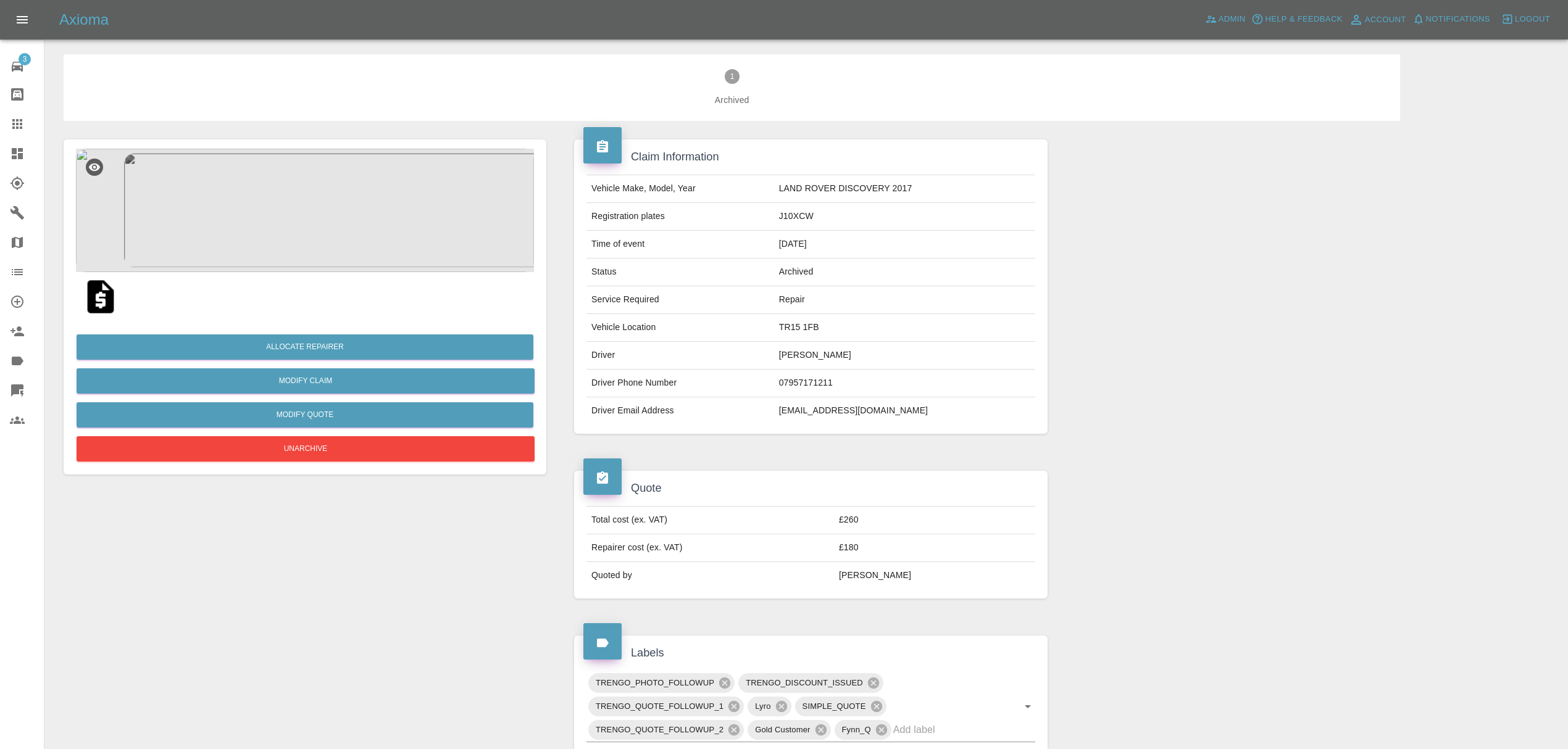
click at [7, 156] on link "Dashboard" at bounding box center [22, 153] width 44 height 29
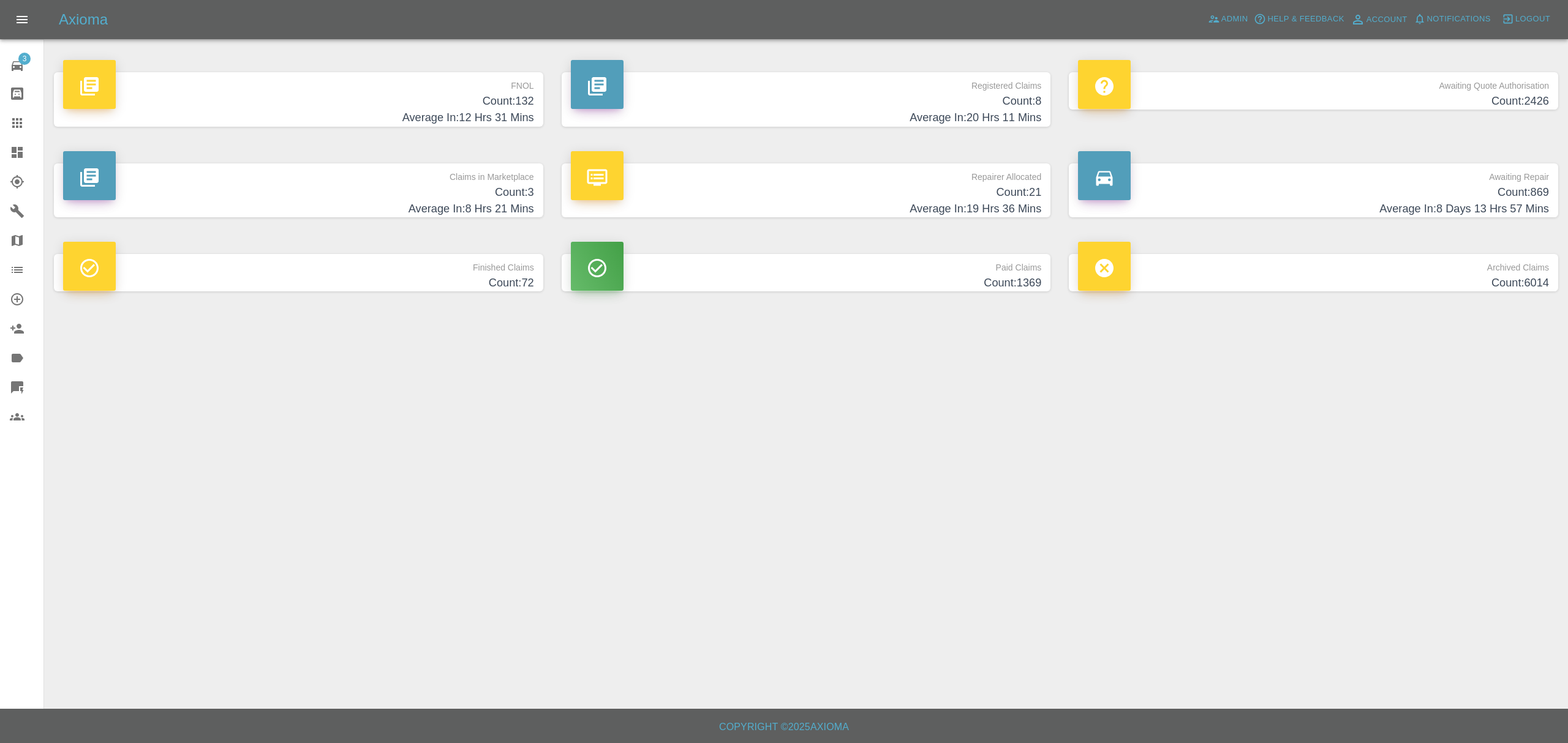
click at [12, 141] on link "Dashboard" at bounding box center [22, 152] width 43 height 29
click at [1216, 11] on link "Admin" at bounding box center [1228, 19] width 47 height 19
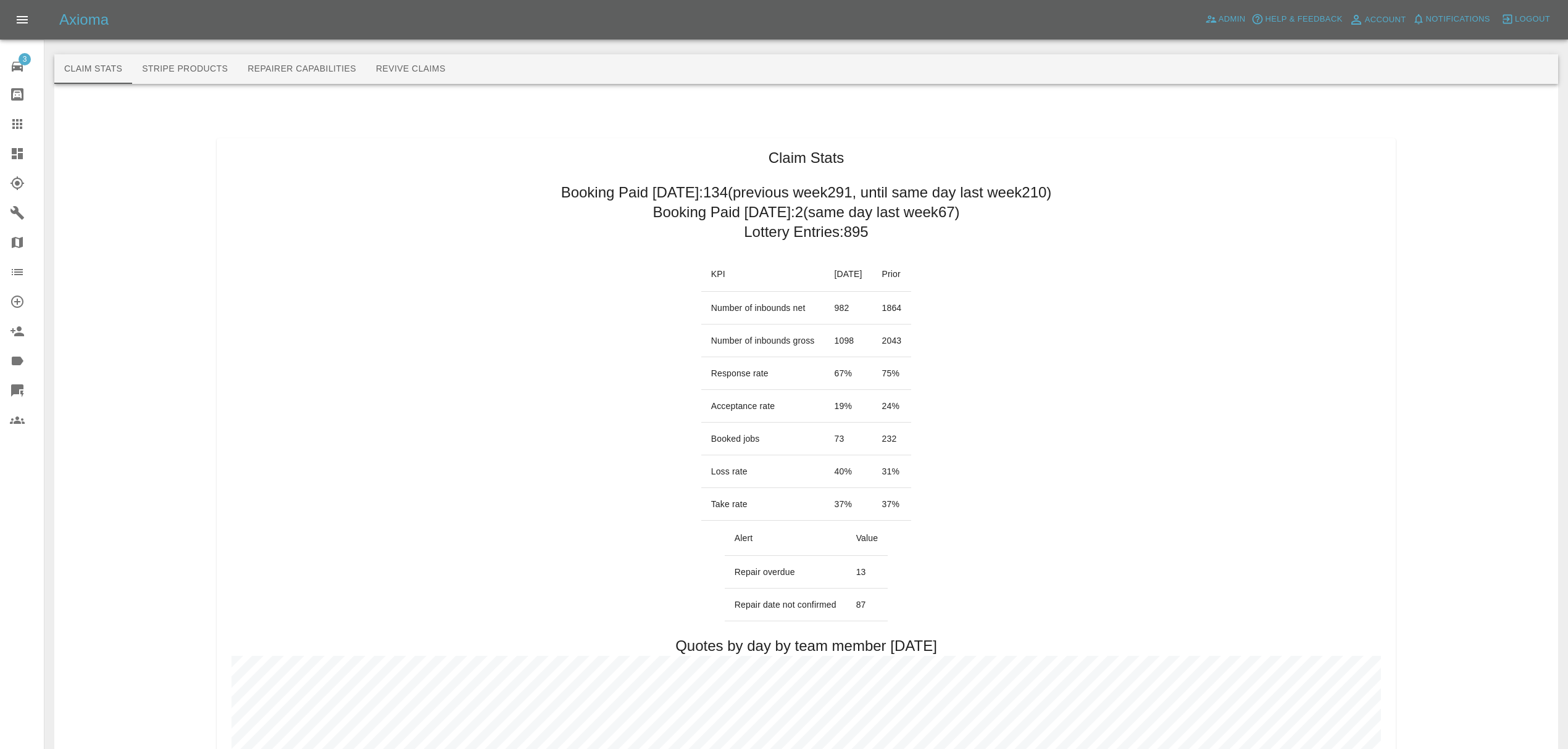
click at [11, 148] on icon at bounding box center [17, 154] width 15 height 15
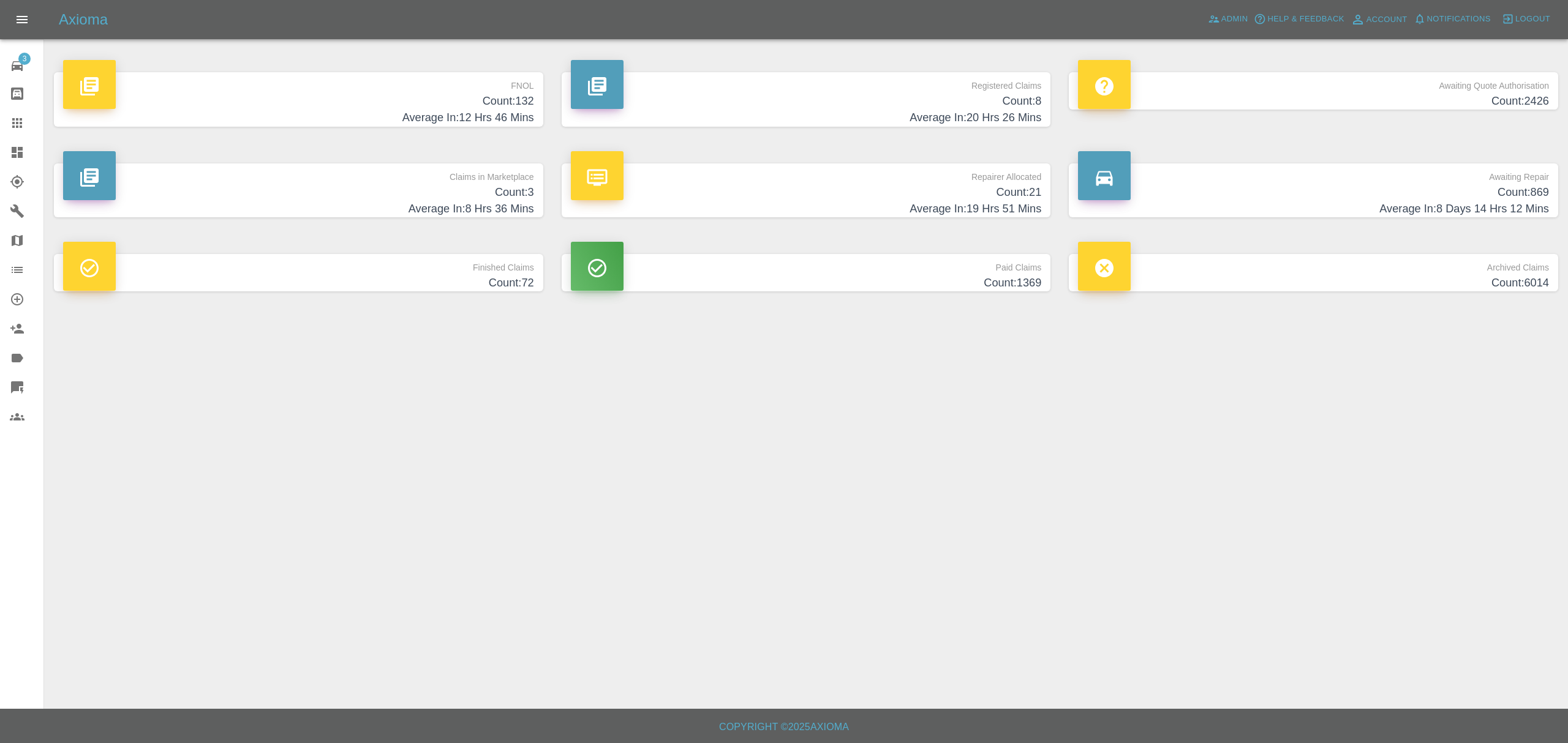
click at [467, 111] on h4 "Average In: 12 Hrs 46 Mins" at bounding box center [298, 118] width 471 height 16
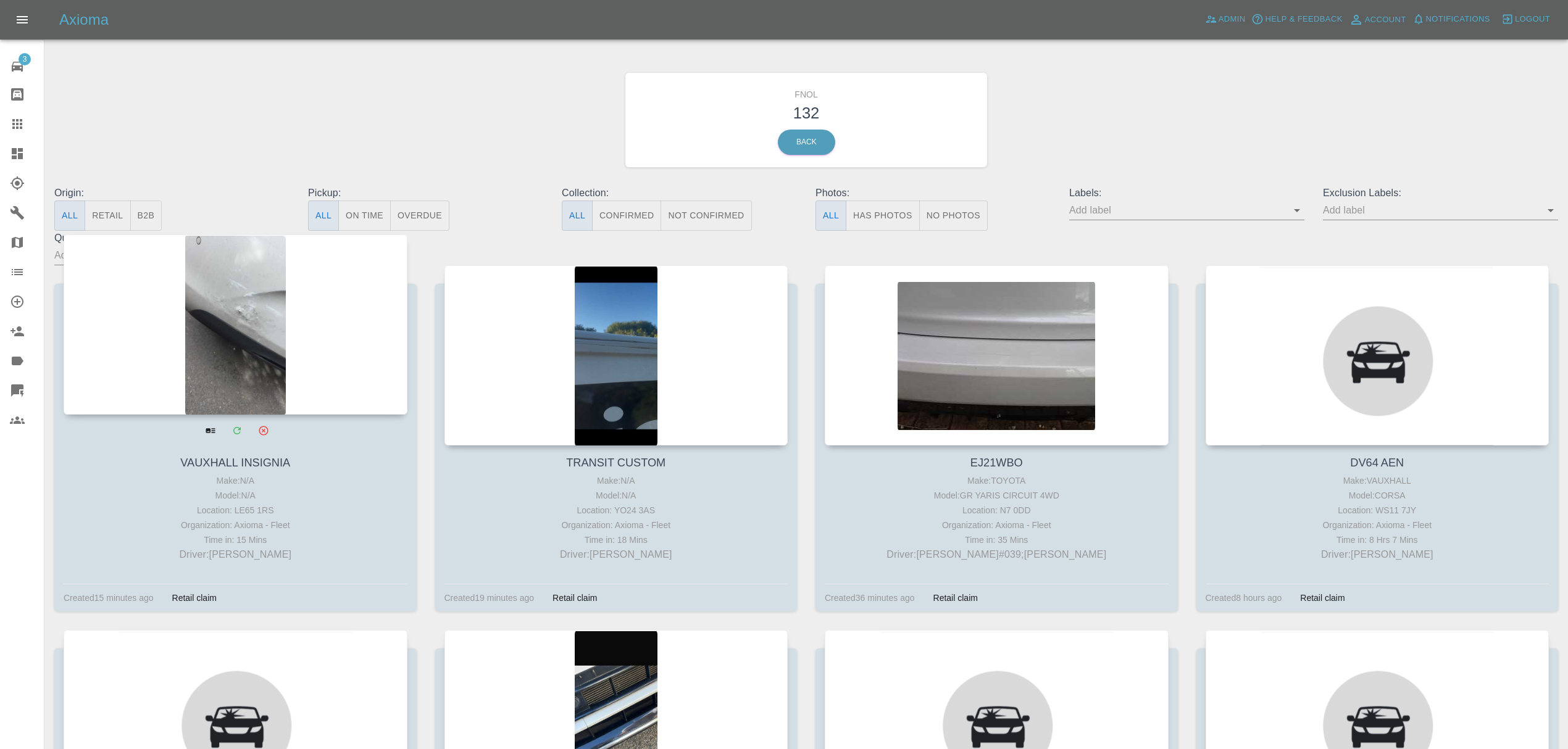
click at [169, 334] on div at bounding box center [235, 324] width 344 height 180
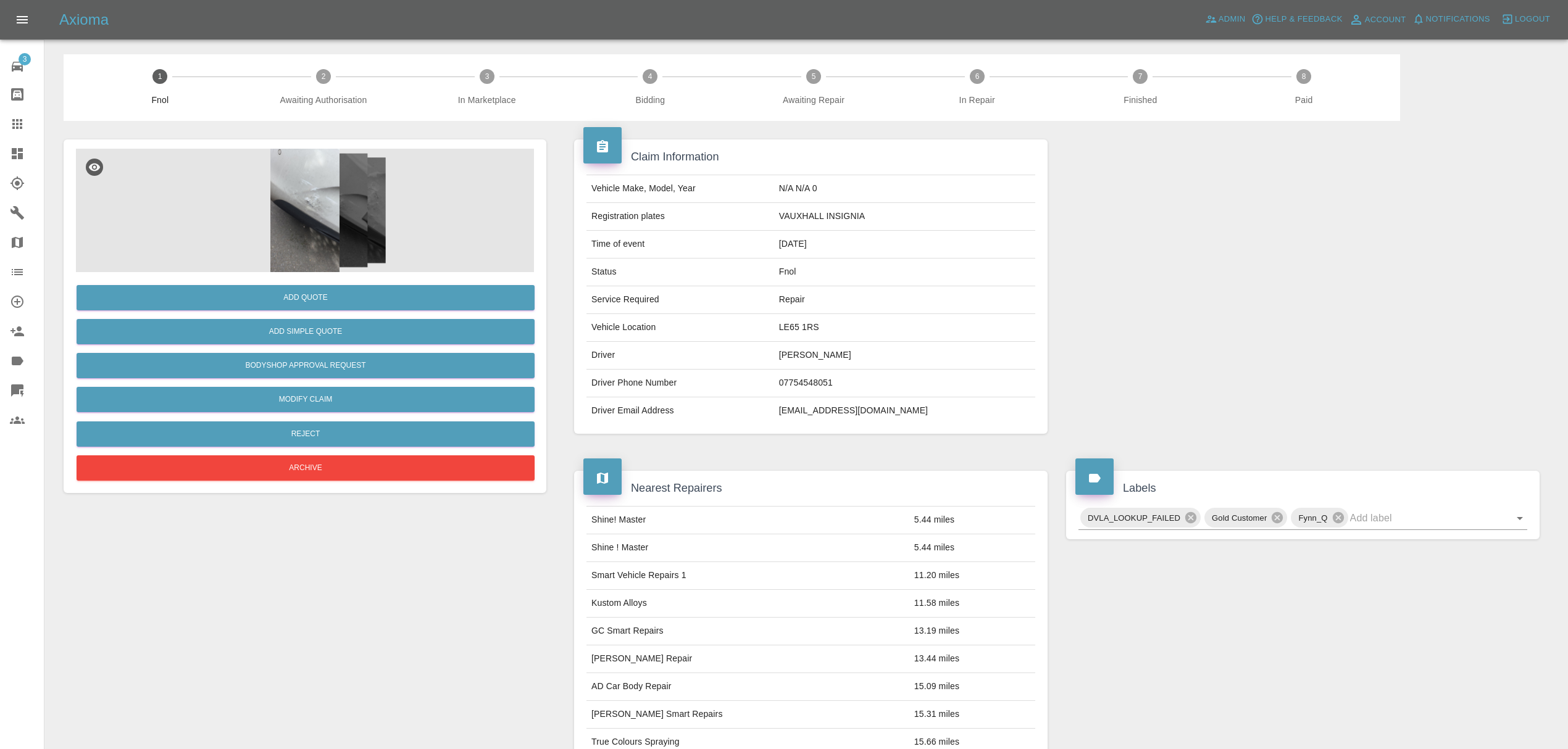
click at [321, 198] on img at bounding box center [305, 210] width 458 height 123
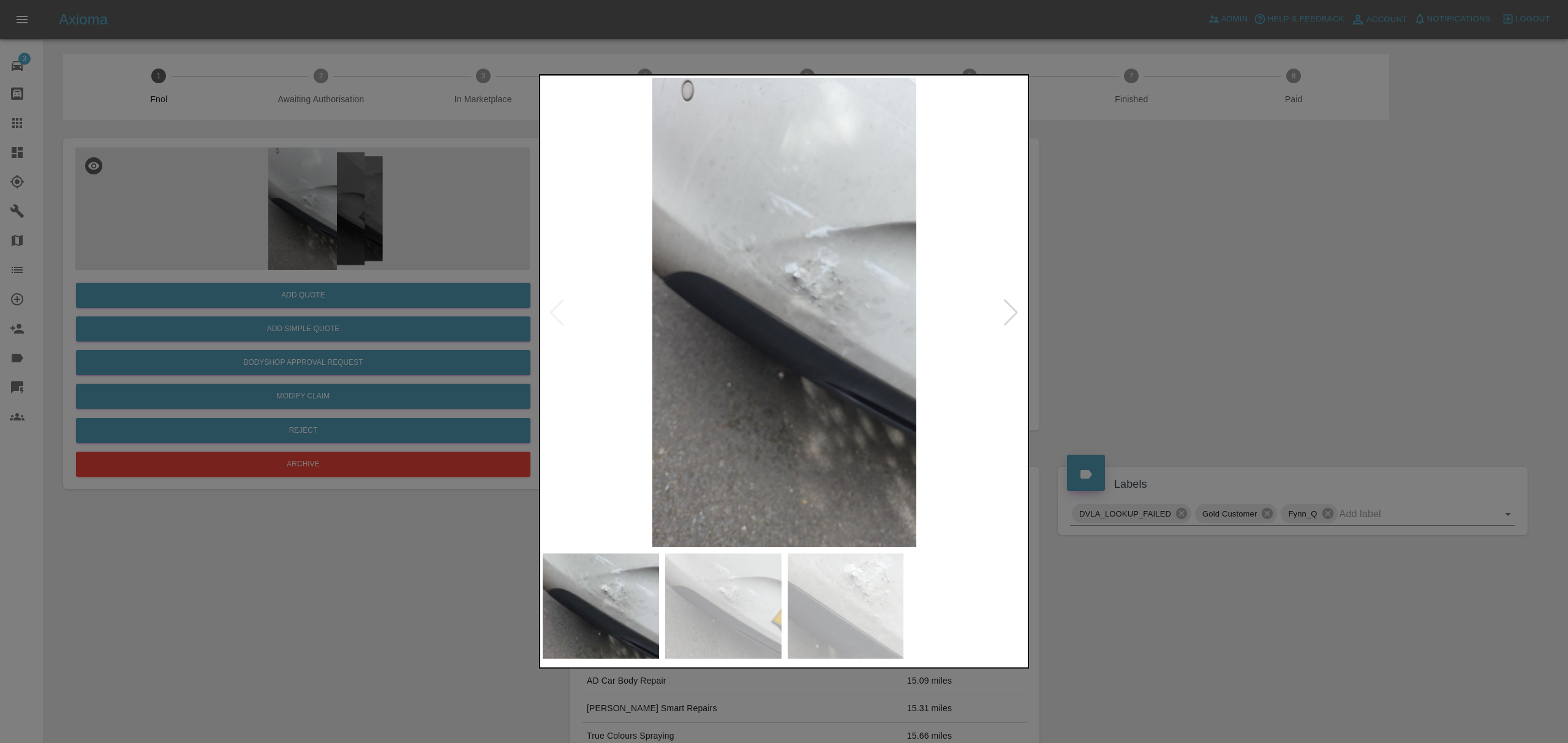
click at [1009, 312] on div at bounding box center [1011, 313] width 16 height 27
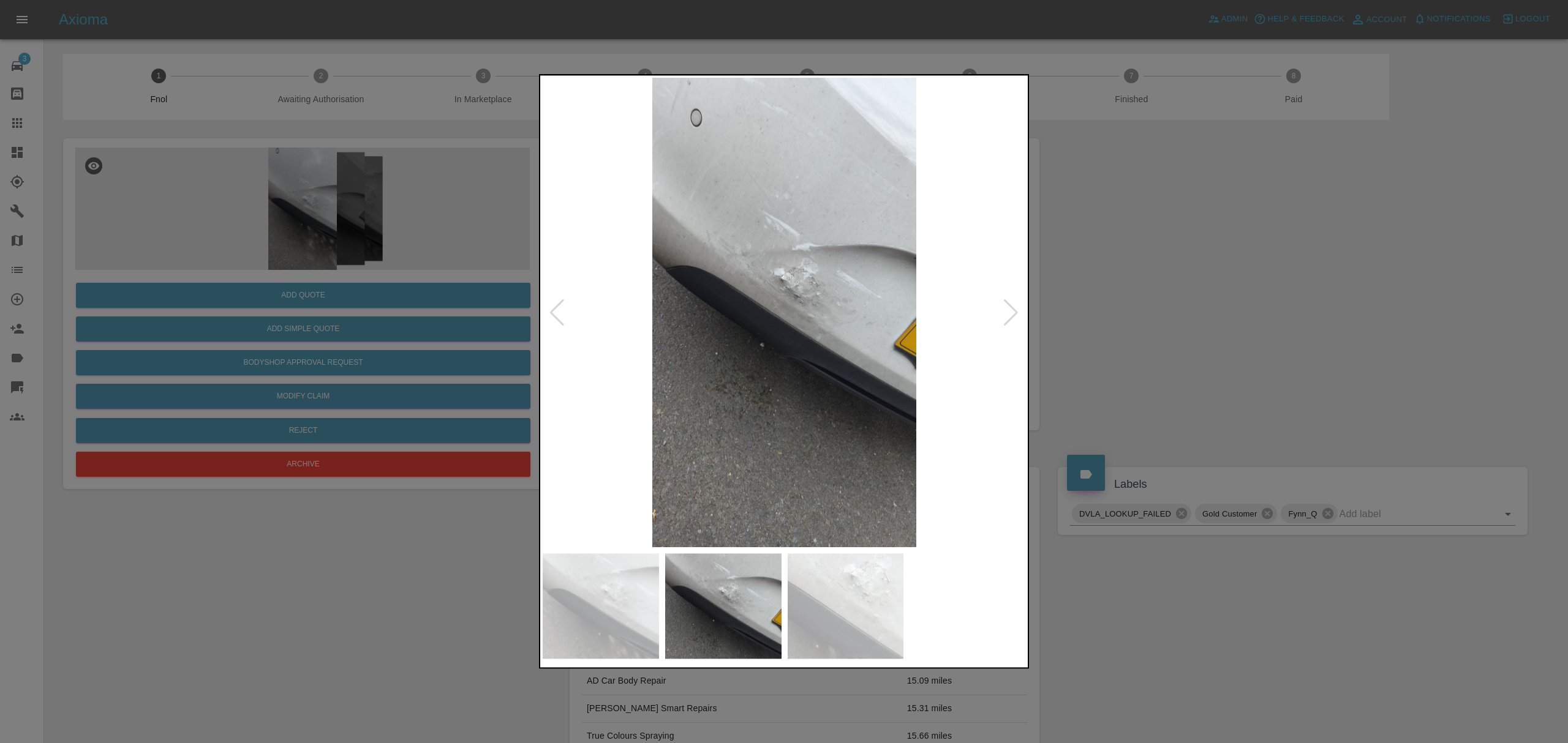
click at [1009, 312] on div at bounding box center [1011, 313] width 16 height 27
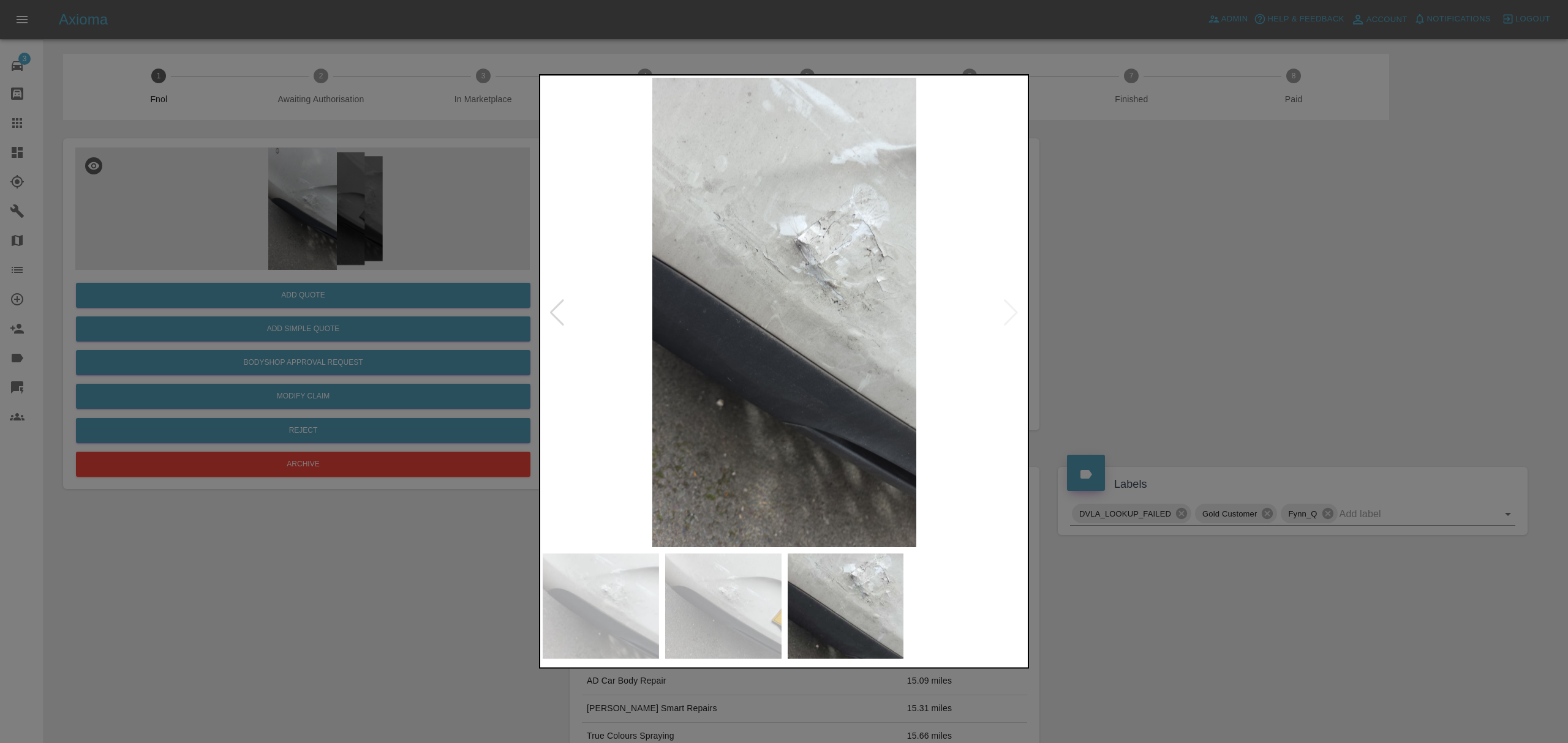
click at [1142, 302] on div at bounding box center [784, 371] width 1568 height 743
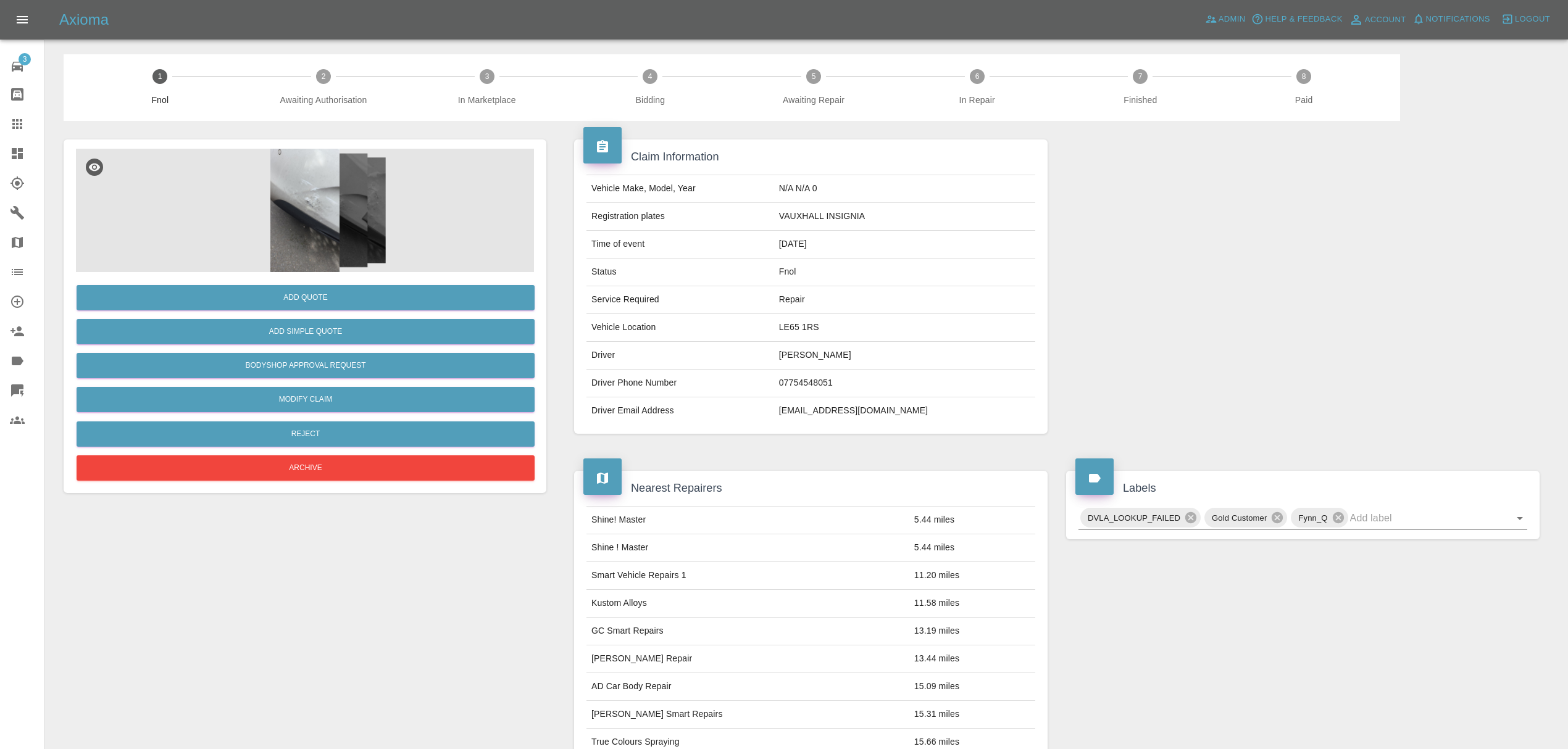
click at [26, 158] on div at bounding box center [27, 154] width 35 height 15
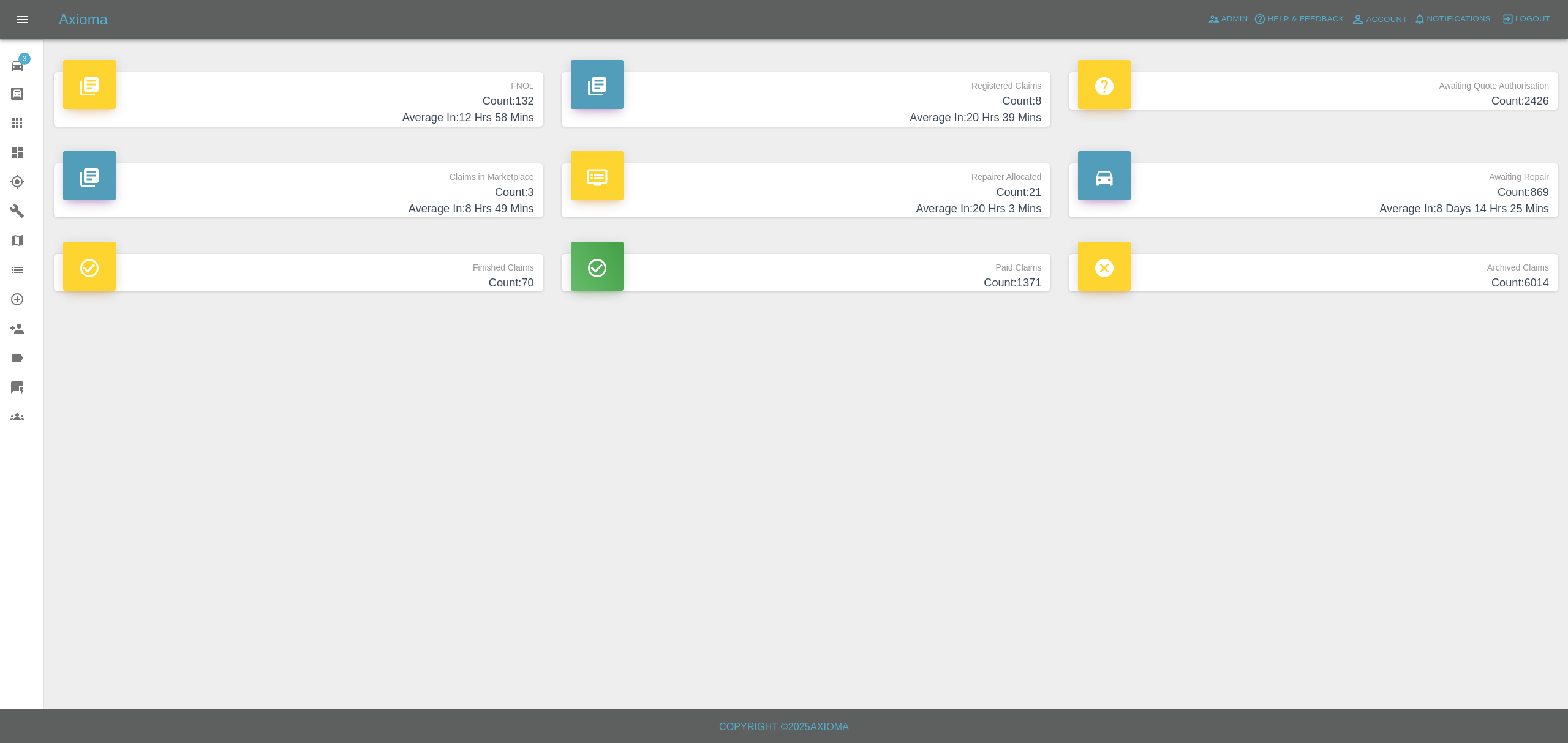
click at [451, 95] on h4 "Count: 132" at bounding box center [298, 101] width 471 height 16
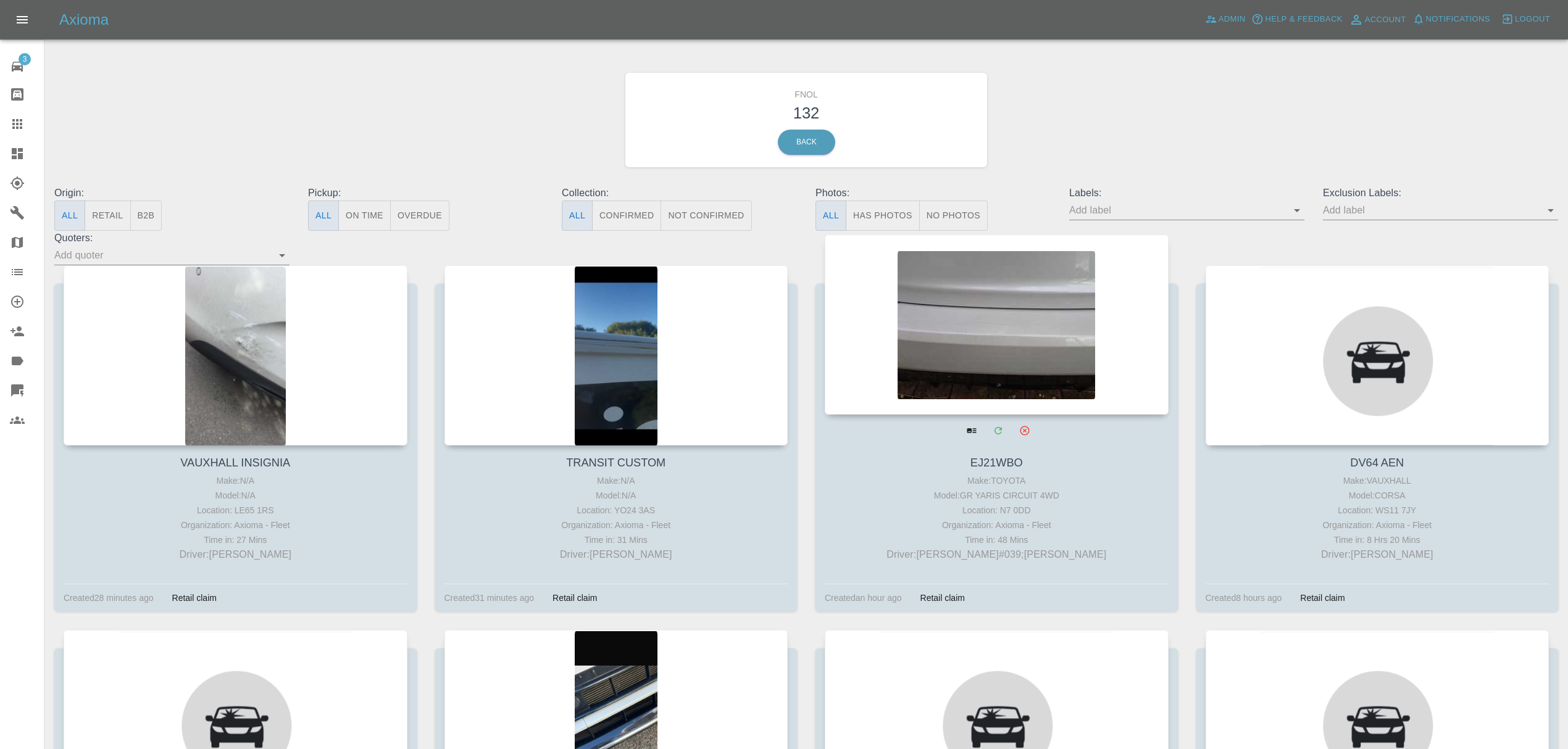
click at [976, 327] on div at bounding box center [997, 324] width 344 height 180
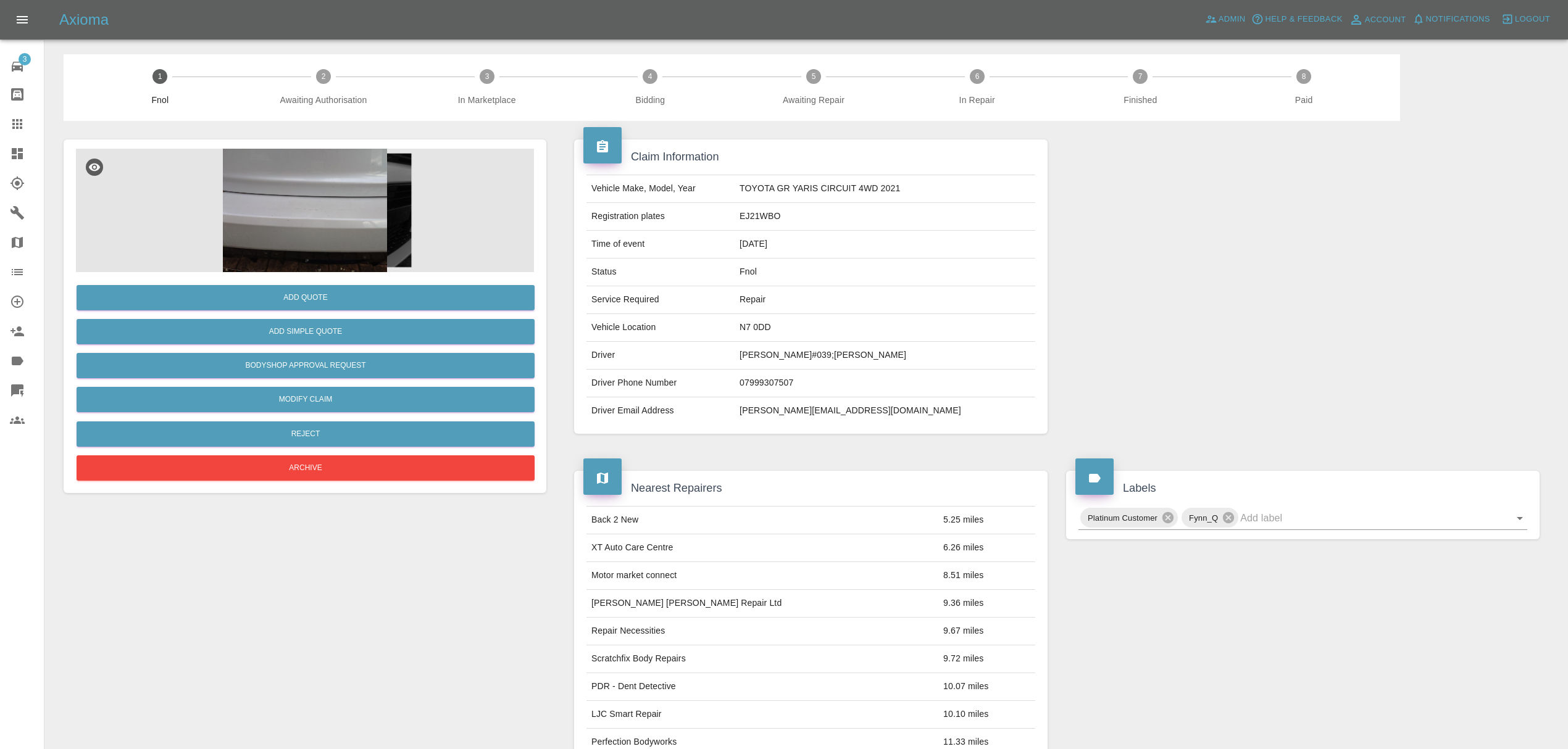
click at [292, 225] on img at bounding box center [305, 210] width 458 height 123
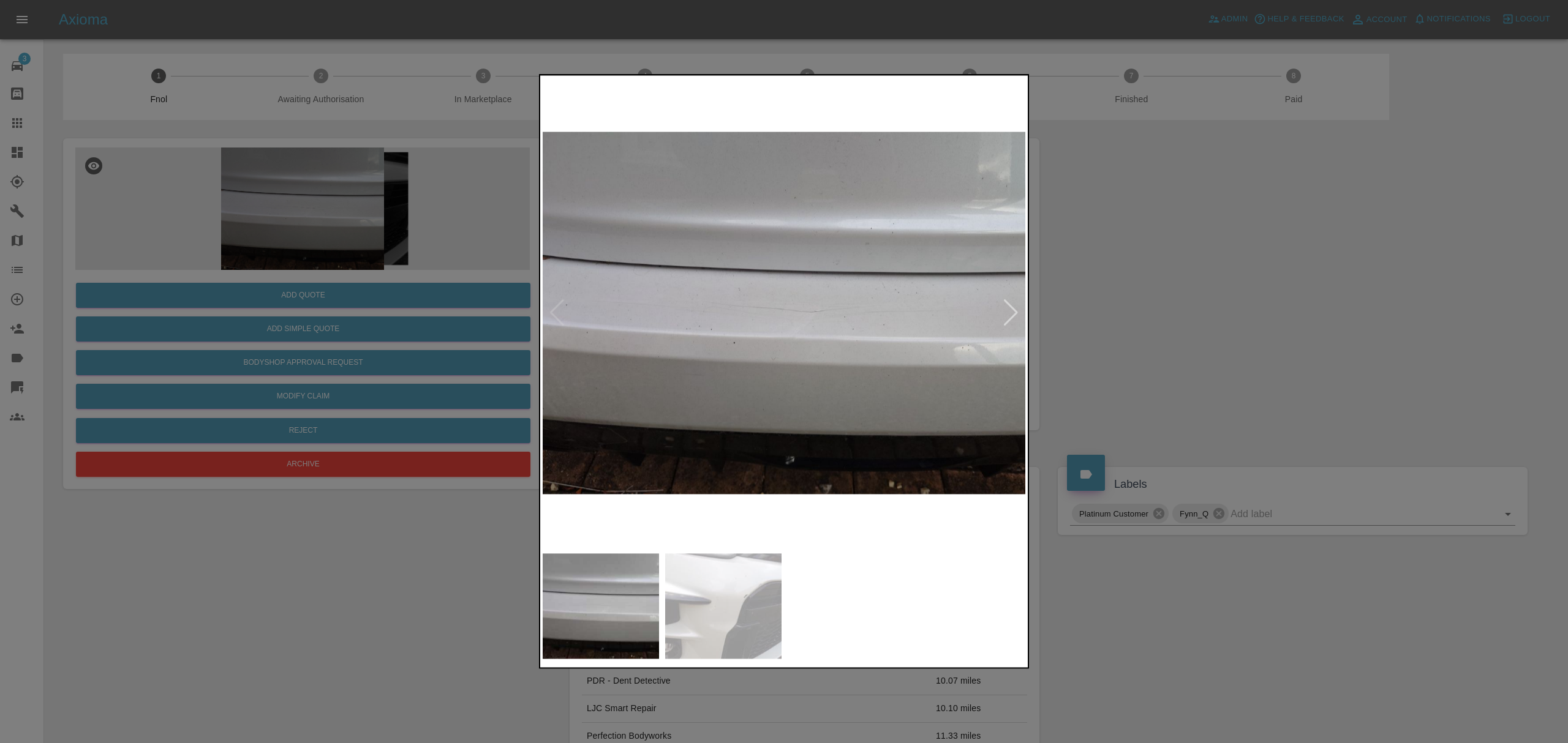
click at [1012, 305] on div at bounding box center [1011, 313] width 16 height 27
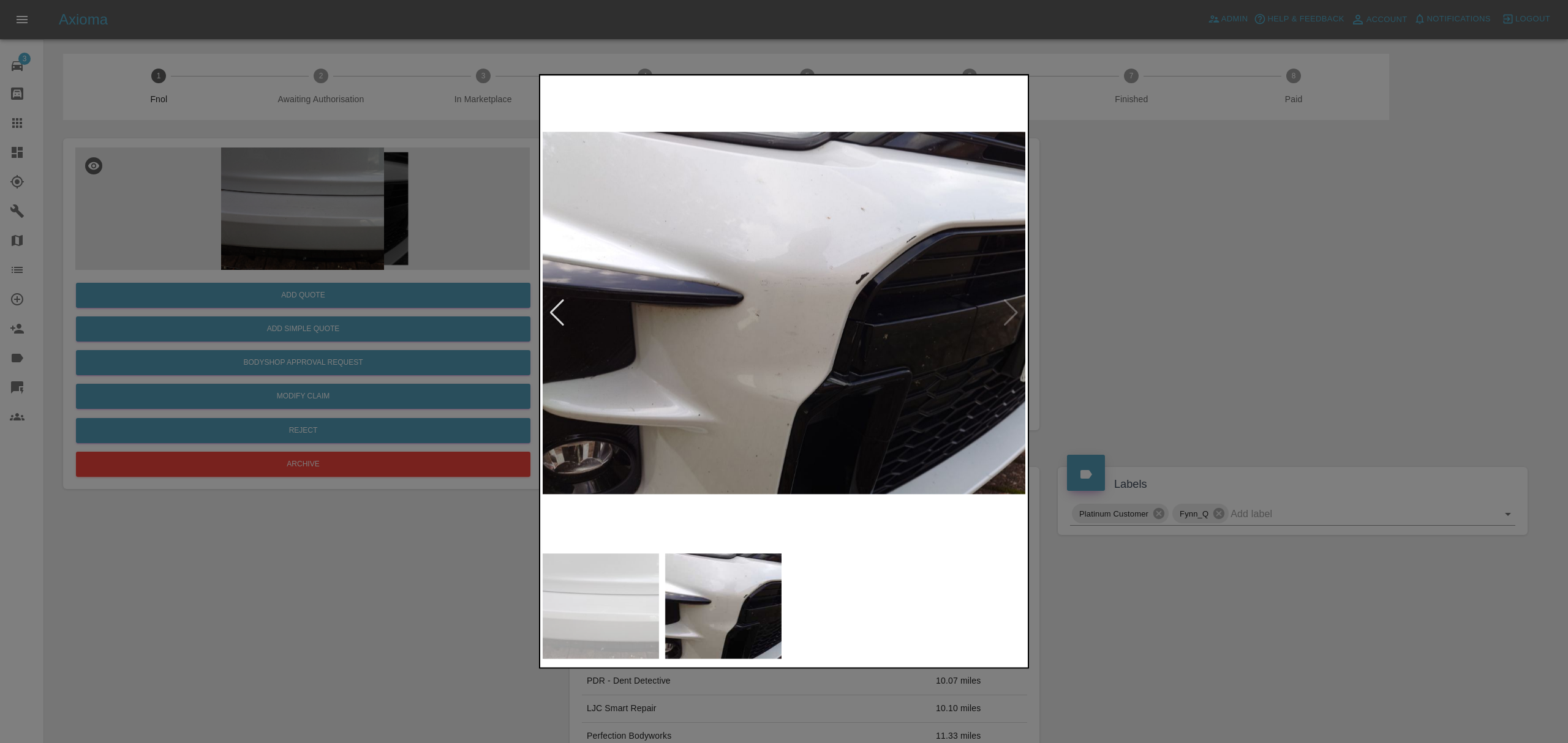
click at [1161, 285] on div at bounding box center [784, 371] width 1568 height 743
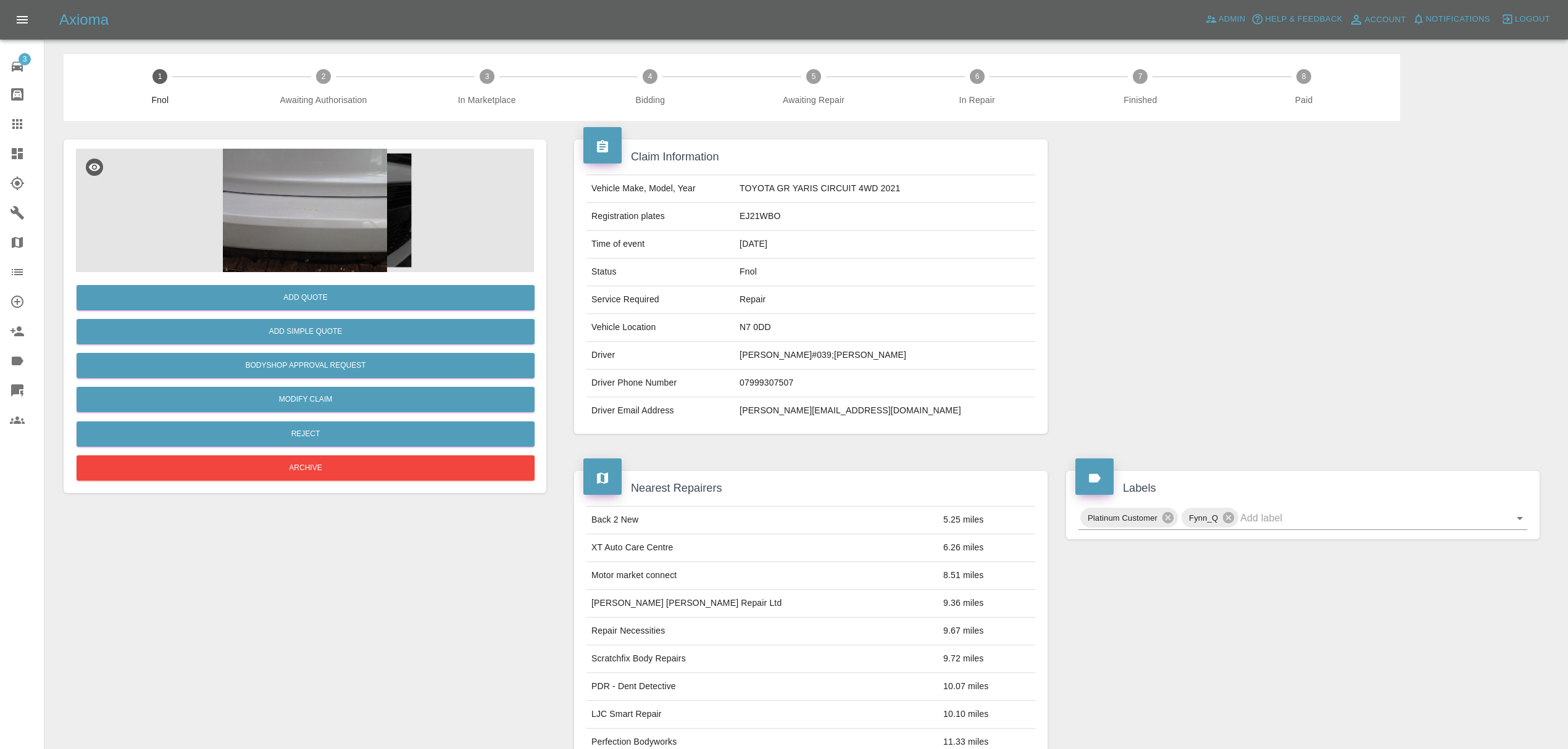
click at [21, 159] on icon at bounding box center [17, 154] width 15 height 15
